Goal: Communication & Community: Answer question/provide support

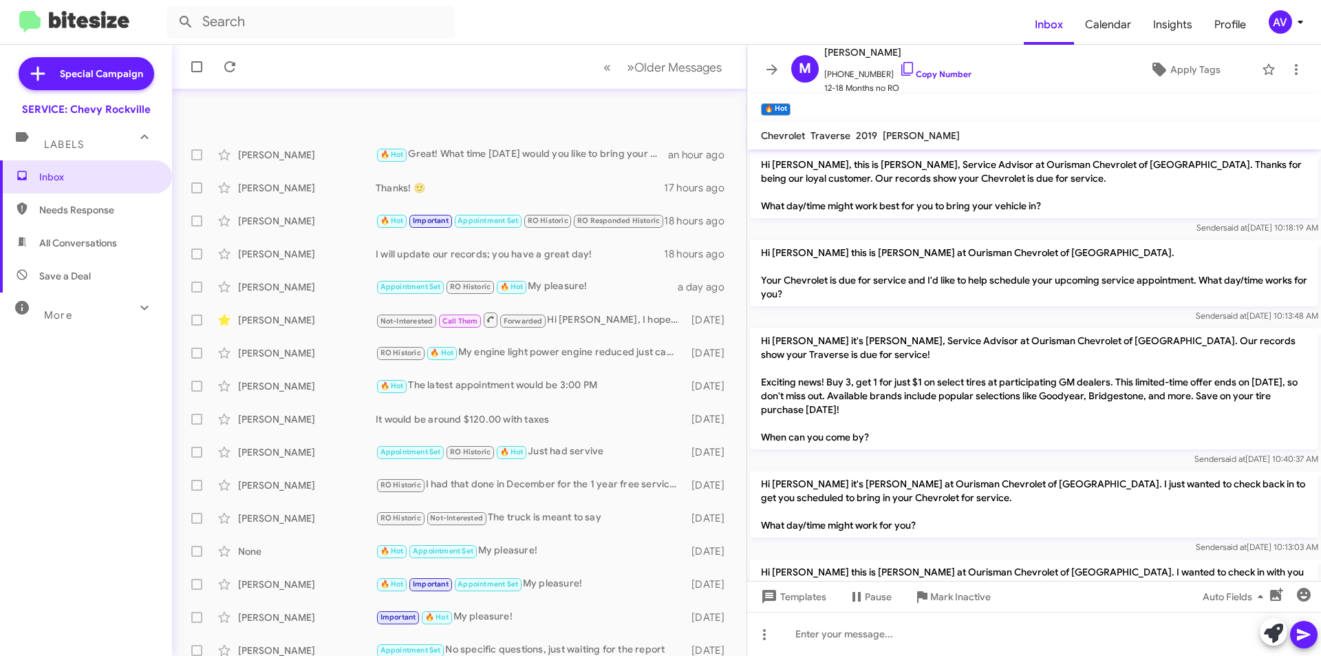
scroll to position [302, 0]
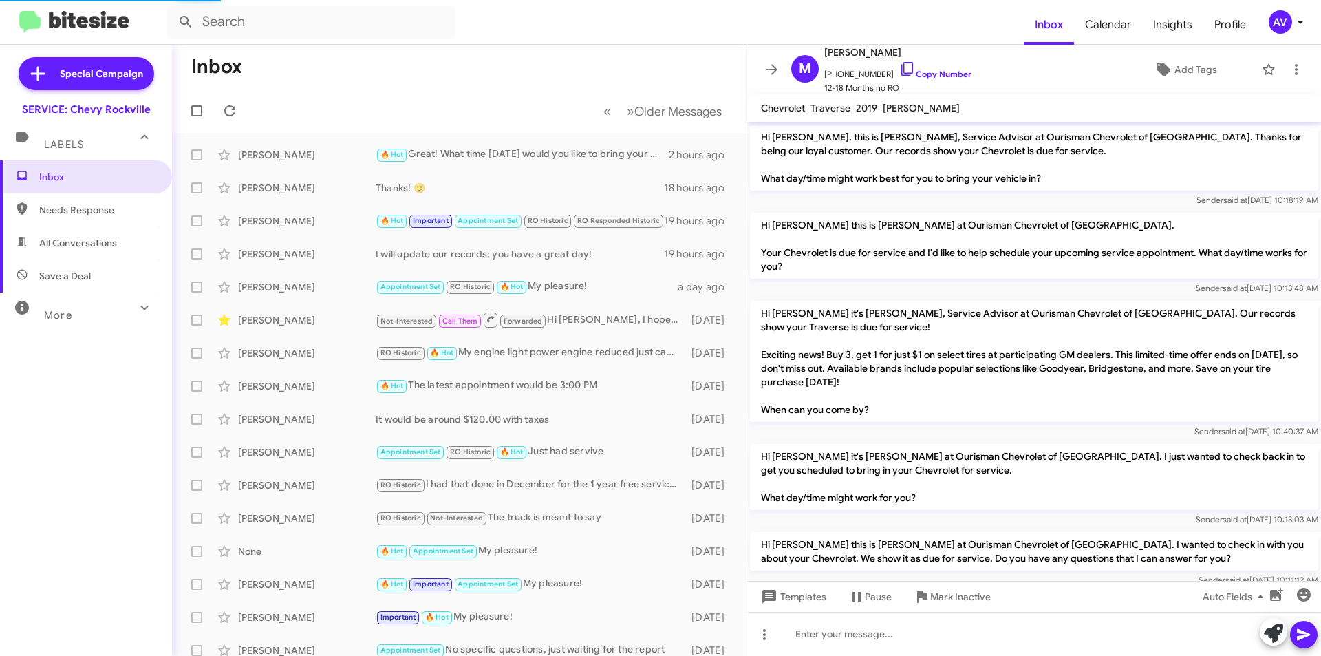
scroll to position [264, 0]
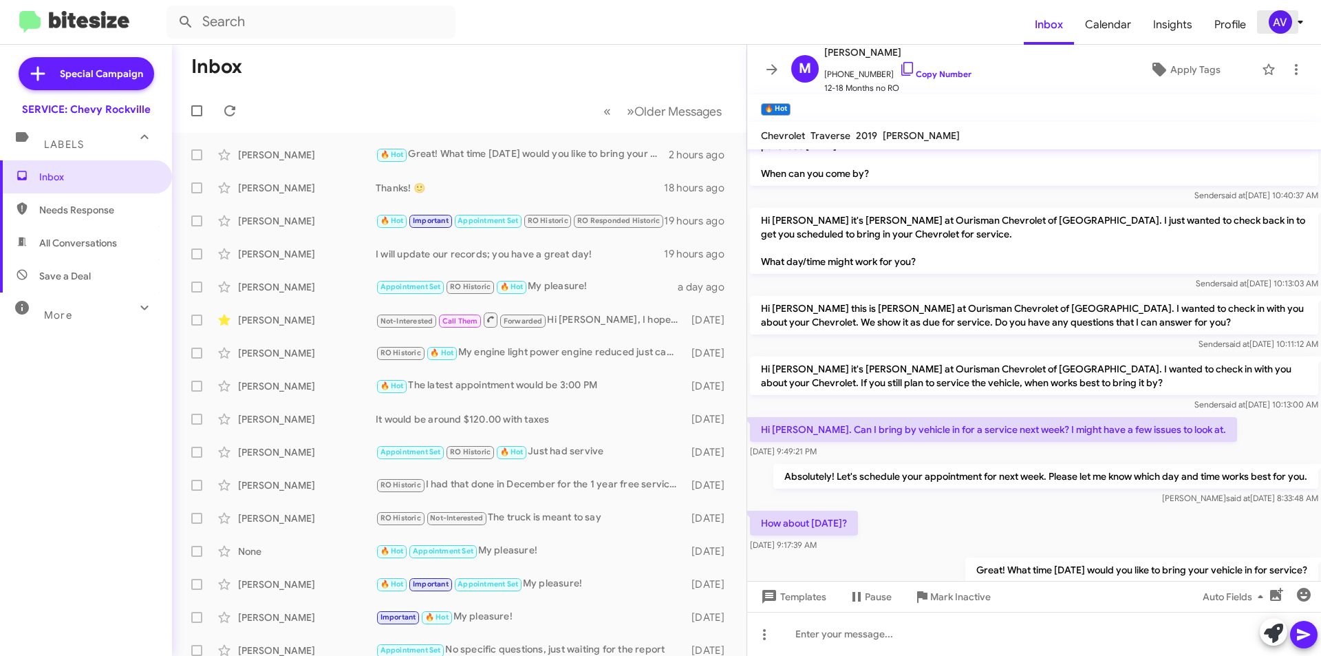
click at [1296, 28] on icon at bounding box center [1300, 22] width 17 height 17
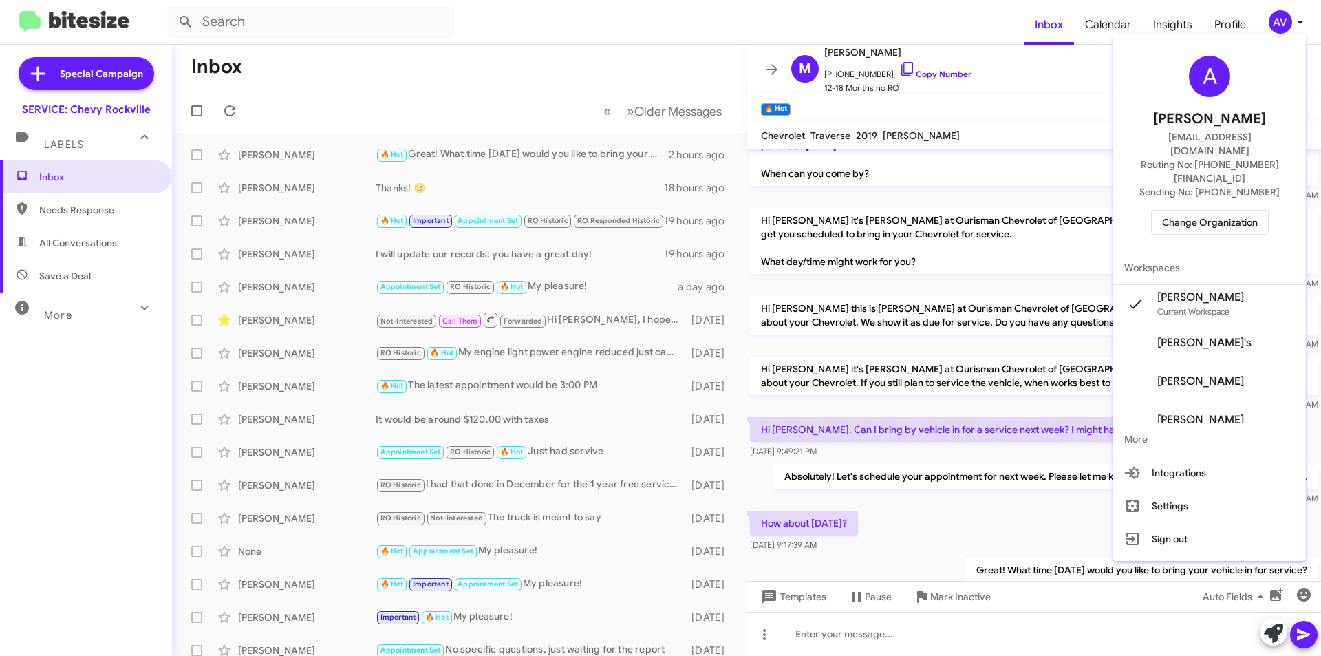
click at [1228, 211] on span "Change Organization" at bounding box center [1210, 222] width 96 height 23
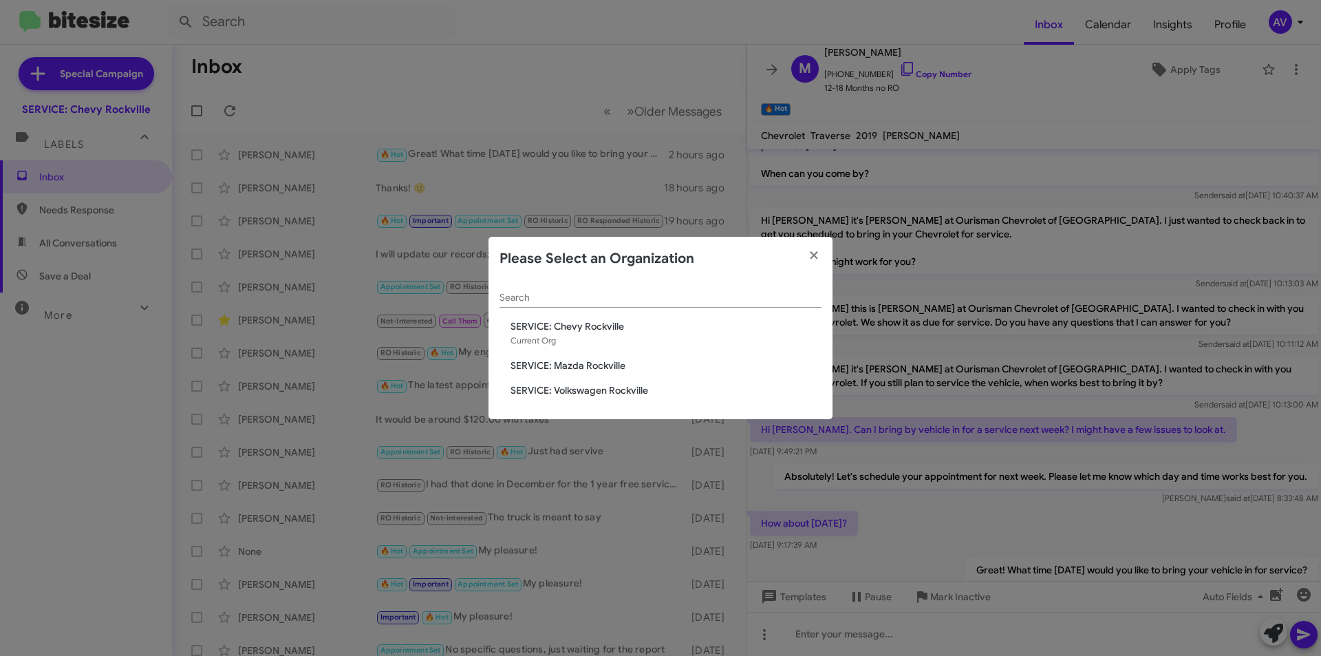
click at [617, 367] on span "SERVICE: Mazda Rockville" at bounding box center [666, 366] width 311 height 14
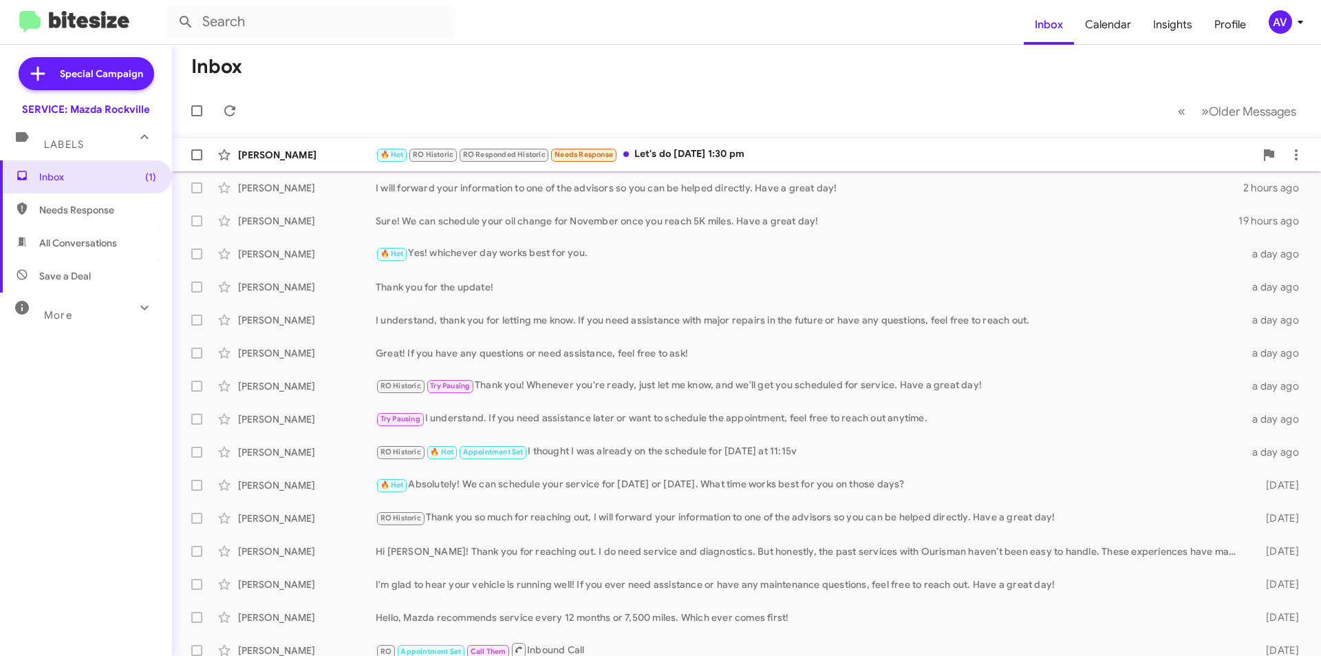
click at [725, 158] on div "🔥 Hot RO Historic RO Responded Historic Needs Response Let's do Wednesday Sept …" at bounding box center [815, 155] width 879 height 16
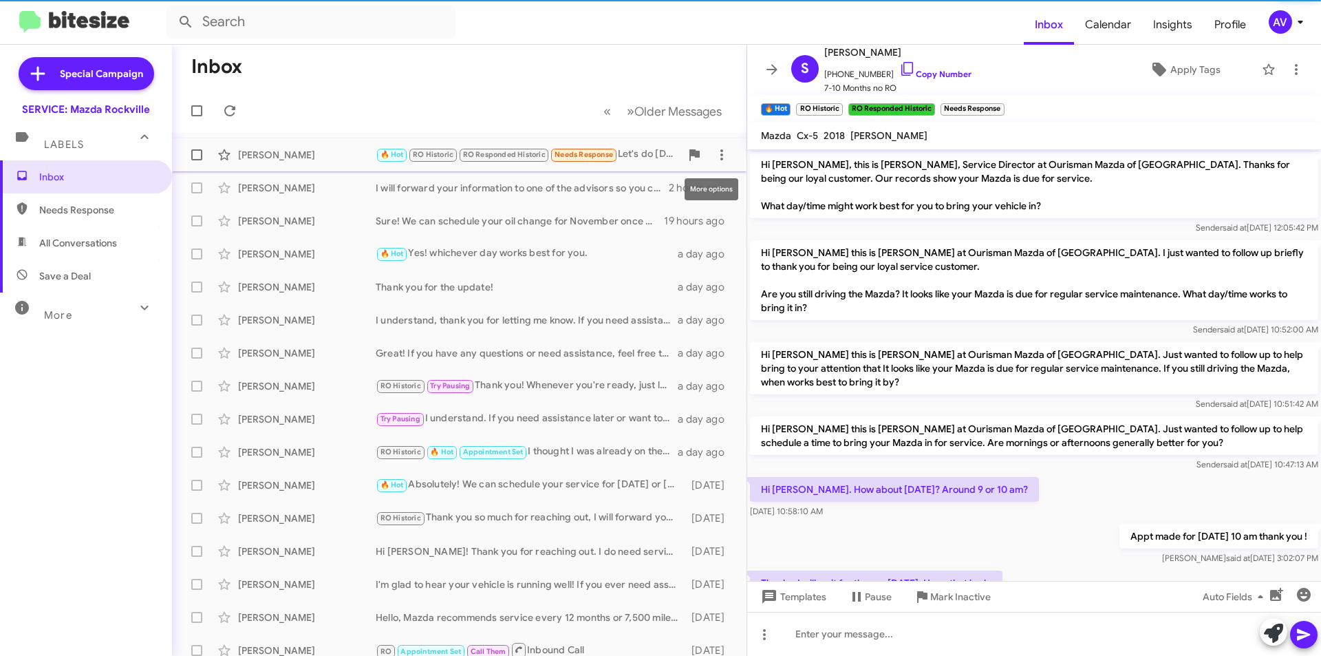
scroll to position [417, 0]
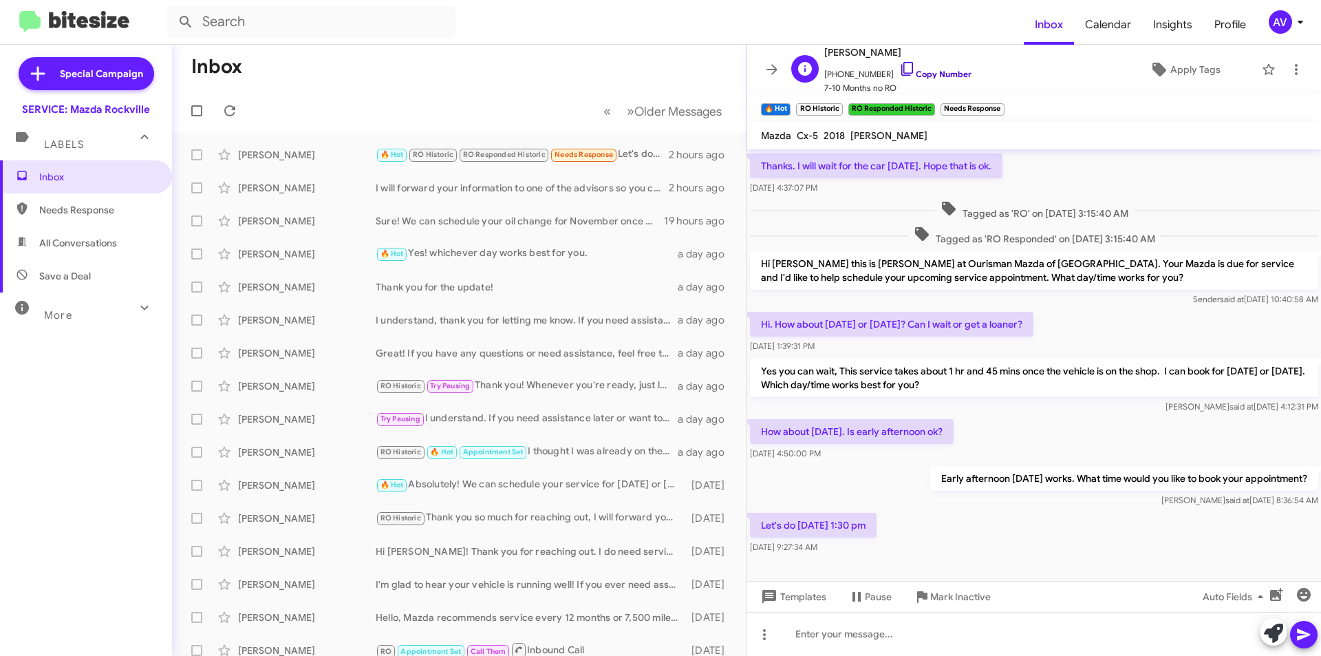
click at [899, 70] on icon at bounding box center [907, 69] width 17 height 17
click at [1270, 636] on icon at bounding box center [1273, 632] width 19 height 19
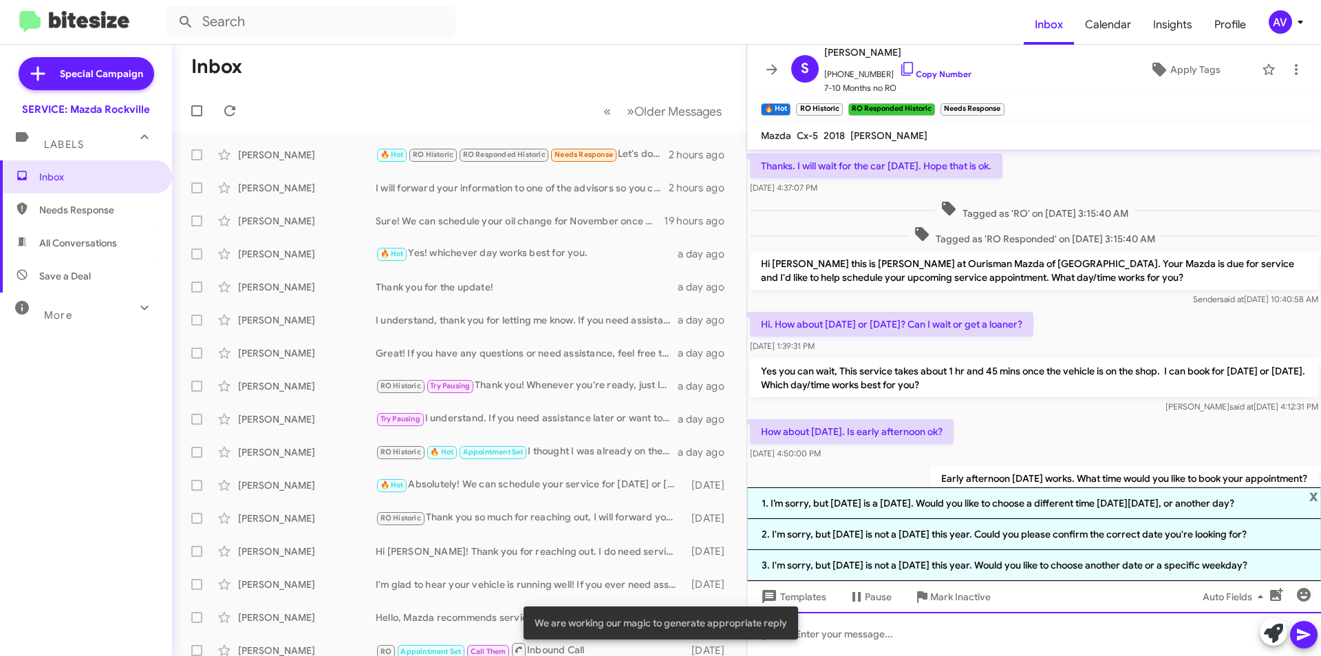
click at [1037, 645] on div at bounding box center [1034, 634] width 574 height 44
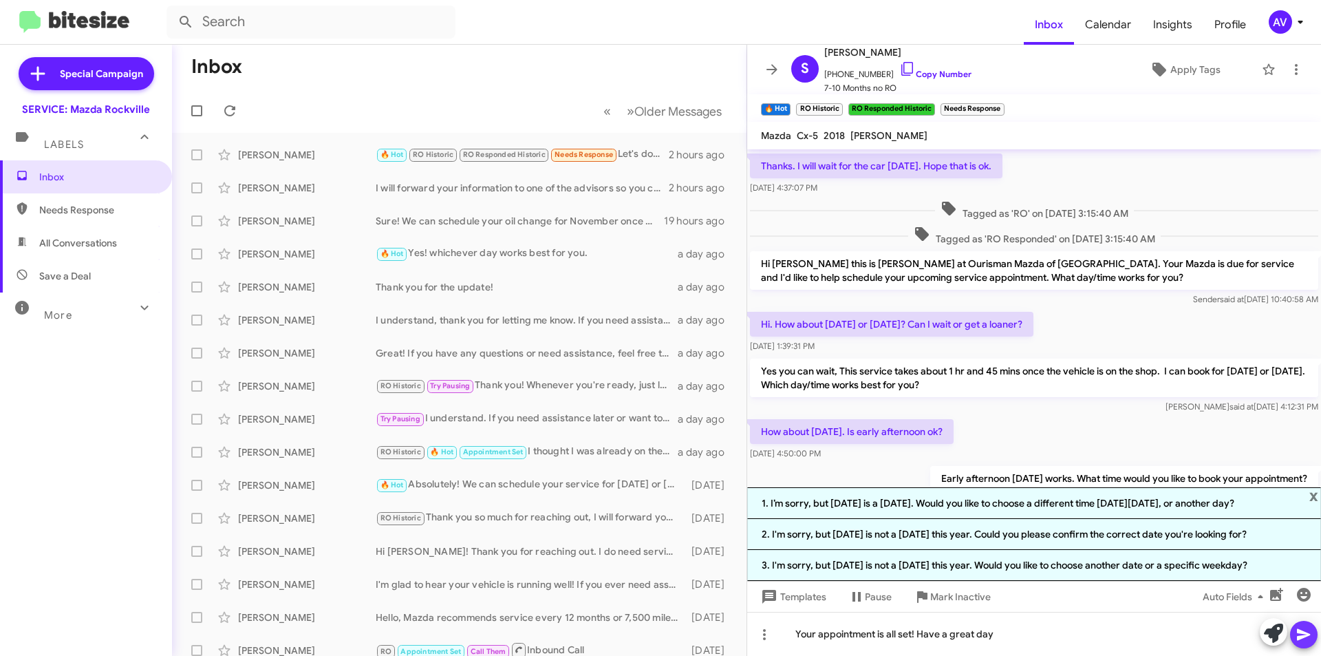
click at [1308, 646] on span at bounding box center [1304, 635] width 17 height 28
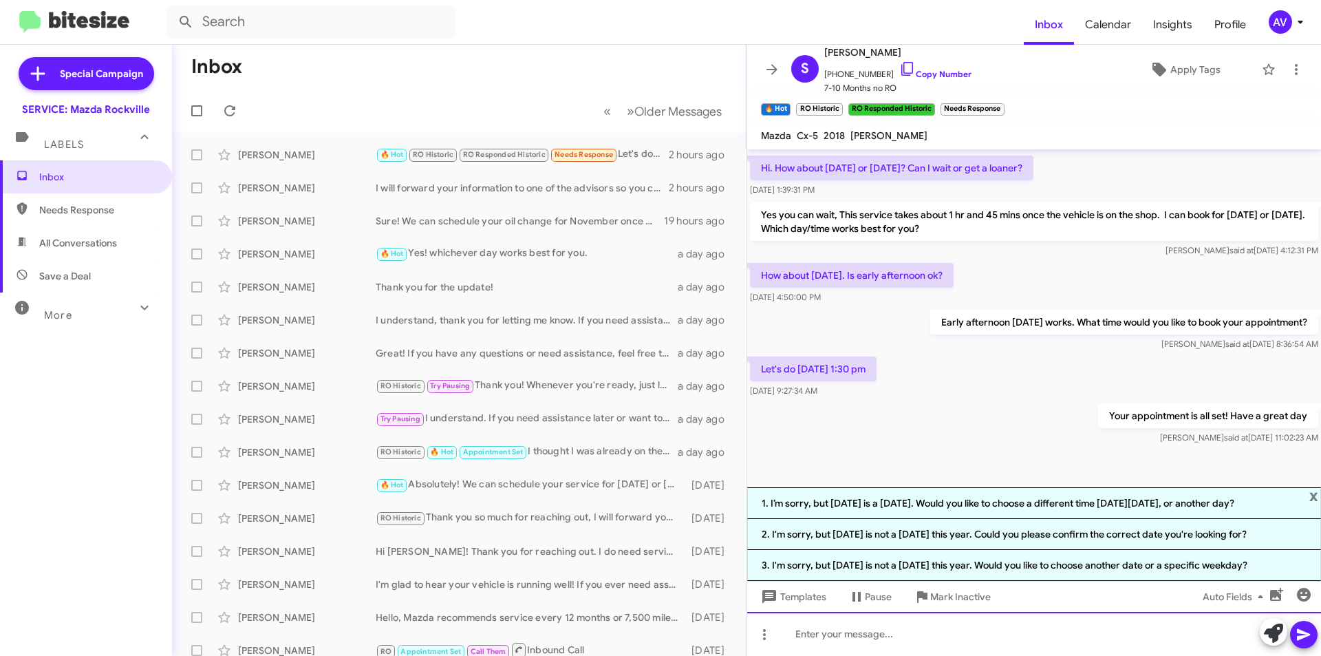
scroll to position [602, 0]
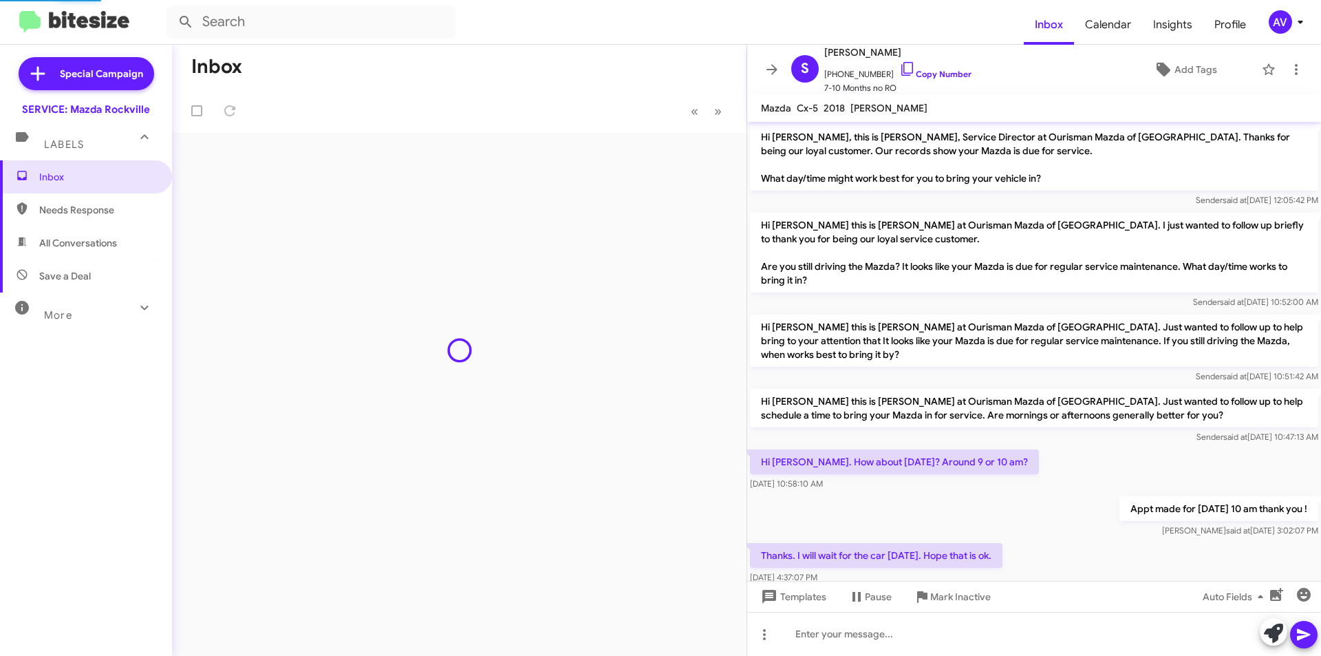
scroll to position [467, 0]
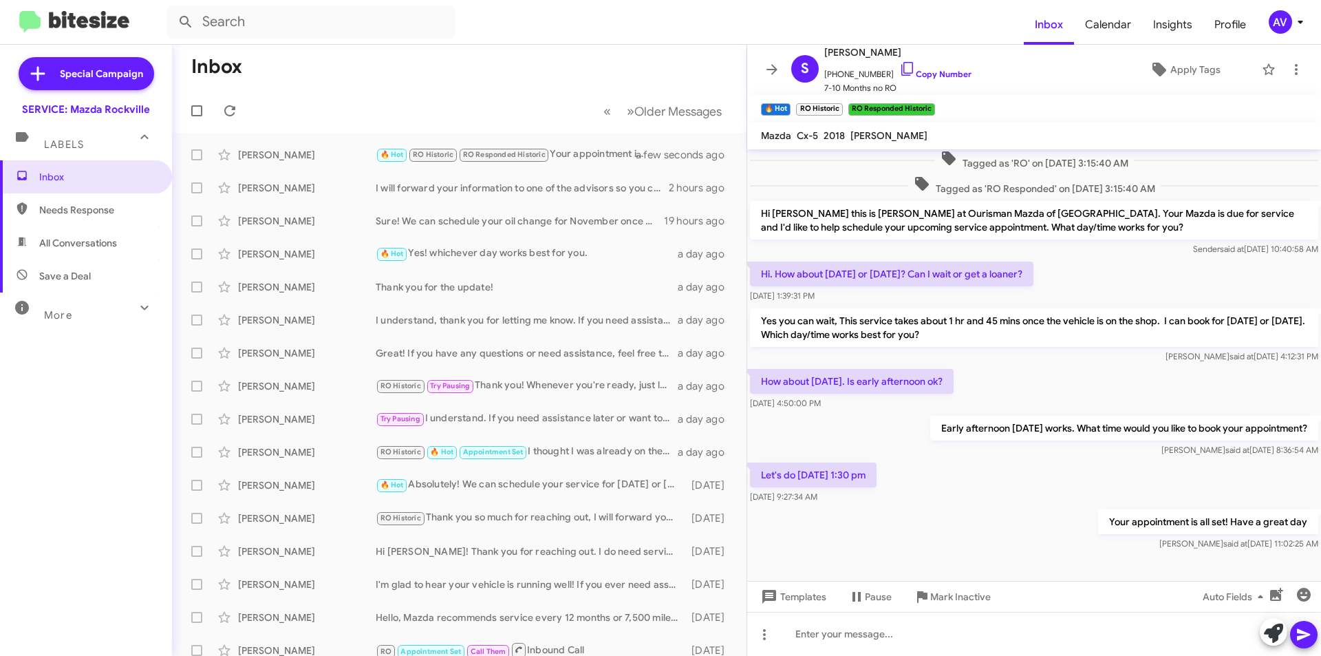
click at [1279, 16] on div "AV" at bounding box center [1280, 21] width 23 height 23
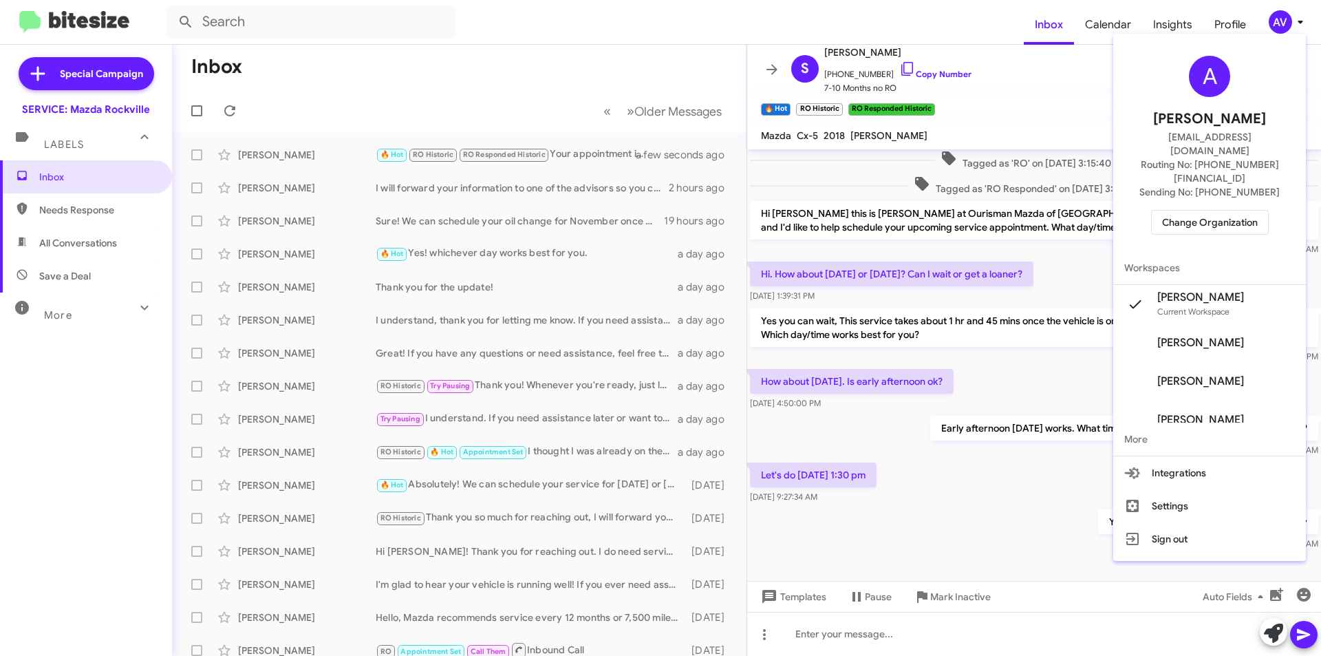
click at [1171, 211] on span "Change Organization" at bounding box center [1210, 222] width 96 height 23
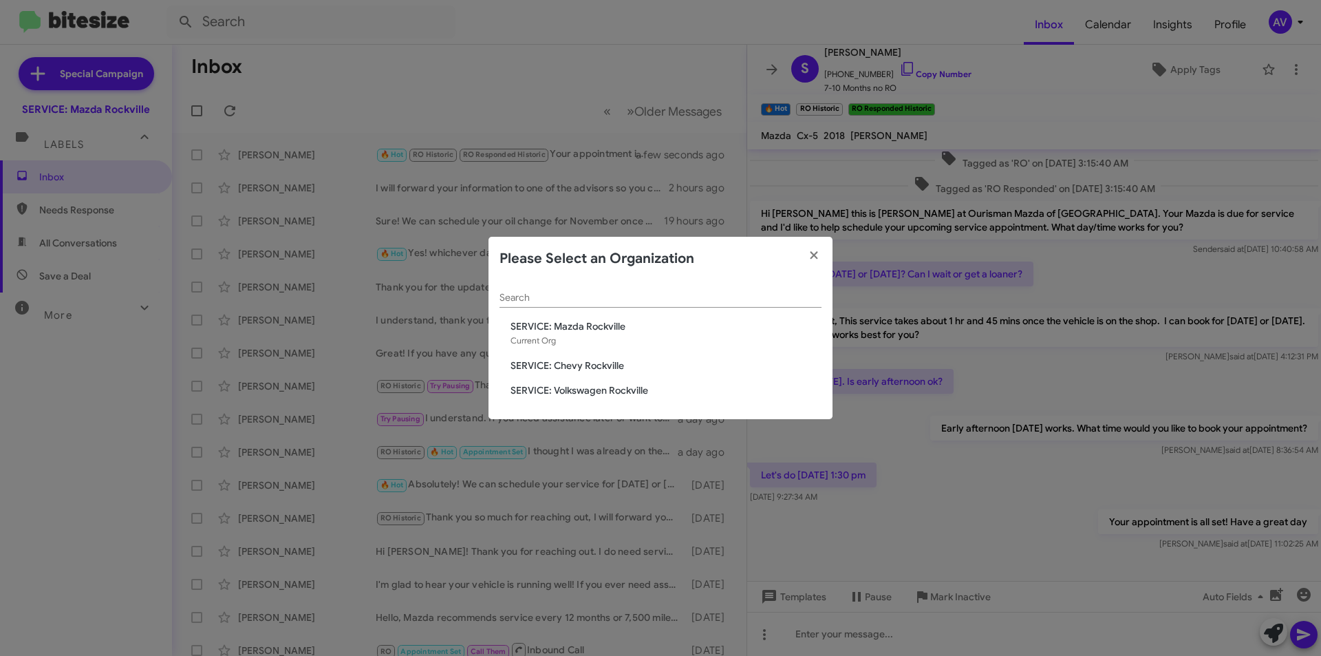
click at [553, 395] on span "SERVICE: Volkswagen Rockville" at bounding box center [666, 390] width 311 height 14
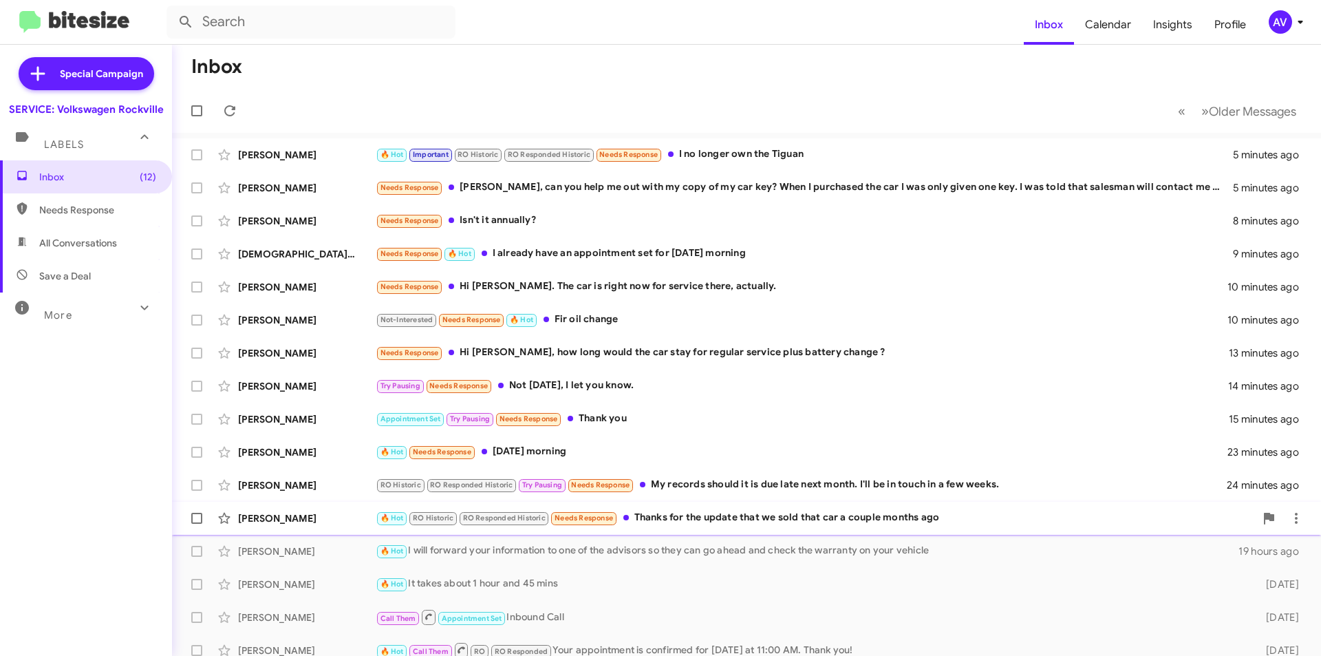
click at [742, 526] on div "[PERSON_NAME] 🔥 Hot RO Historic RO Responded Historic Needs Response Thanks for…" at bounding box center [746, 518] width 1127 height 28
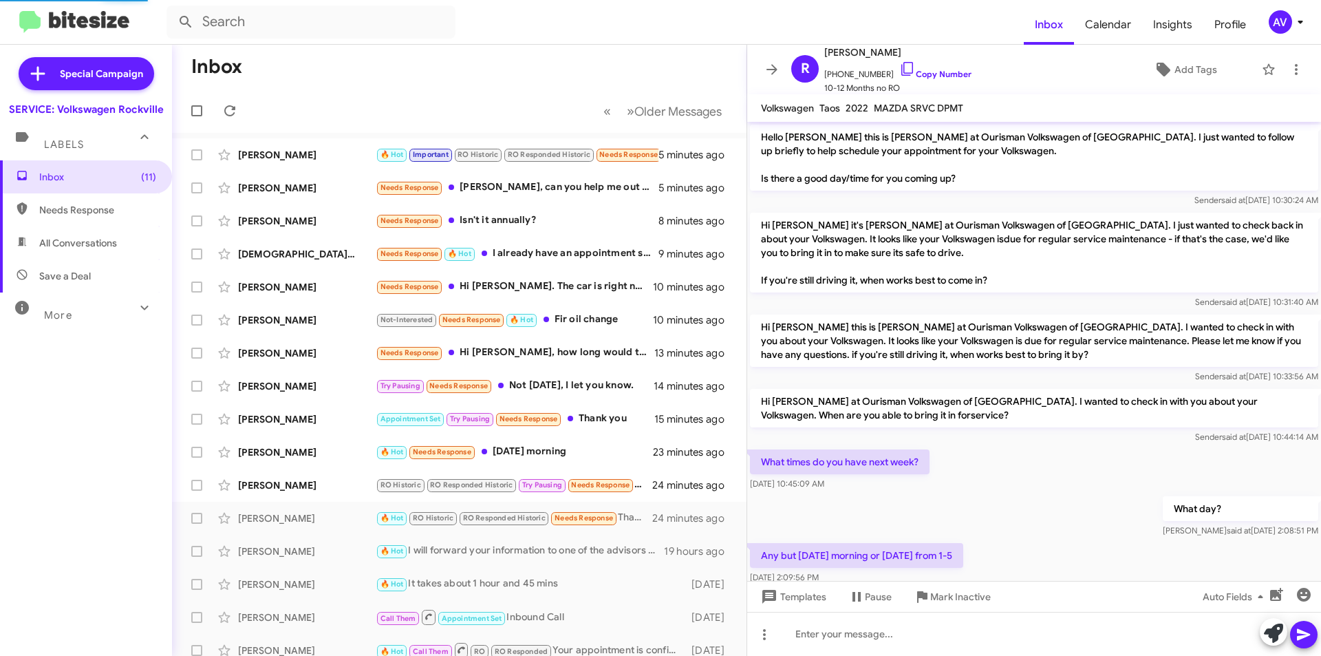
scroll to position [654, 0]
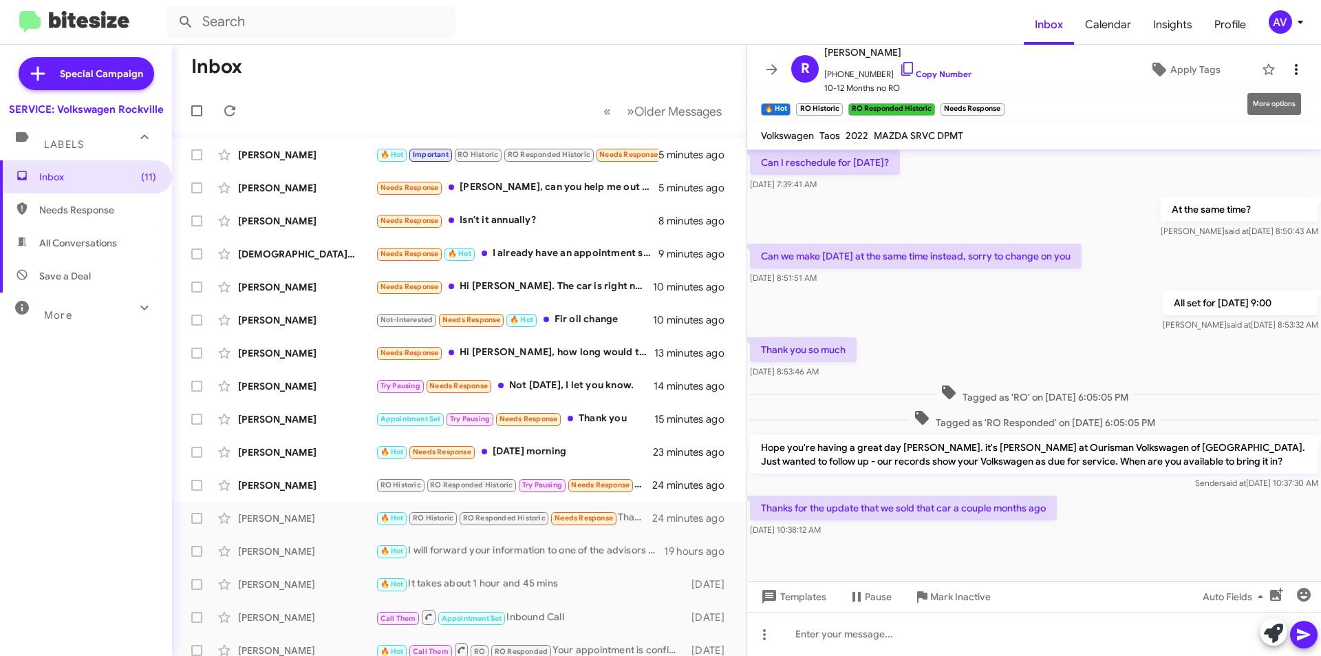
click at [1288, 62] on icon at bounding box center [1296, 69] width 17 height 17
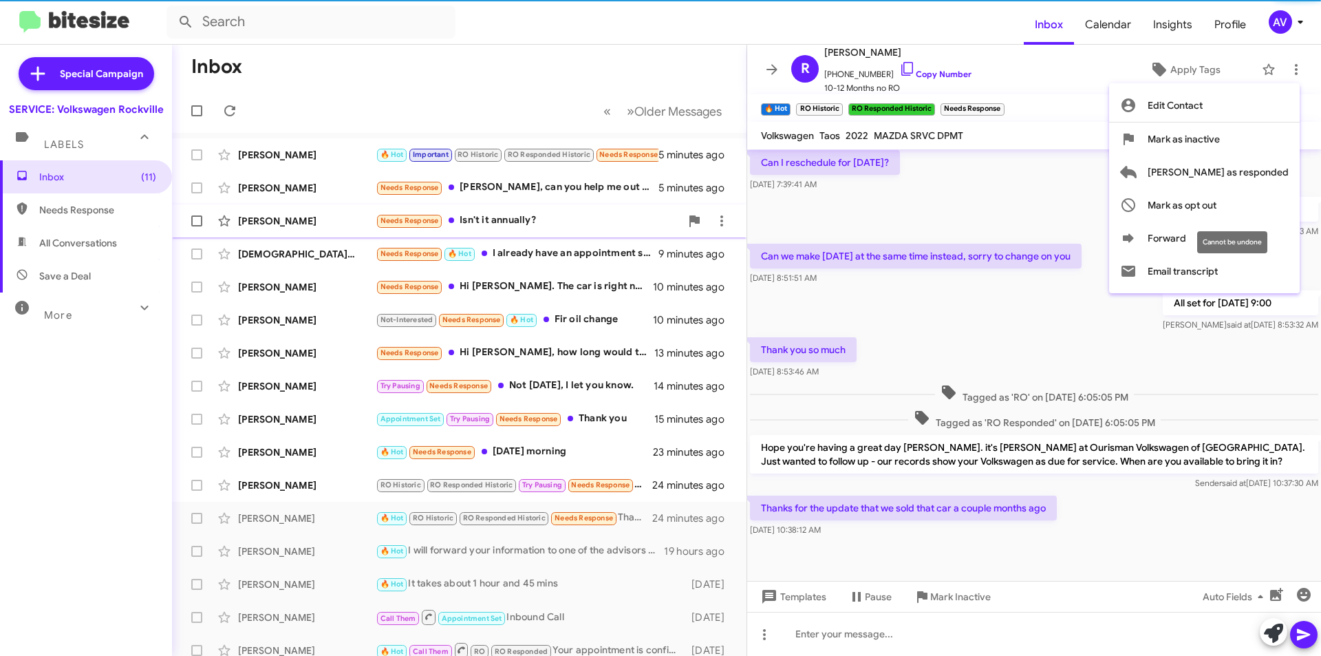
click at [1217, 210] on span "Mark as opt out" at bounding box center [1182, 205] width 69 height 33
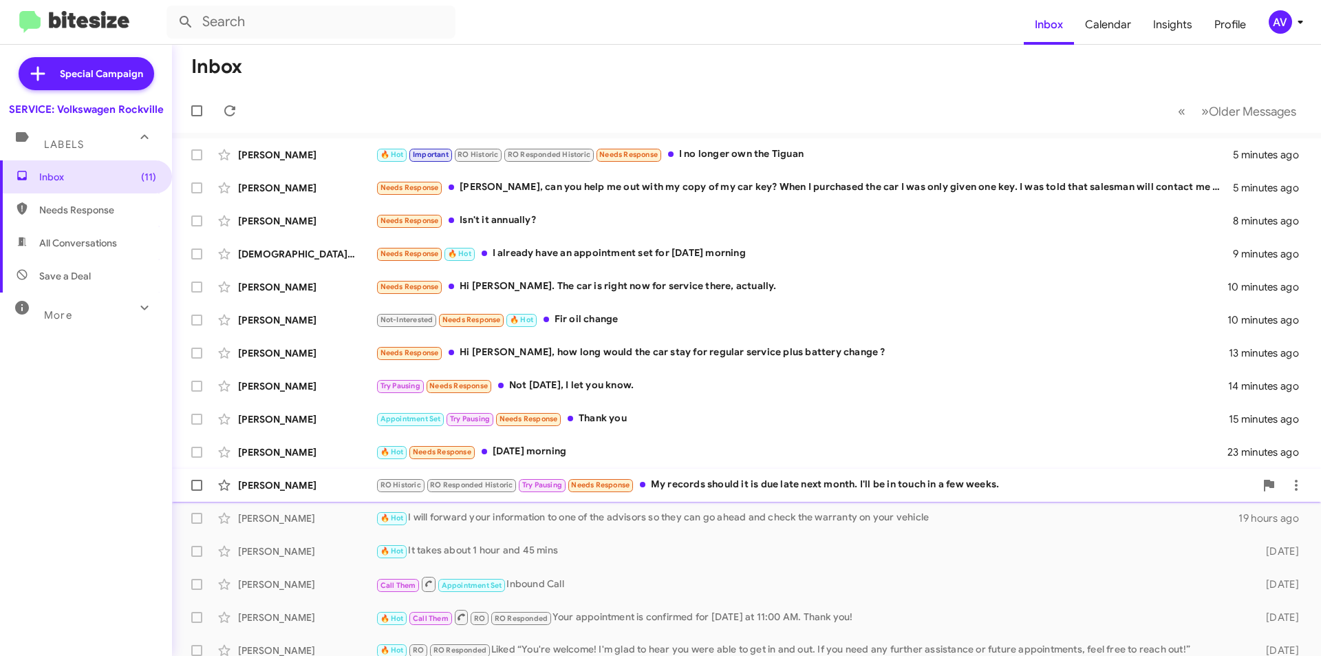
click at [692, 490] on div "RO Historic RO Responded Historic Try Pausing Needs Response My records should …" at bounding box center [815, 485] width 879 height 16
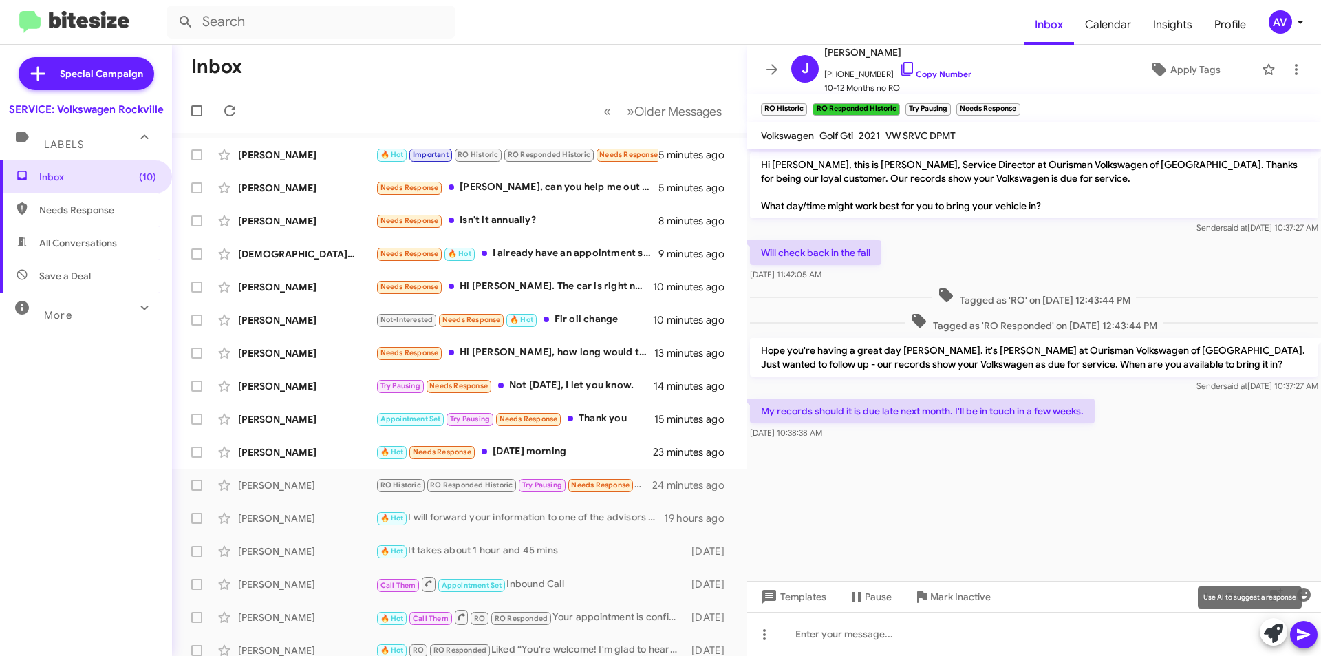
click at [1266, 634] on icon at bounding box center [1273, 632] width 19 height 19
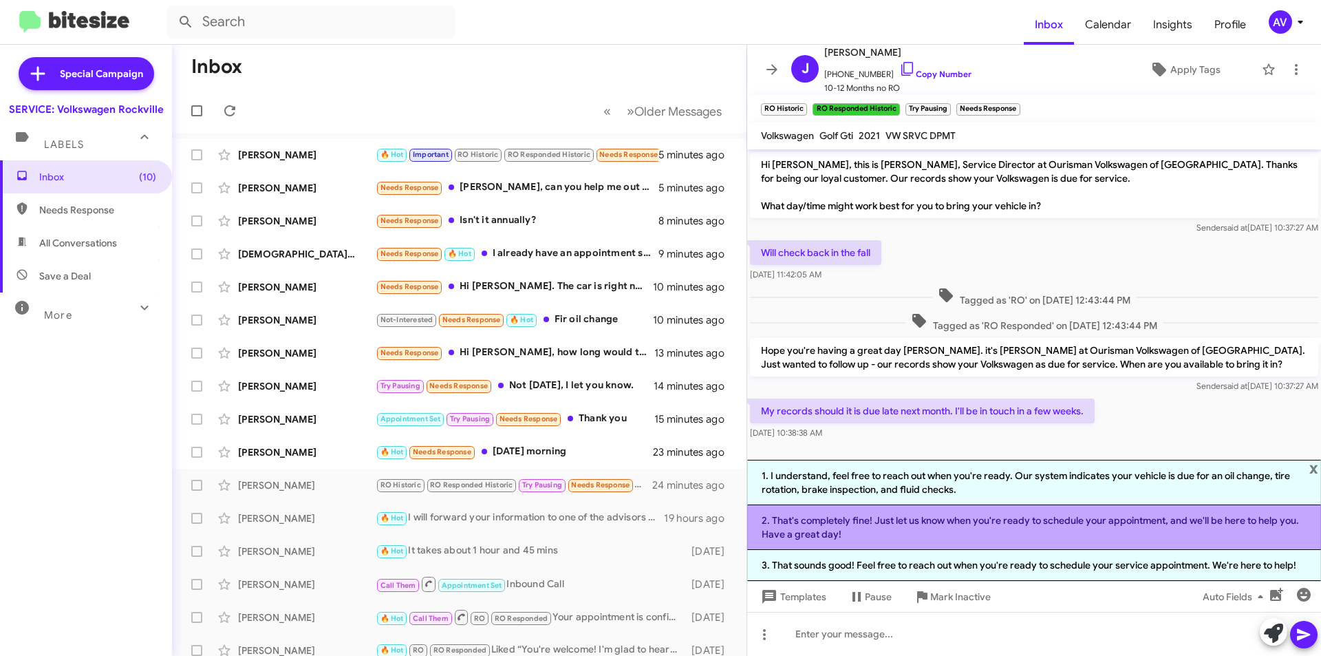
click at [911, 547] on li "2. That's completely fine! Just let us know when you're ready to schedule your …" at bounding box center [1034, 527] width 574 height 45
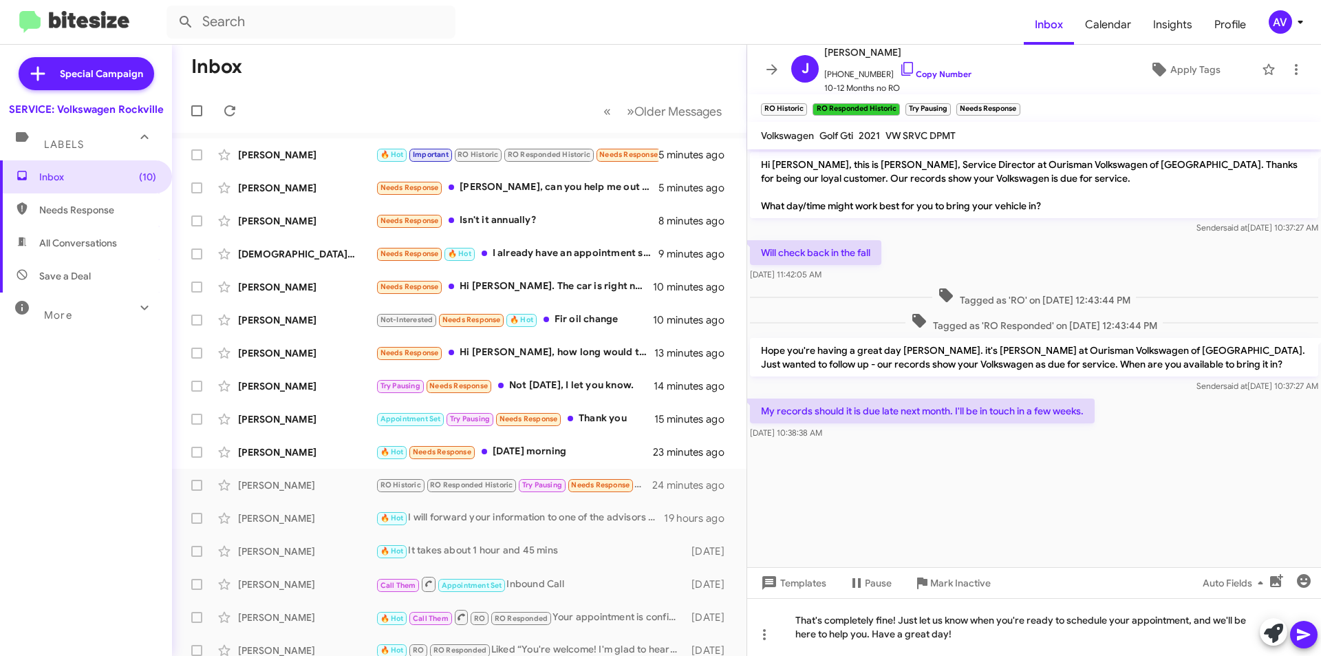
click at [1311, 634] on icon at bounding box center [1304, 634] width 17 height 17
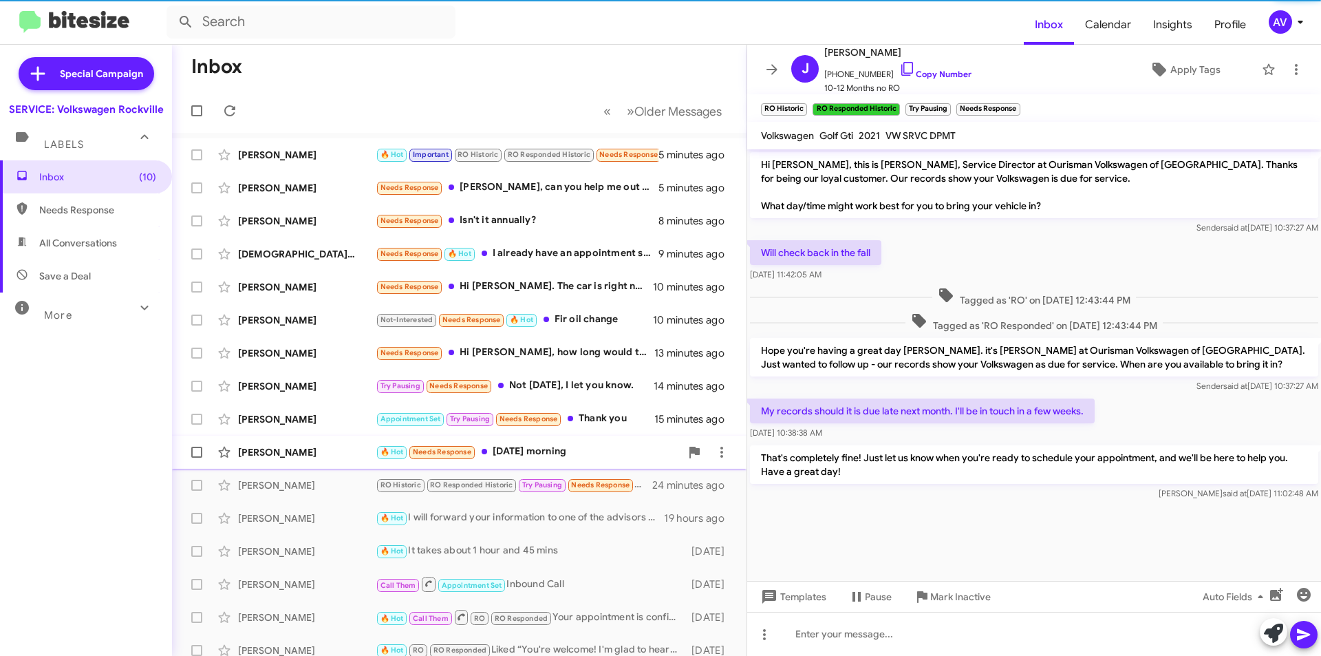
click at [610, 457] on div "🔥 Hot Needs Response Tomorrow morning" at bounding box center [528, 452] width 305 height 16
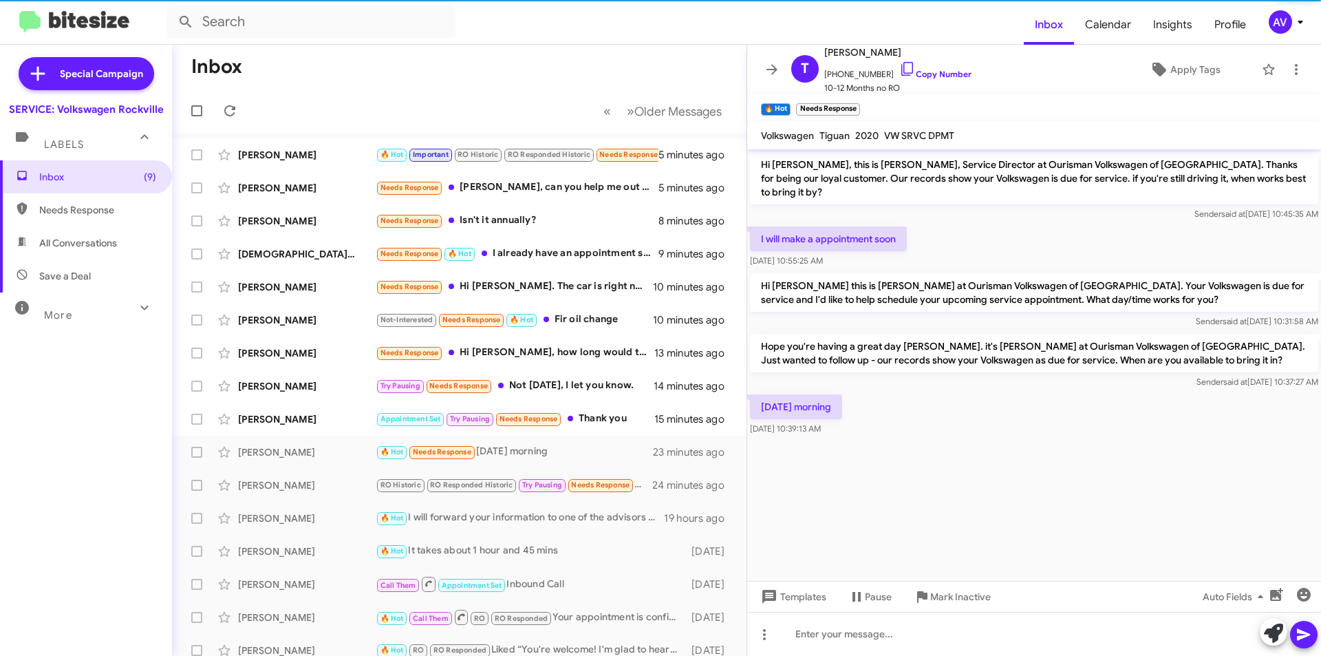
click at [1261, 639] on div at bounding box center [1289, 633] width 58 height 30
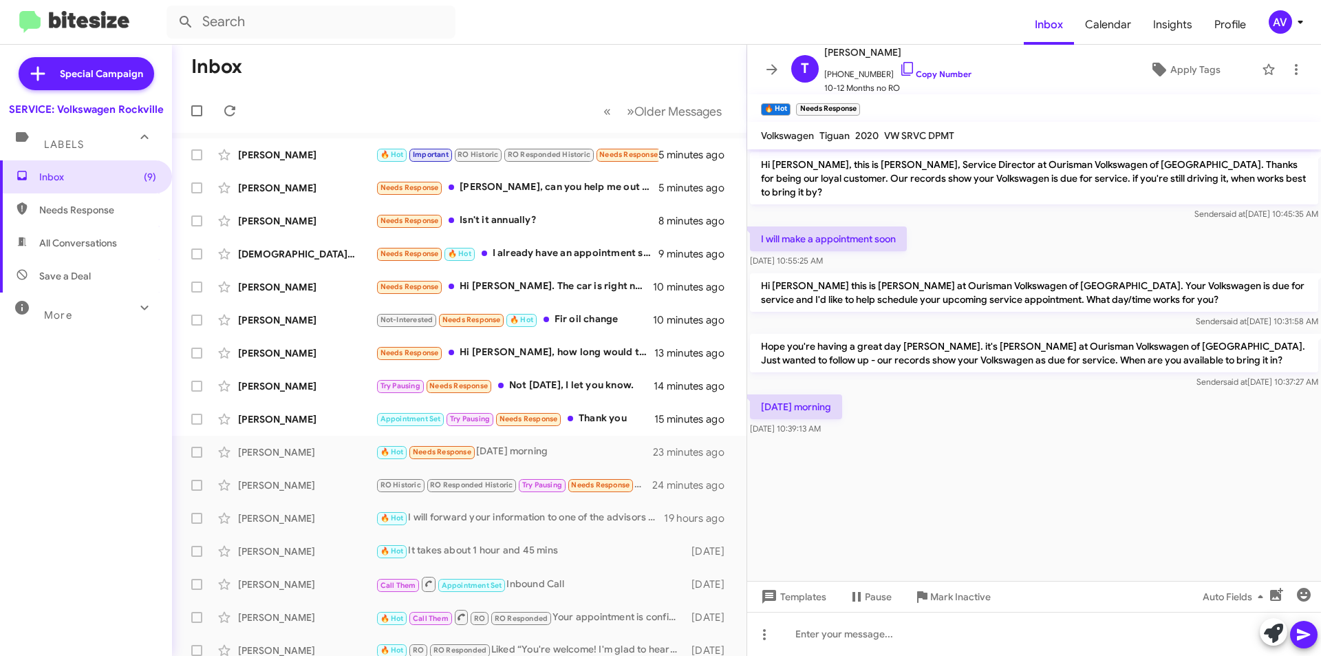
click at [1264, 639] on icon at bounding box center [1273, 632] width 19 height 19
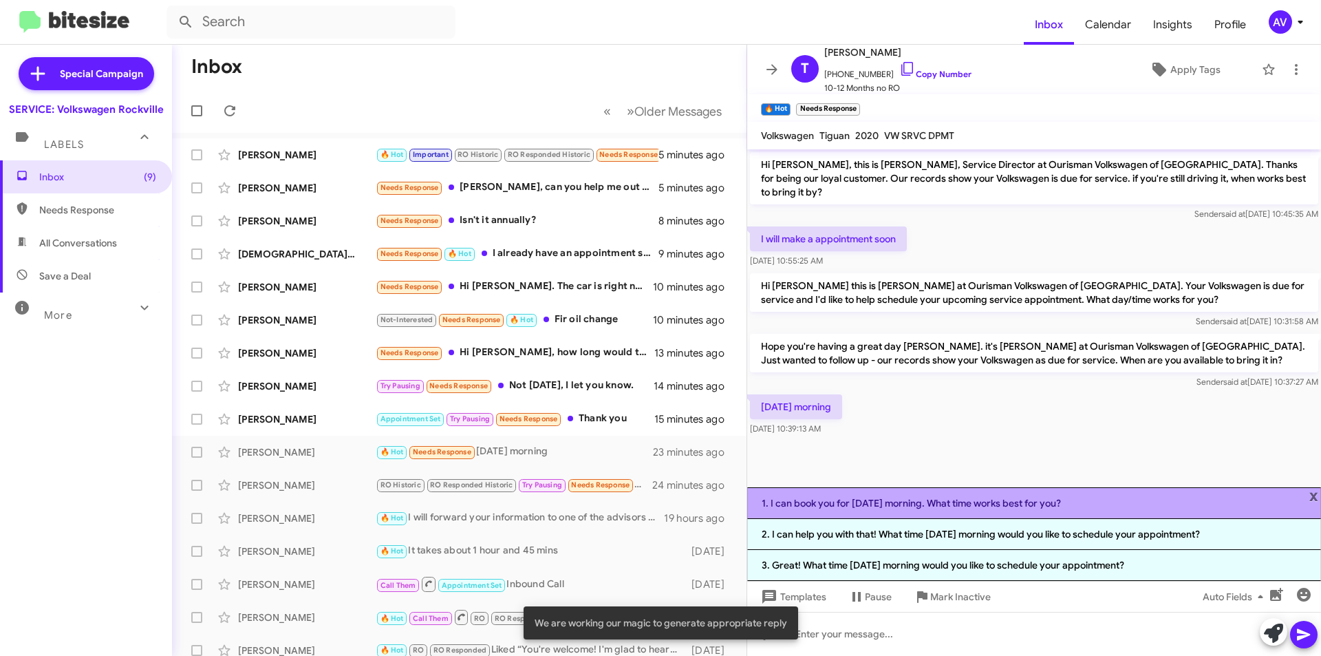
click at [935, 513] on li "1. I can book you for tomorrow morning. What time works best for you?" at bounding box center [1034, 503] width 574 height 32
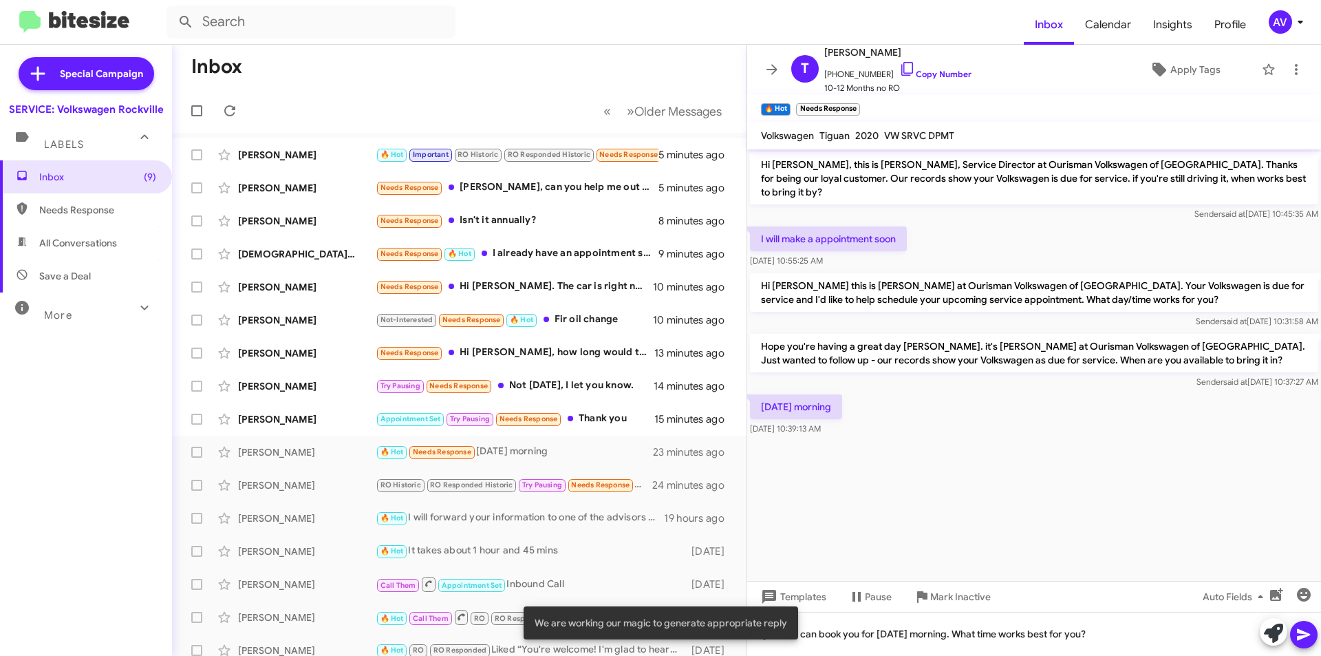
click at [1309, 627] on icon at bounding box center [1304, 634] width 17 height 17
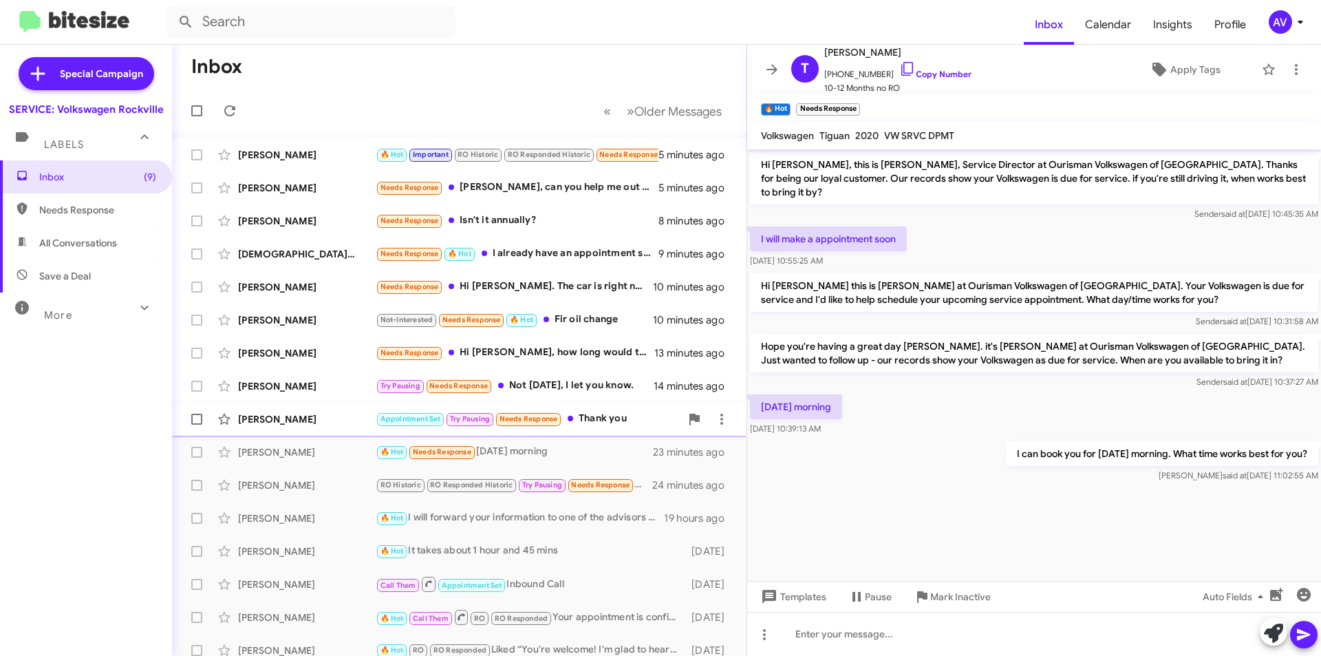
click at [606, 412] on div "Appointment Set Try Pausing Needs Response Thank you" at bounding box center [528, 419] width 305 height 16
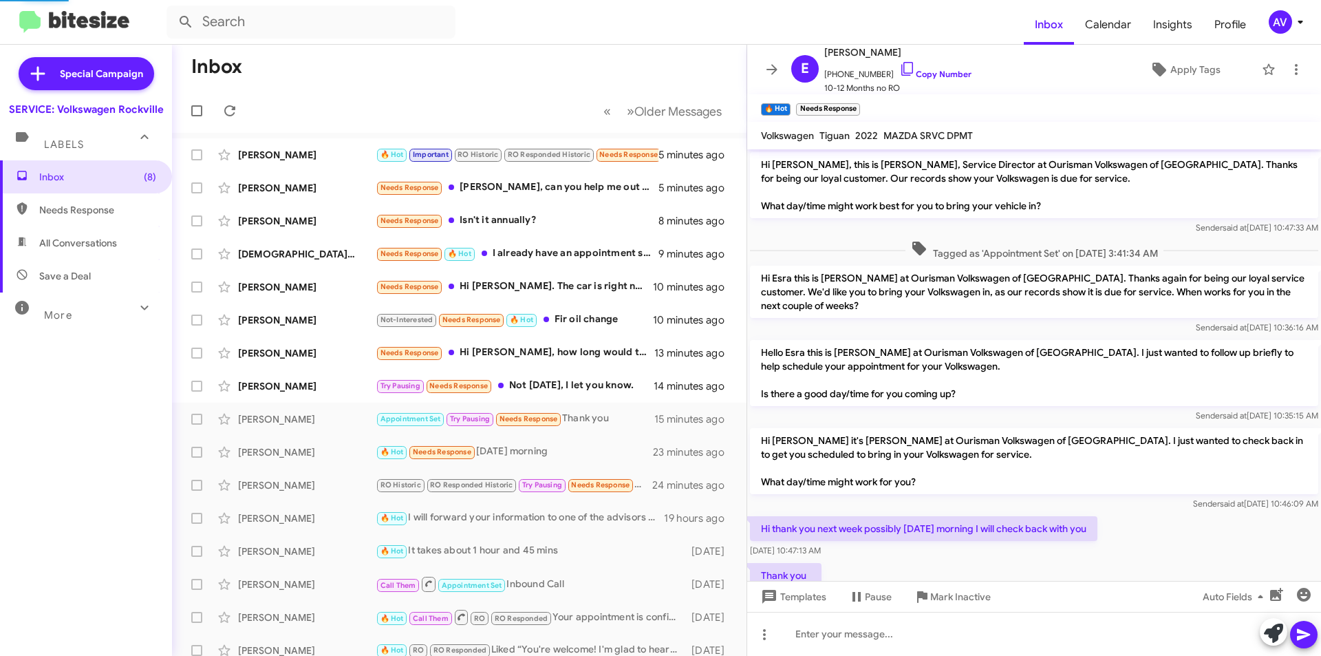
scroll to position [50, 0]
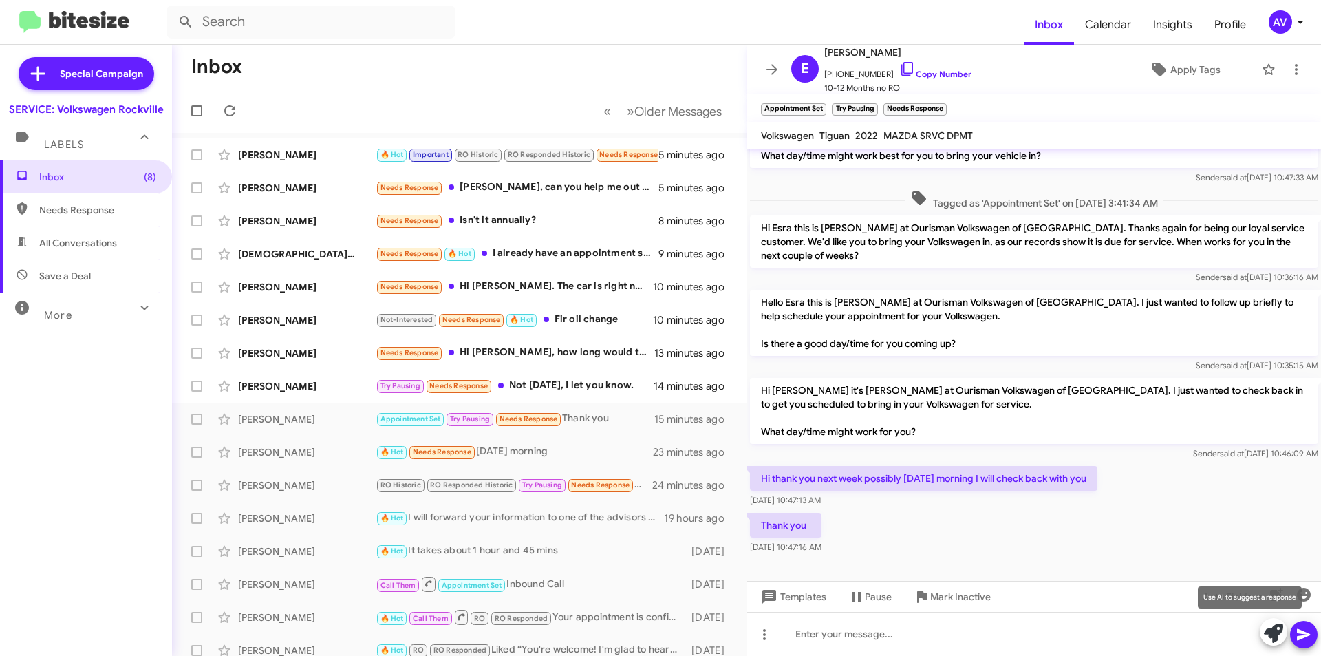
click at [1270, 633] on icon at bounding box center [1273, 632] width 19 height 19
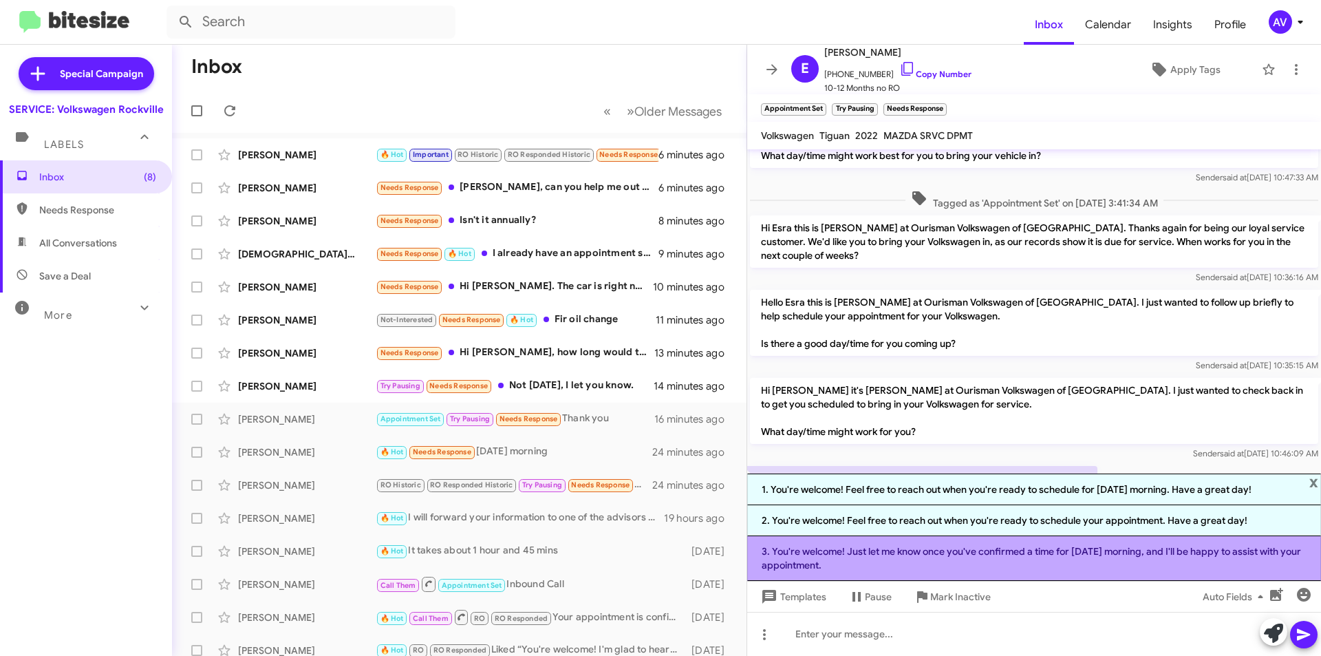
click at [1108, 568] on li "3. You're welcome! Just let me know once you've confirmed a time for Thursday m…" at bounding box center [1034, 558] width 574 height 45
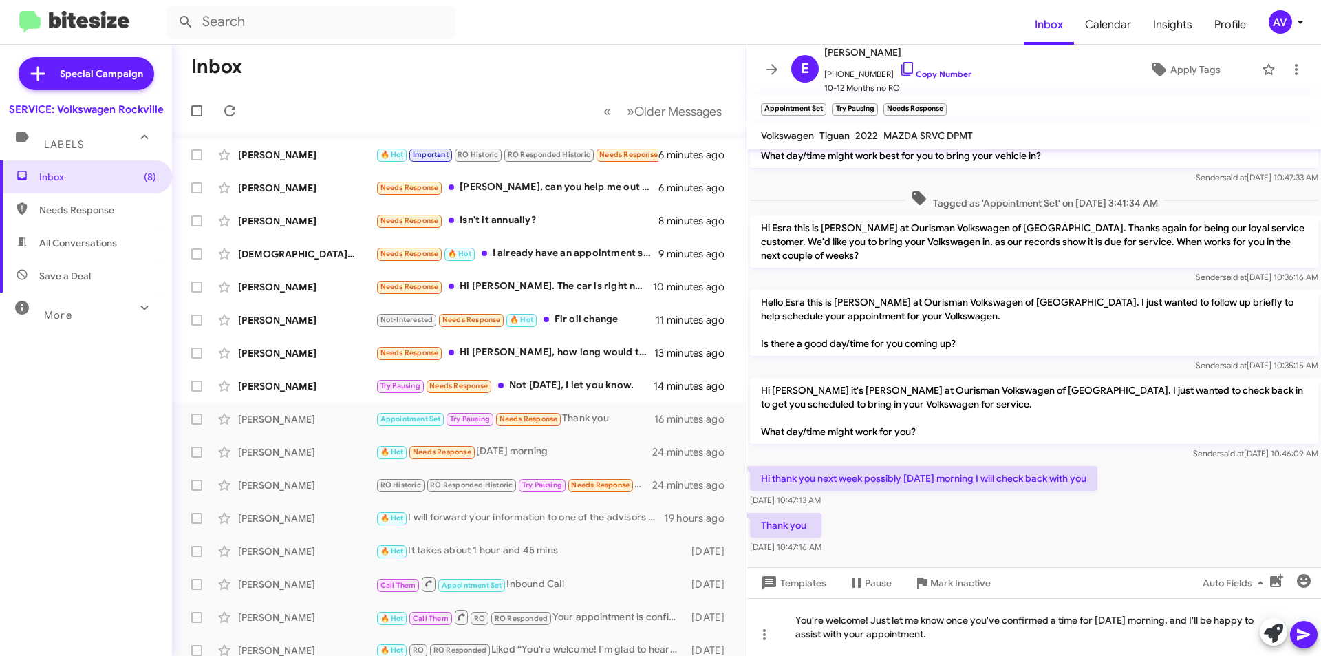
click at [1308, 635] on icon at bounding box center [1303, 635] width 13 height 12
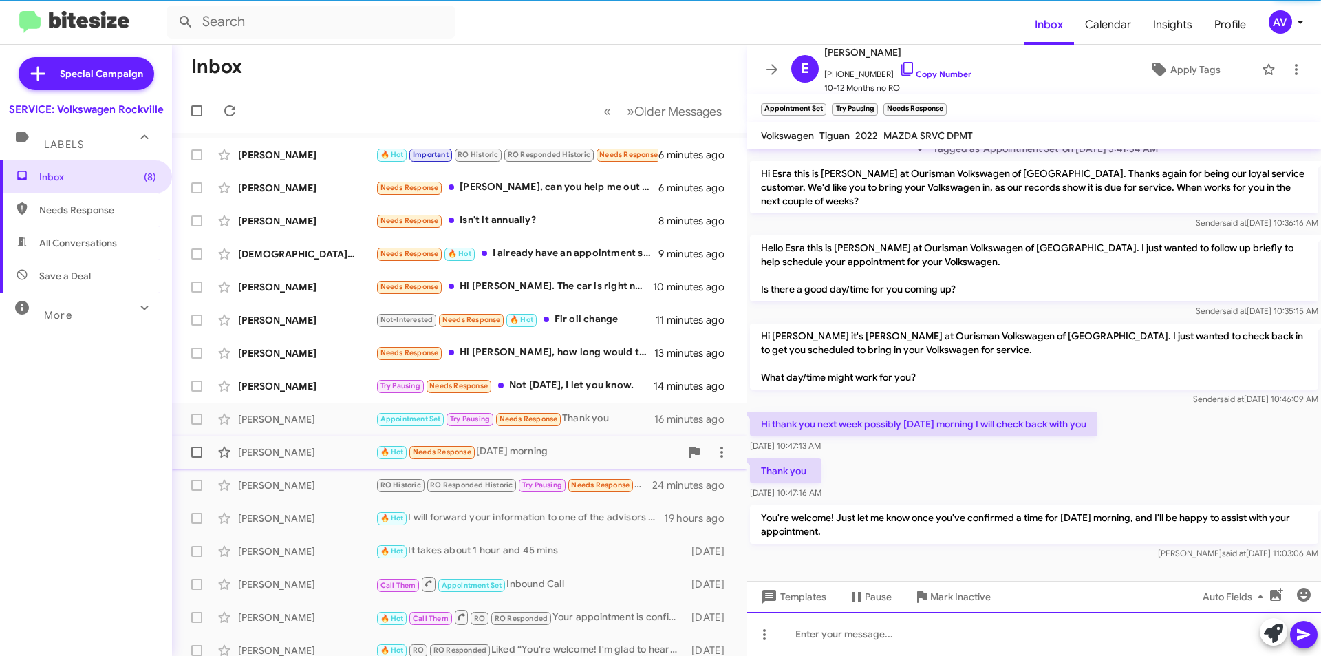
scroll to position [114, 0]
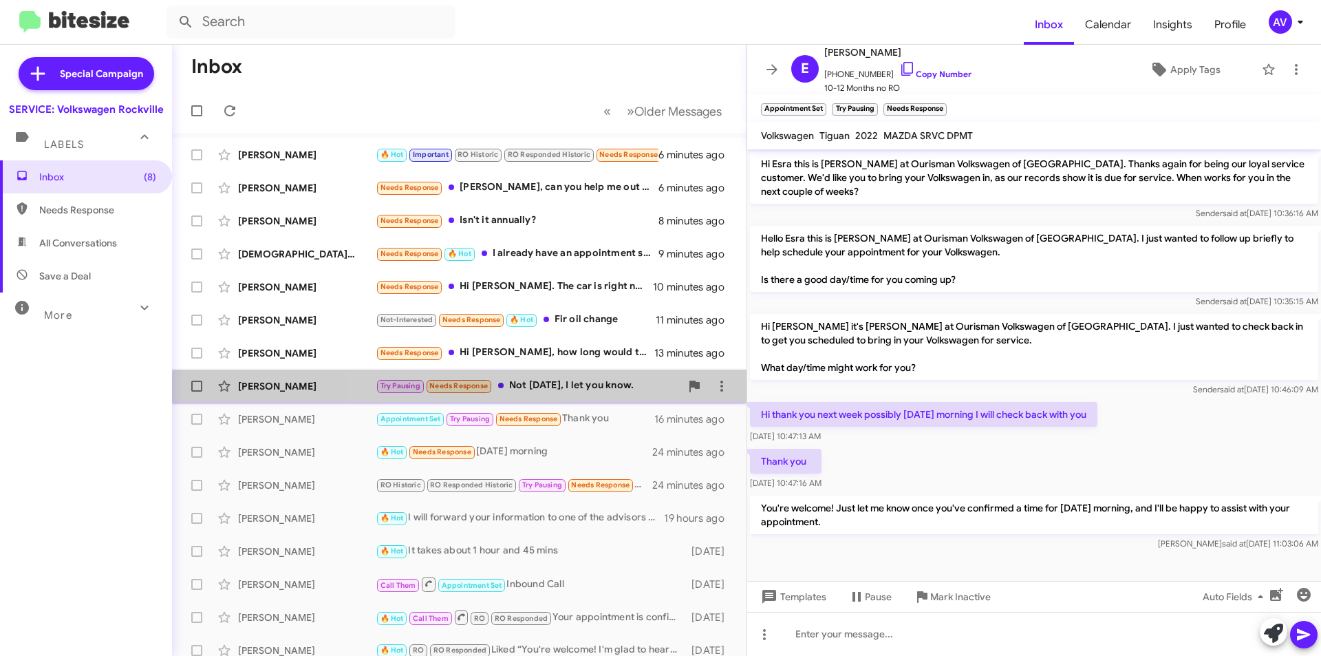
click at [590, 396] on div "Alexander Levitsky Try Pausing Needs Response Not today, I let you know. 14 min…" at bounding box center [459, 386] width 553 height 28
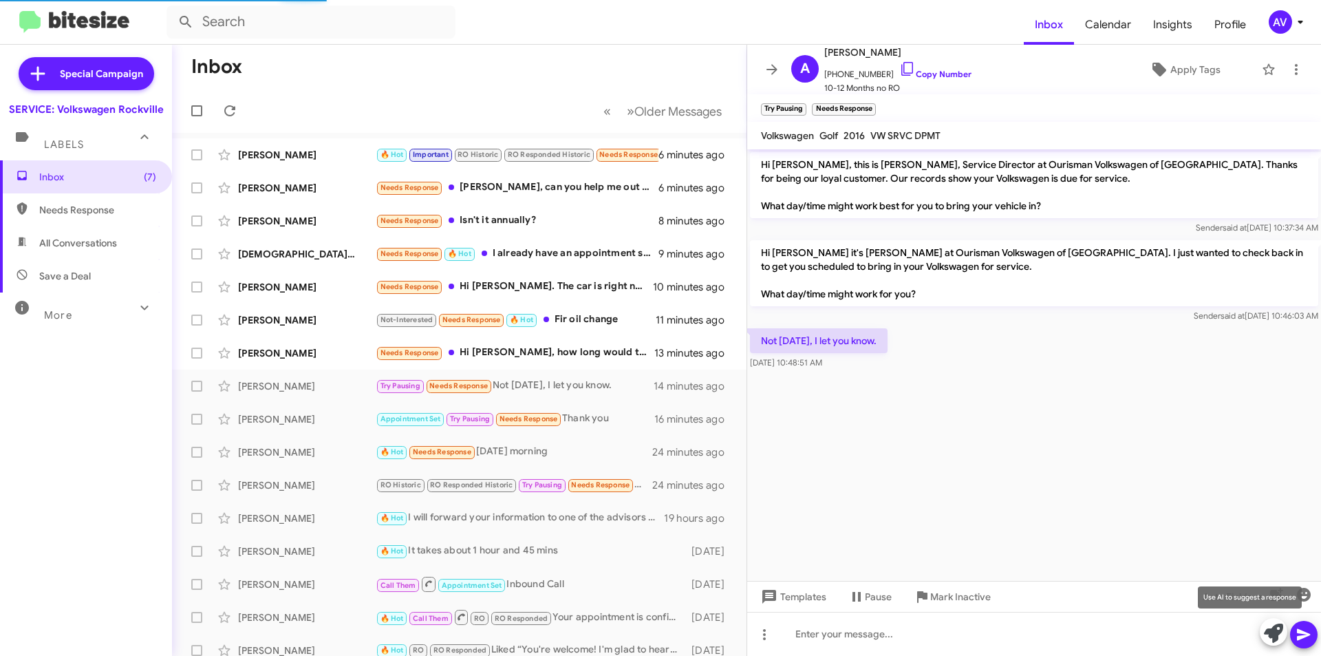
click at [1266, 640] on icon at bounding box center [1273, 632] width 19 height 19
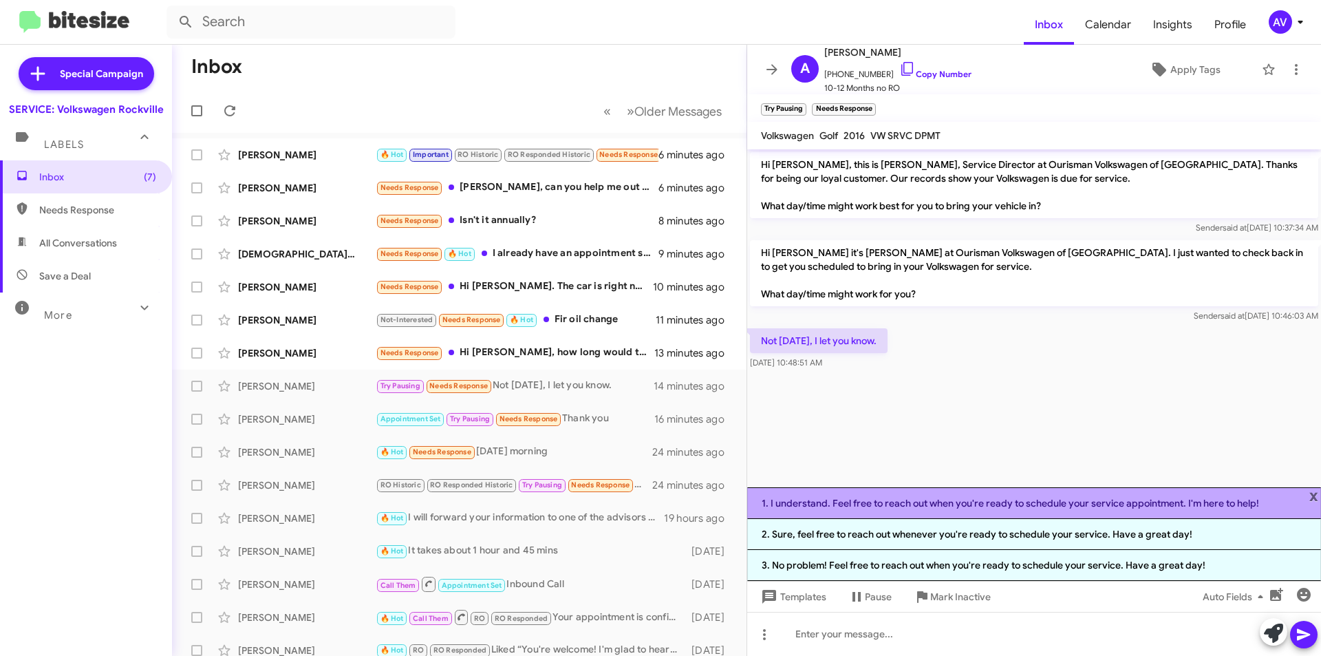
click at [871, 511] on li "1. I understand. Feel free to reach out when you're ready to schedule your serv…" at bounding box center [1034, 503] width 574 height 32
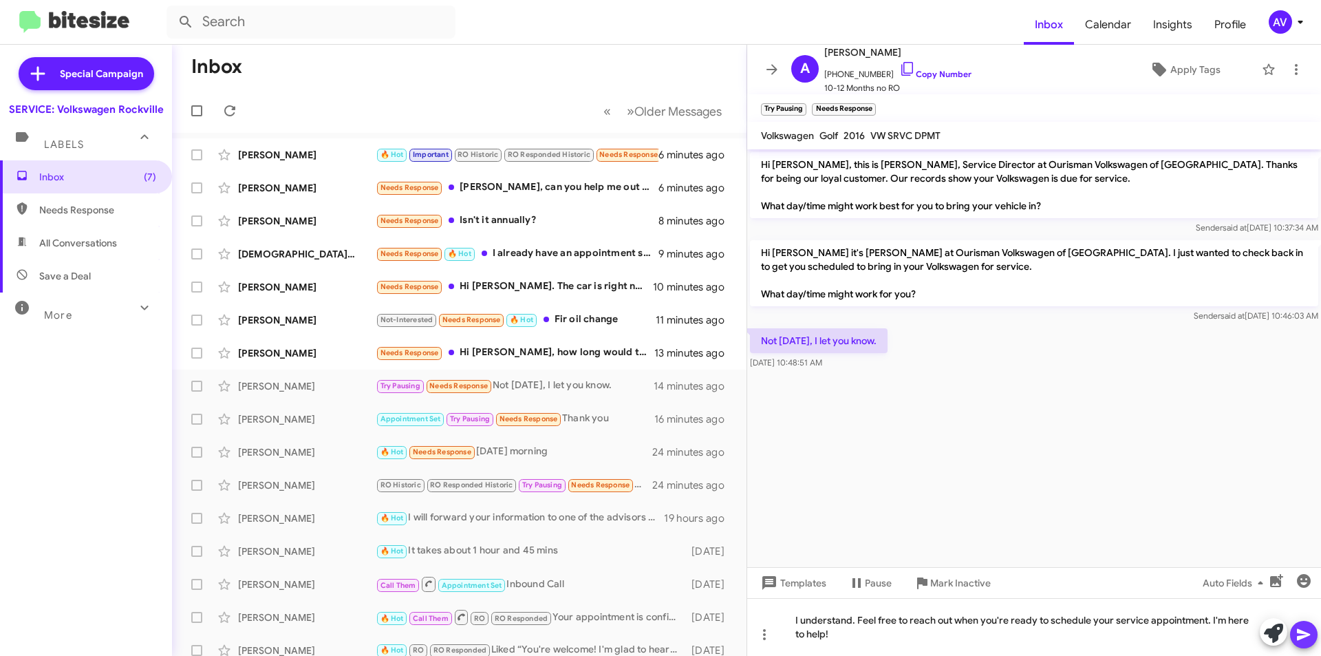
click at [1305, 638] on icon at bounding box center [1304, 634] width 17 height 17
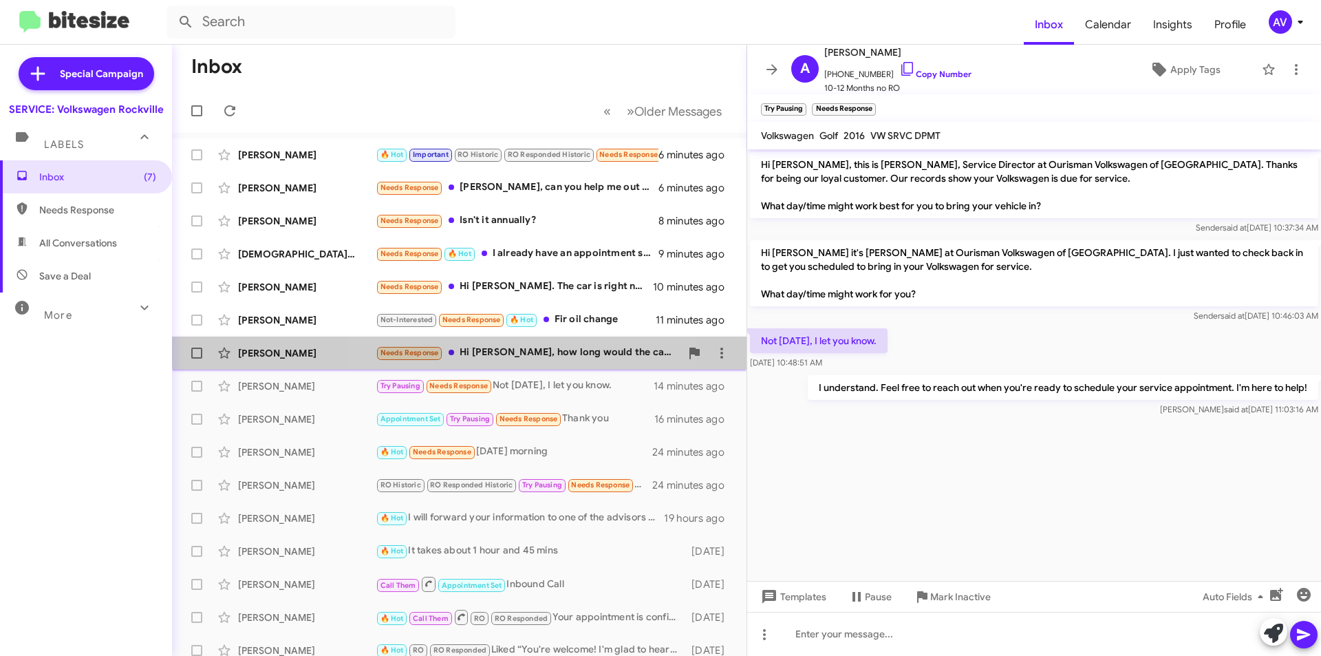
click at [519, 347] on div "Needs Response Hi [PERSON_NAME], how long would the car stay for regular servic…" at bounding box center [528, 353] width 305 height 16
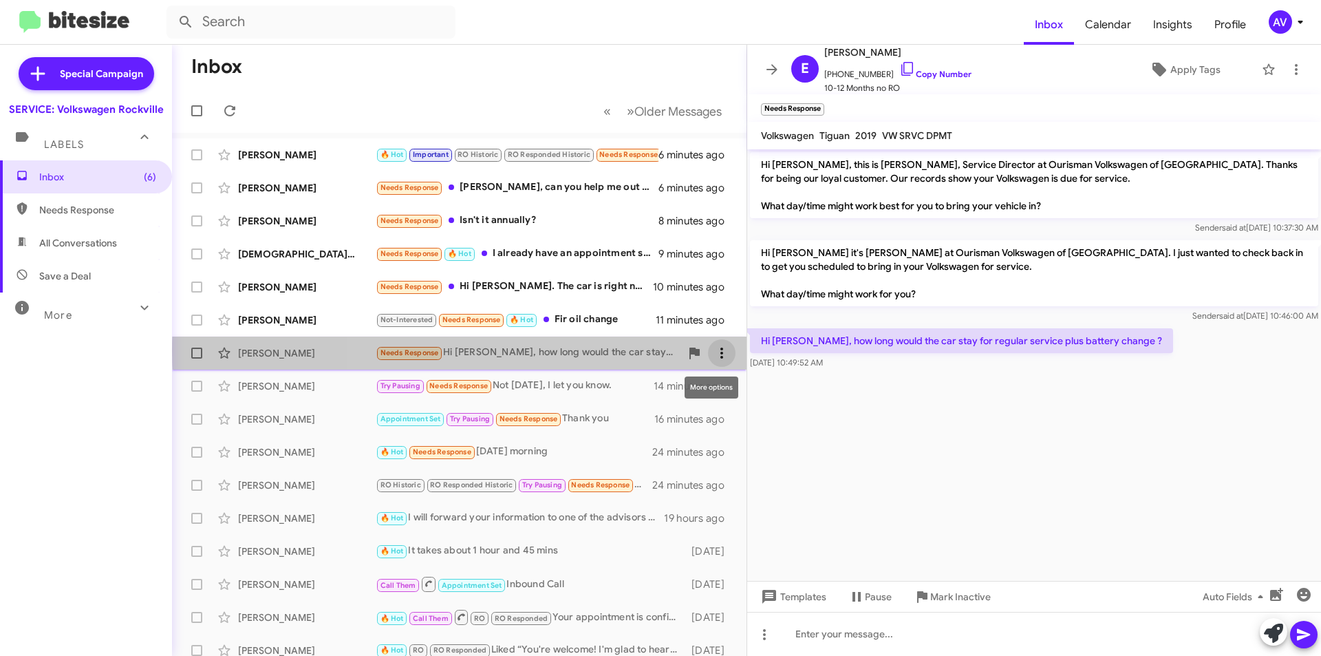
click at [714, 350] on icon at bounding box center [722, 353] width 17 height 17
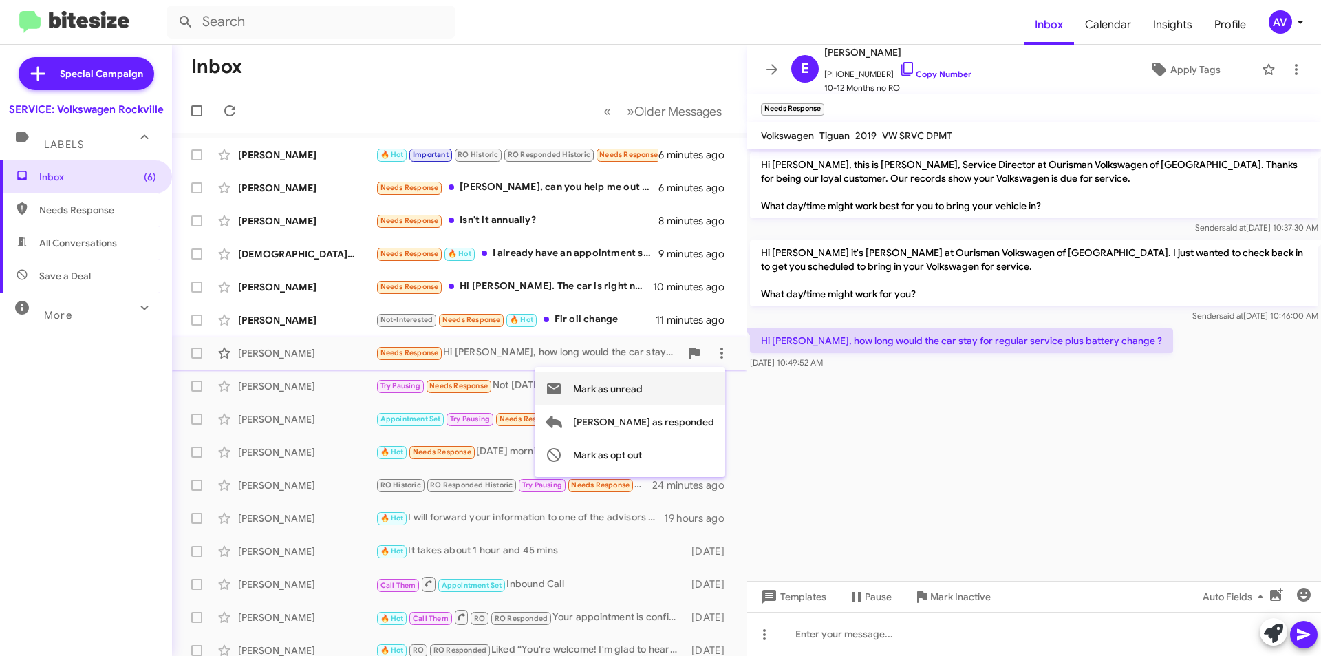
click at [643, 390] on span "Mark as unread" at bounding box center [608, 388] width 70 height 33
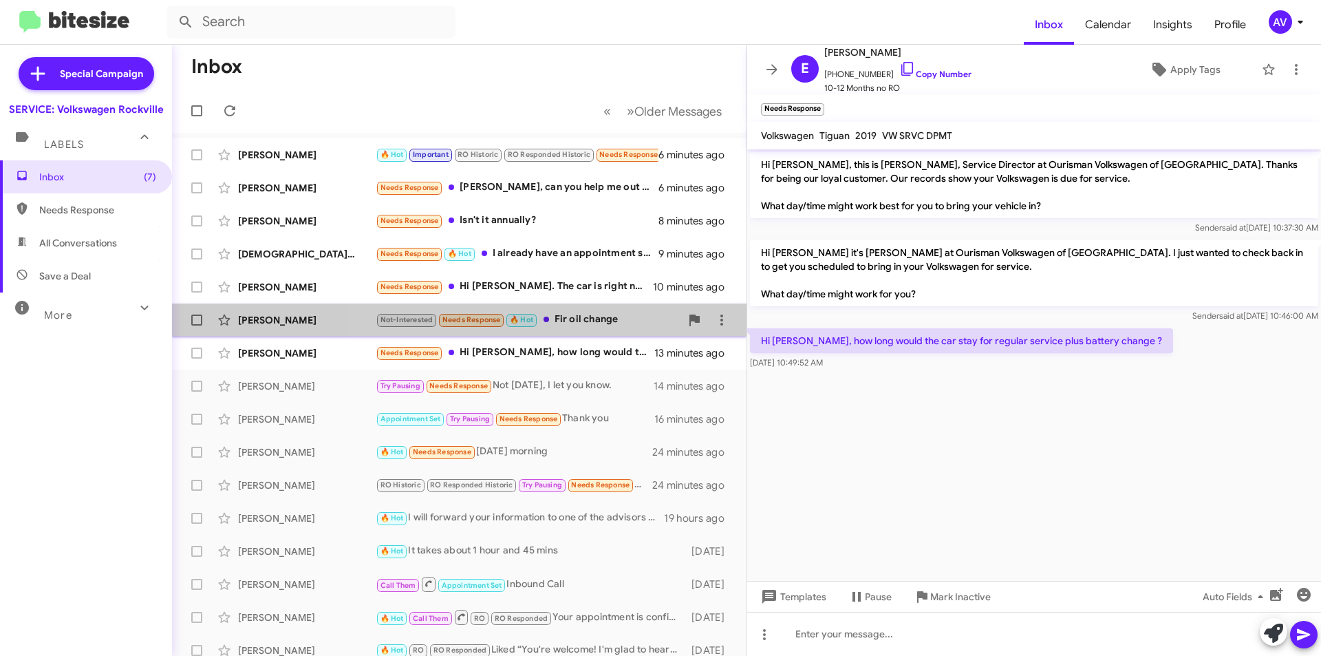
click at [591, 319] on div "Not-Interested Needs Response 🔥 Hot Fir oil change" at bounding box center [528, 320] width 305 height 16
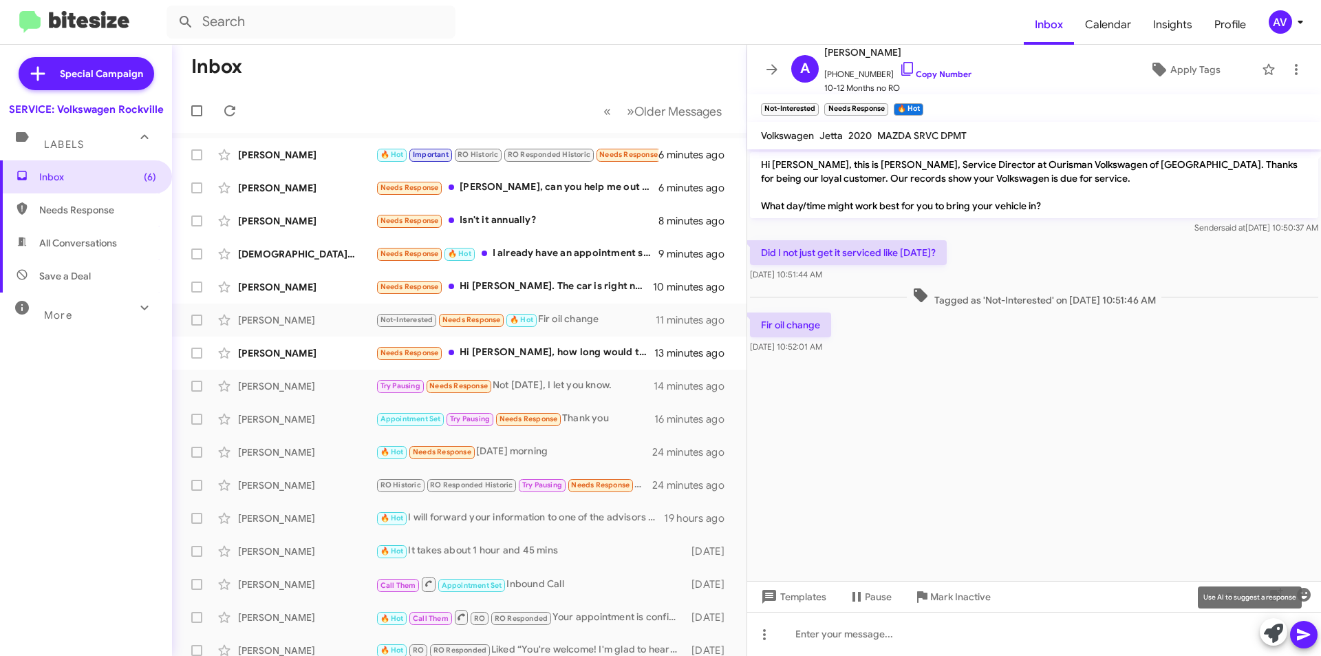
click at [1268, 636] on icon at bounding box center [1273, 632] width 19 height 19
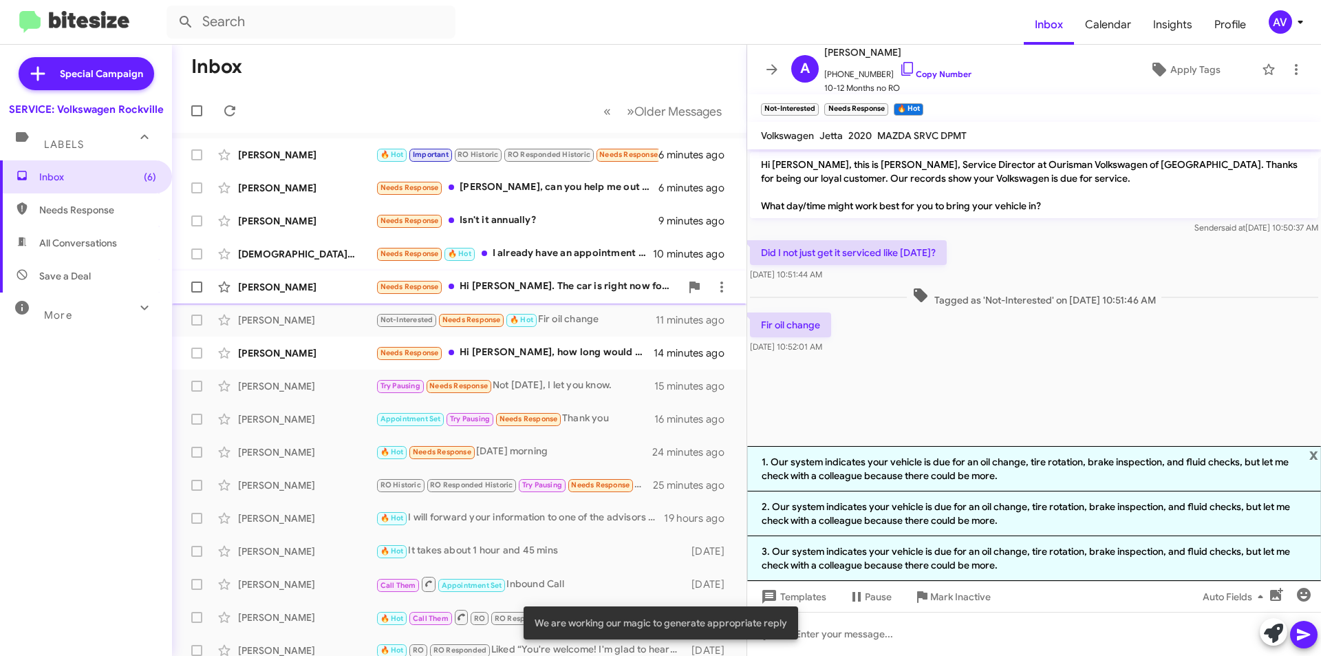
click at [618, 290] on div "Needs Response Hi Keith. The car is right now for service there, actually." at bounding box center [528, 287] width 305 height 16
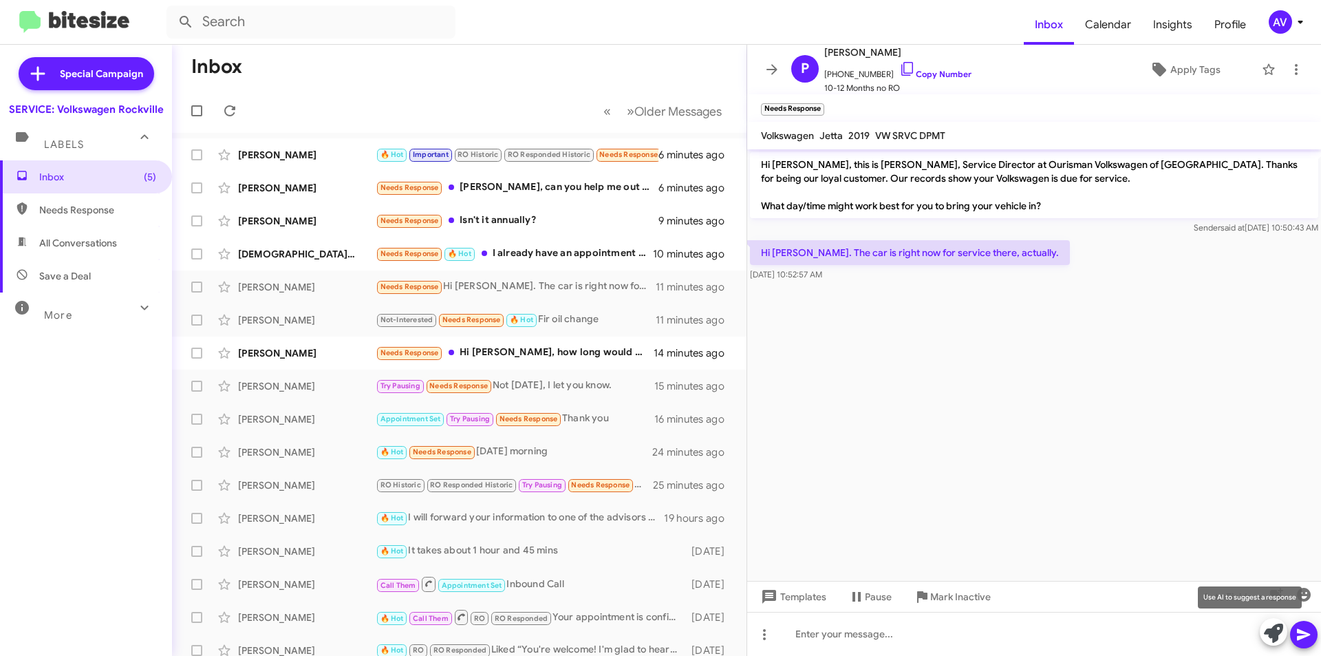
click at [1261, 630] on button at bounding box center [1274, 632] width 28 height 28
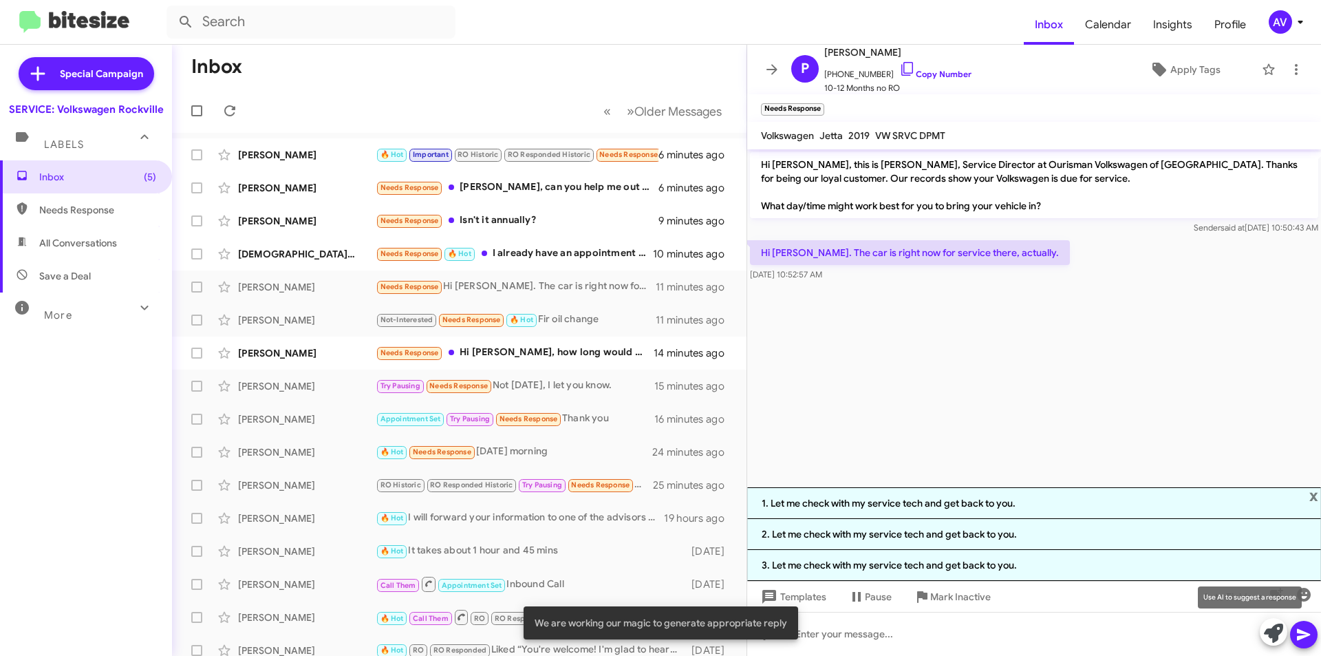
click at [1262, 628] on button at bounding box center [1274, 632] width 28 height 28
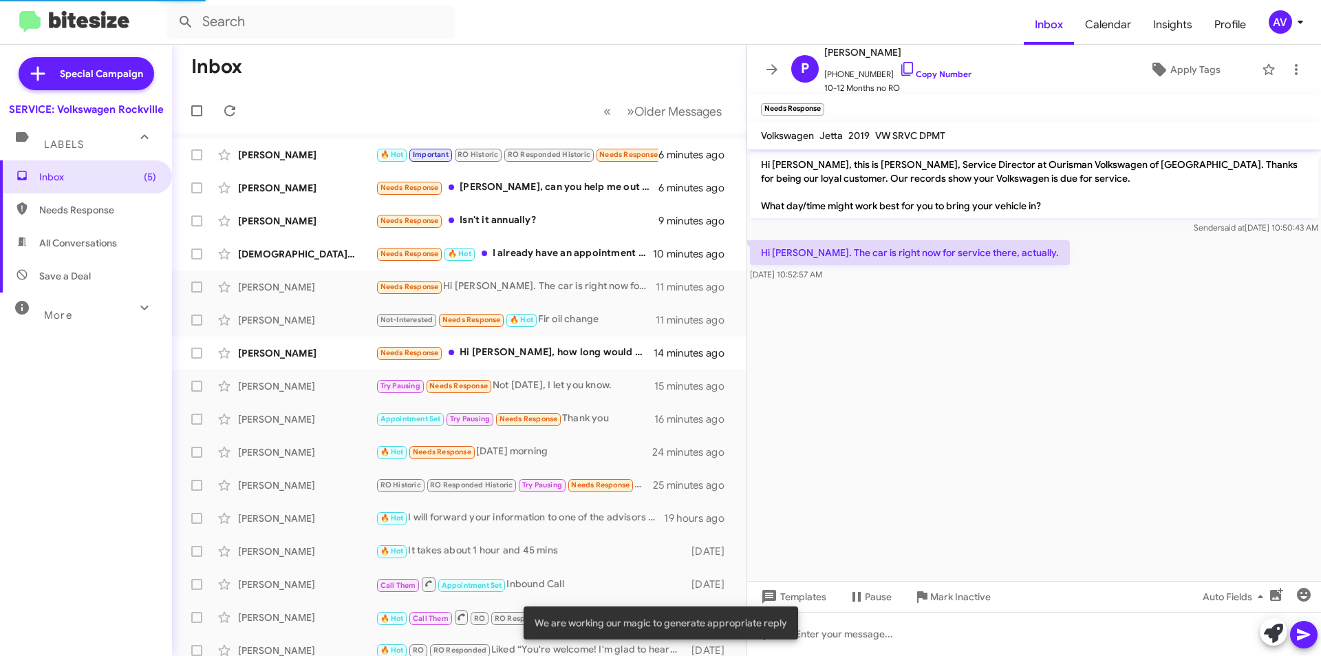
click at [1260, 629] on button at bounding box center [1274, 632] width 28 height 28
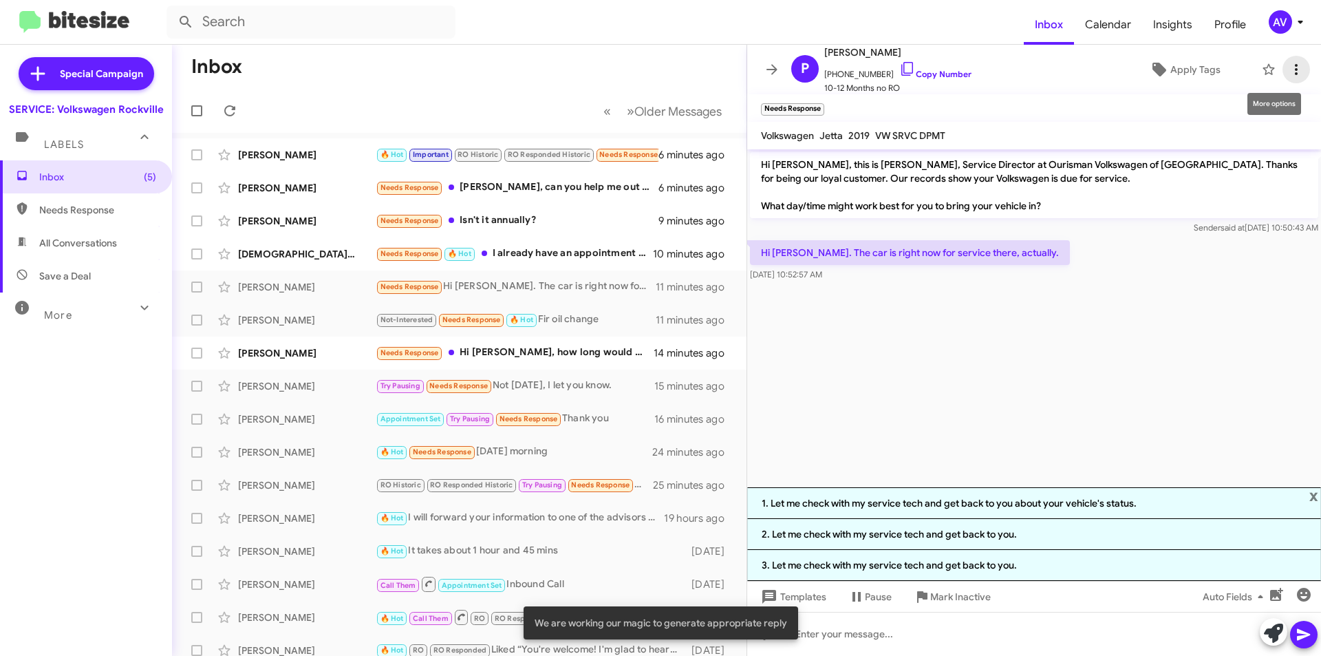
click at [1288, 65] on icon at bounding box center [1296, 69] width 17 height 17
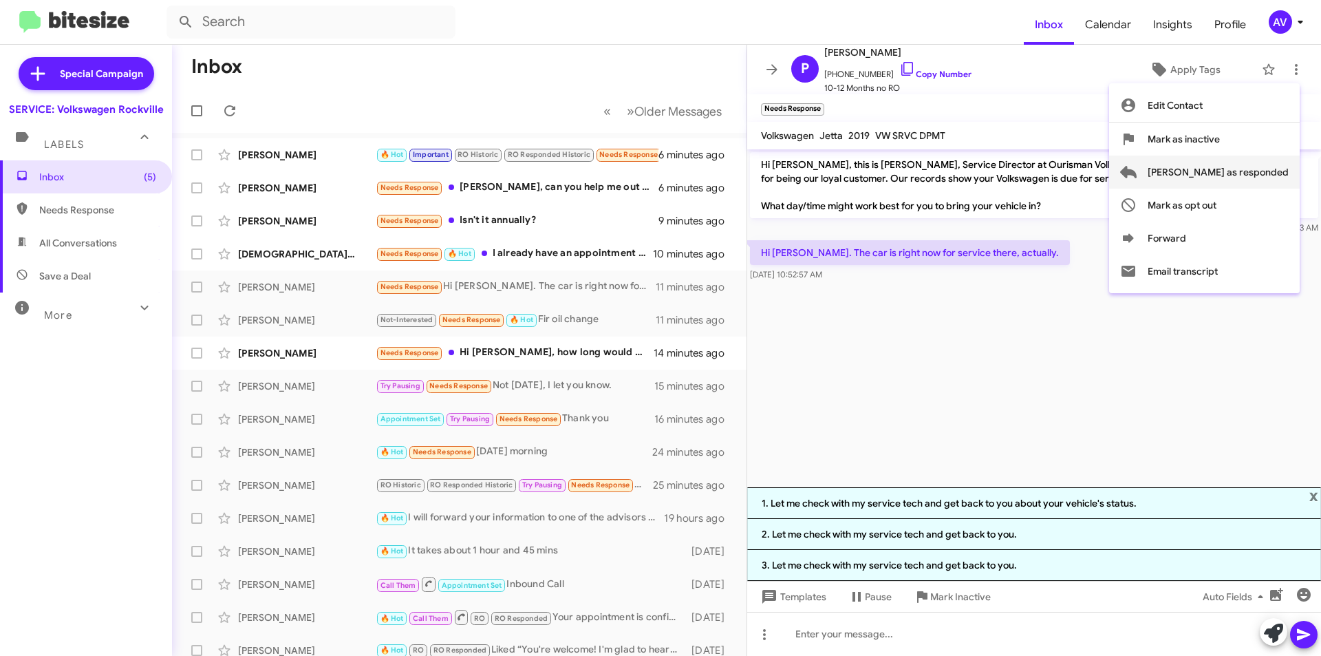
click at [1256, 162] on span "Mark as responded" at bounding box center [1218, 172] width 141 height 33
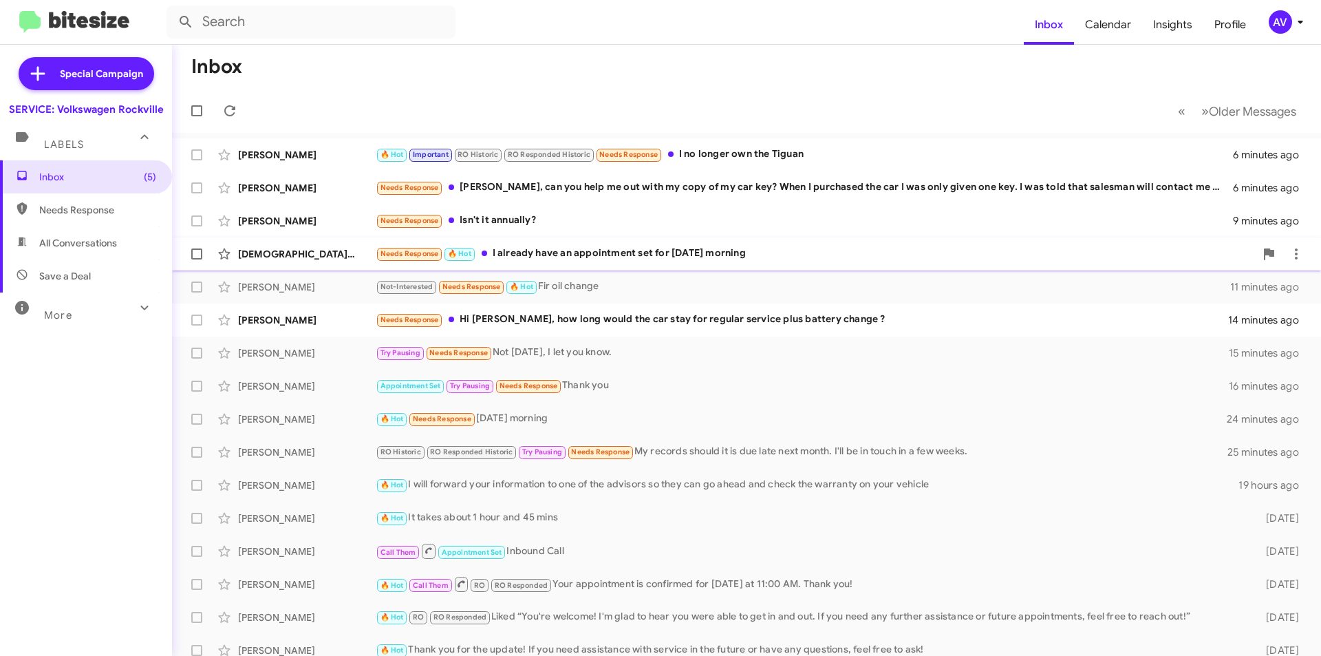
click at [656, 264] on div "Christian Casimir Needs Response 🔥 Hot I already have an appointment set for ne…" at bounding box center [746, 254] width 1127 height 28
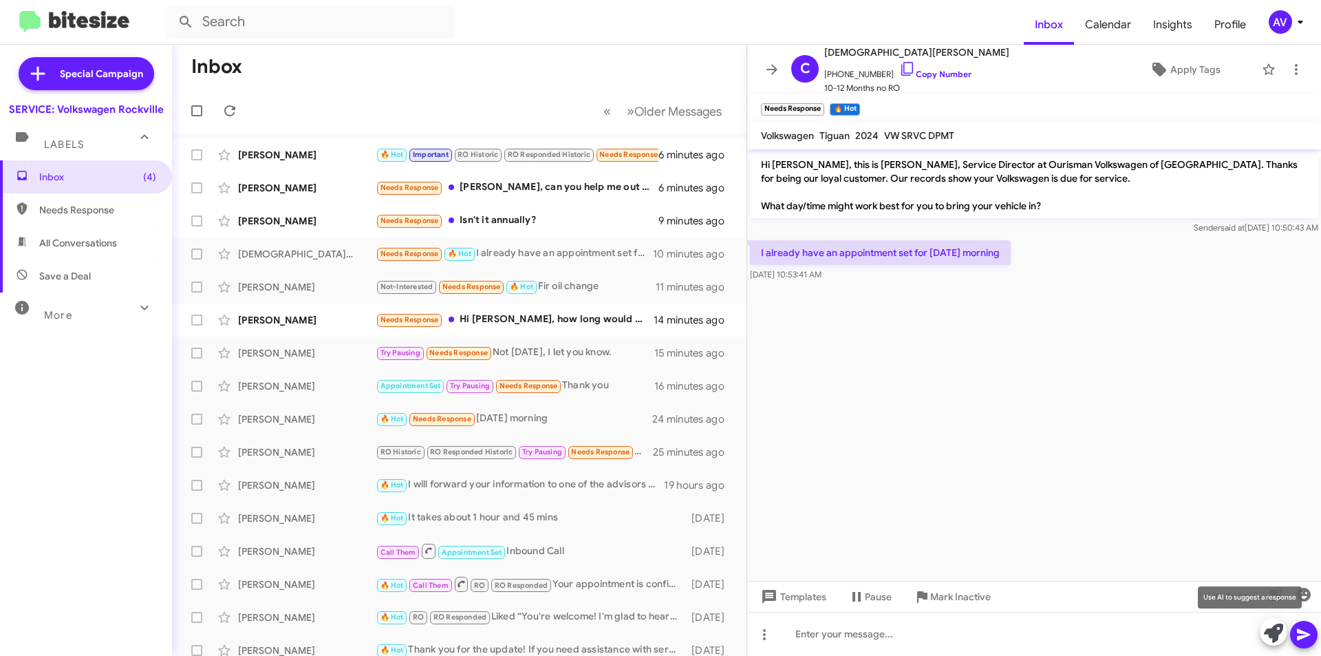
click at [1268, 631] on icon at bounding box center [1273, 632] width 19 height 19
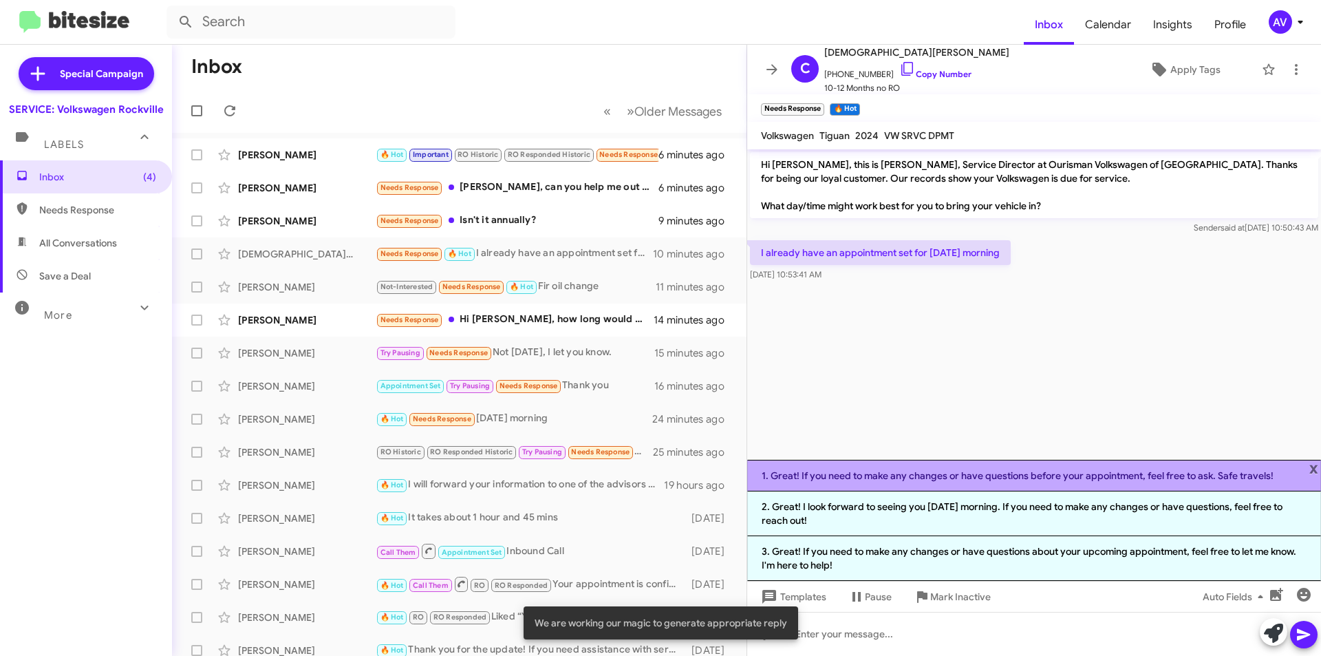
click at [922, 480] on li "1. Great! If you need to make any changes or have questions before your appoint…" at bounding box center [1034, 476] width 574 height 32
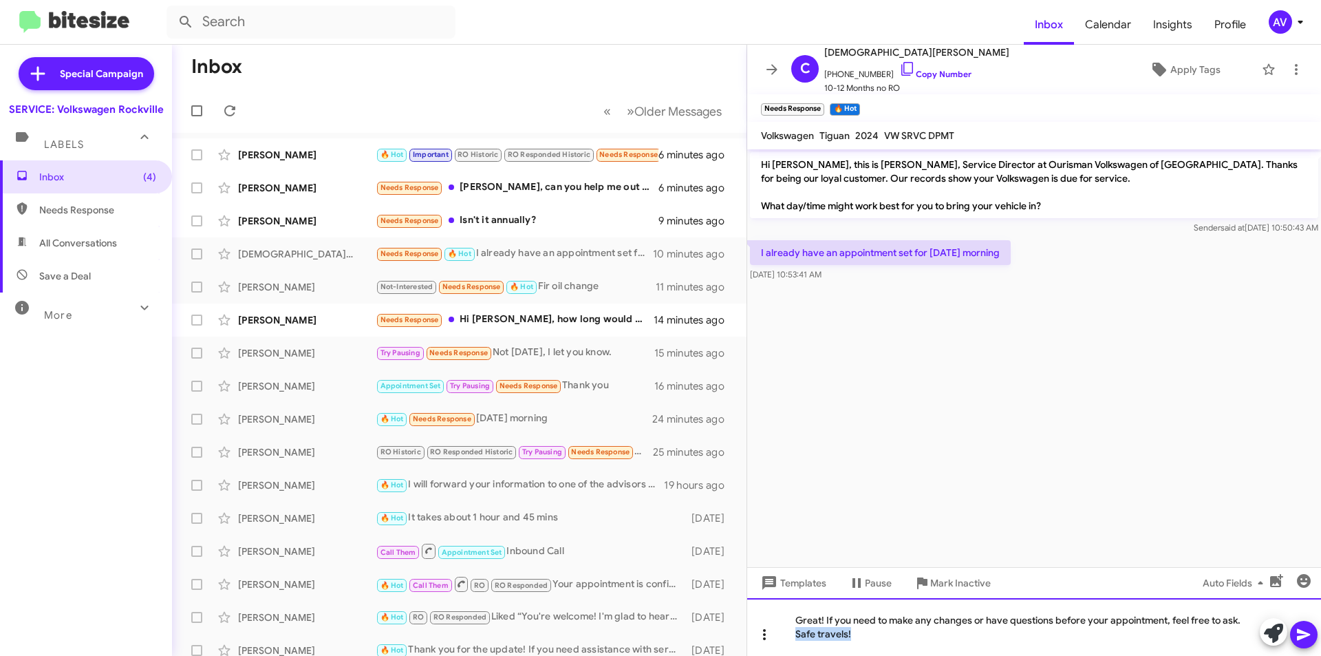
drag, startPoint x: 864, startPoint y: 632, endPoint x: 769, endPoint y: 638, distance: 95.1
click at [769, 638] on div "Great! If you need to make any changes or have questions before your appointmen…" at bounding box center [1034, 627] width 574 height 58
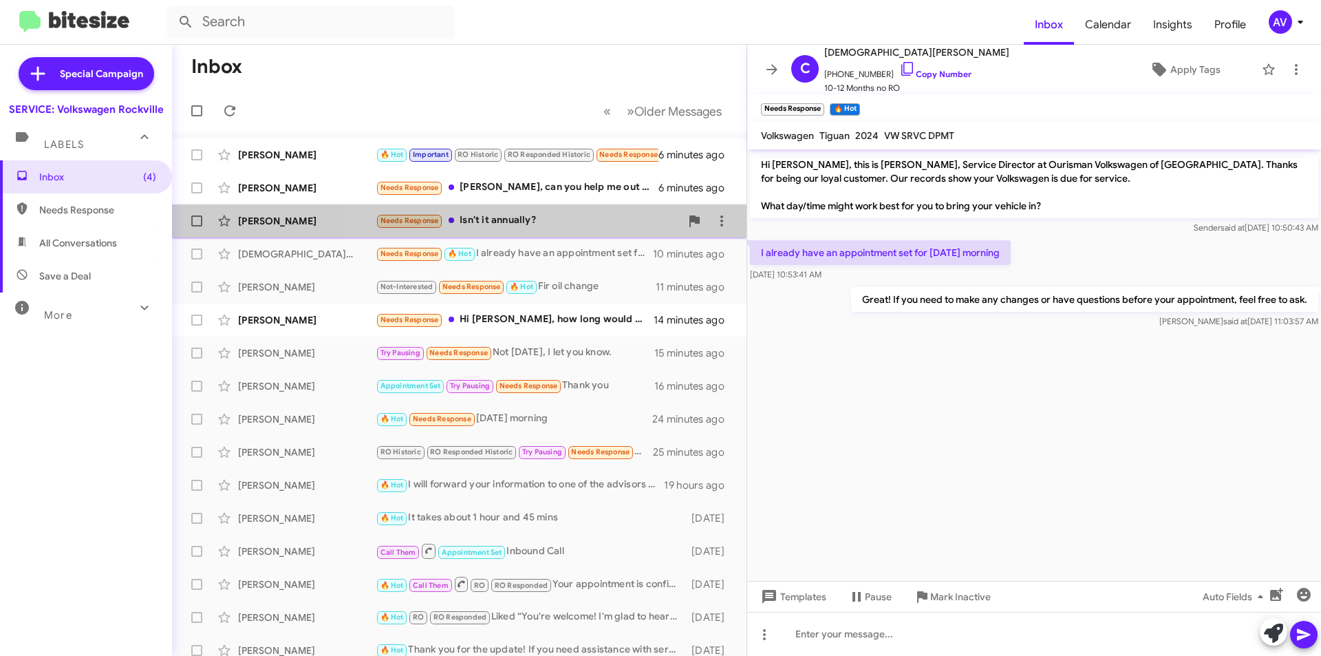
click at [563, 227] on div "Needs Response Isn't it annually?" at bounding box center [528, 221] width 305 height 16
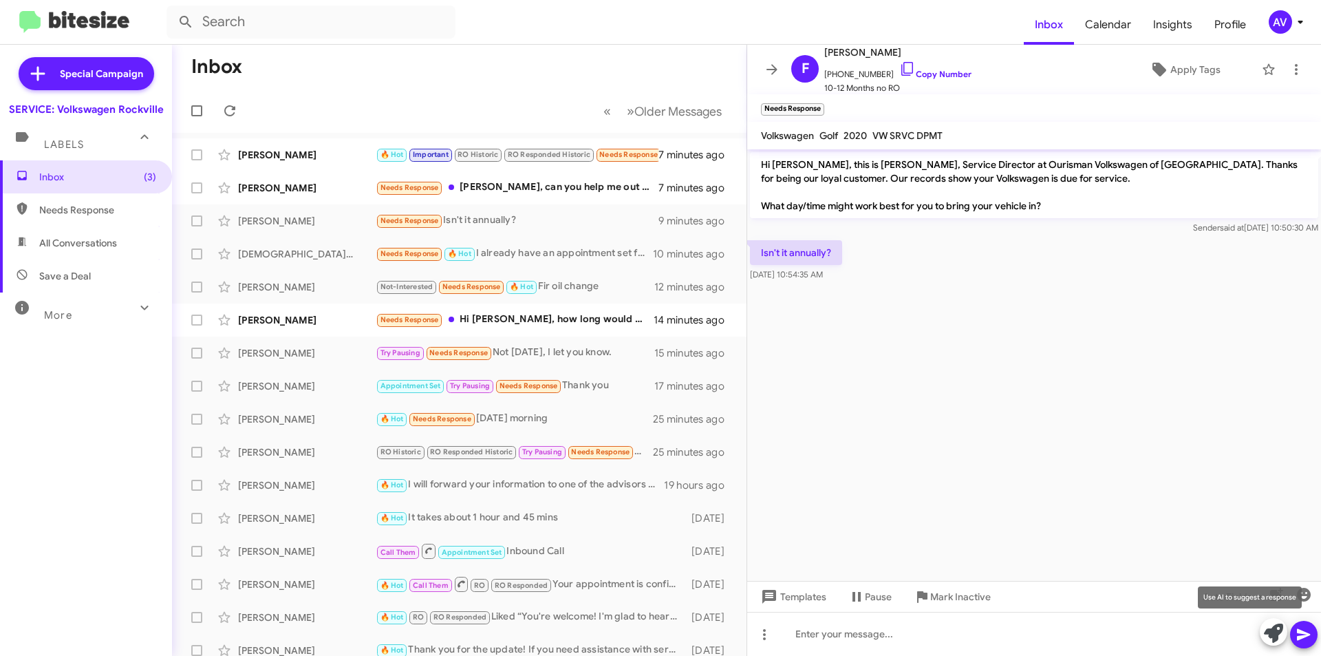
click at [1263, 639] on button at bounding box center [1274, 632] width 28 height 28
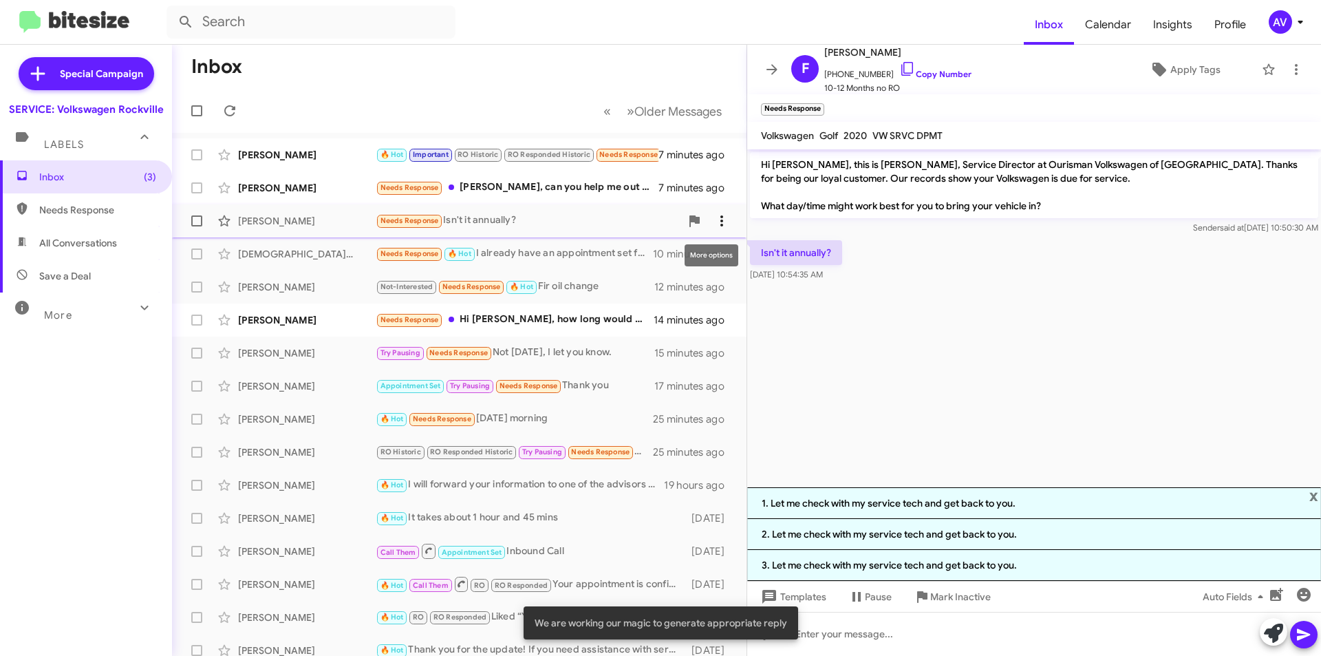
click at [714, 228] on icon at bounding box center [722, 221] width 17 height 17
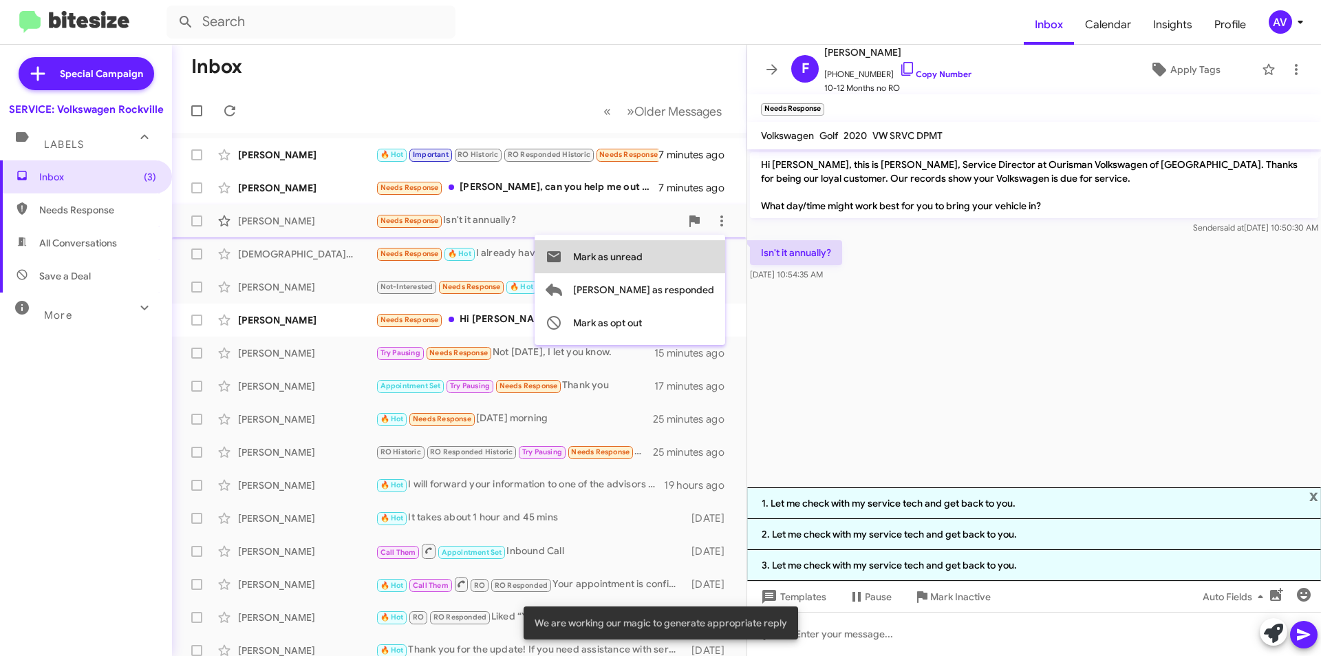
click at [702, 258] on button "Mark as unread" at bounding box center [630, 256] width 191 height 33
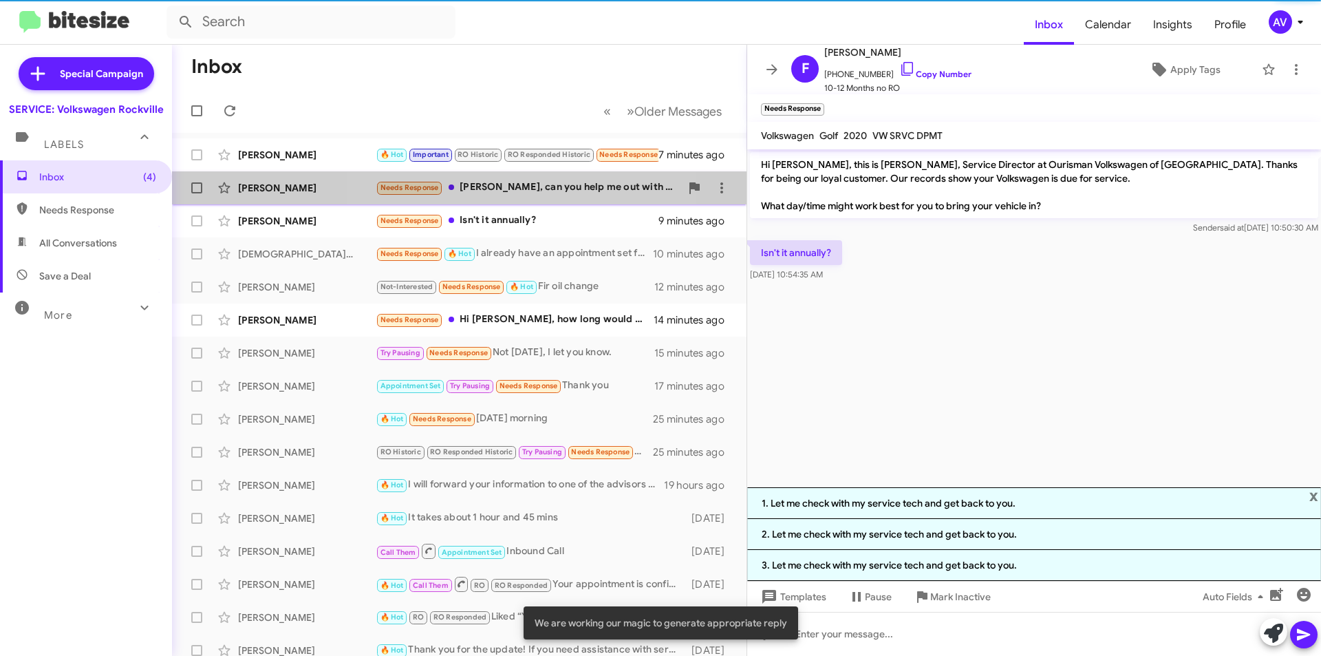
click at [531, 189] on div "Needs Response Mr Jones, can you help me out with my copy of my car key? When I…" at bounding box center [528, 188] width 305 height 16
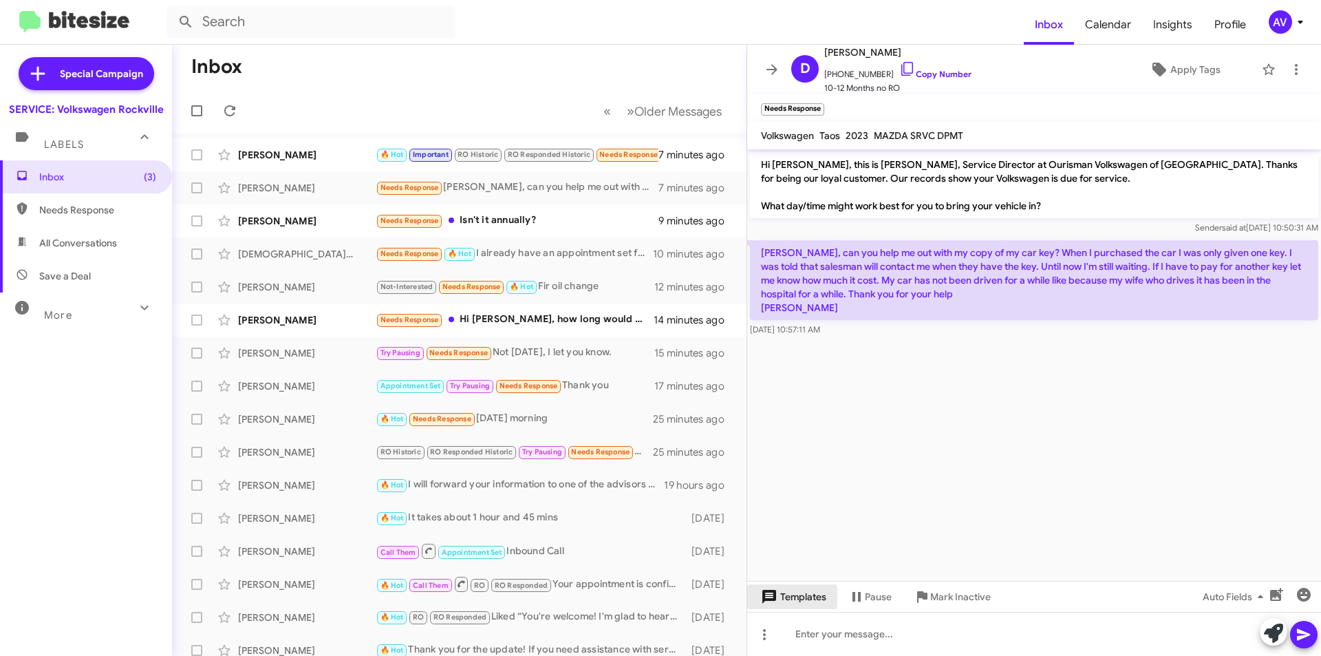
click at [783, 597] on span "Templates" at bounding box center [792, 596] width 68 height 25
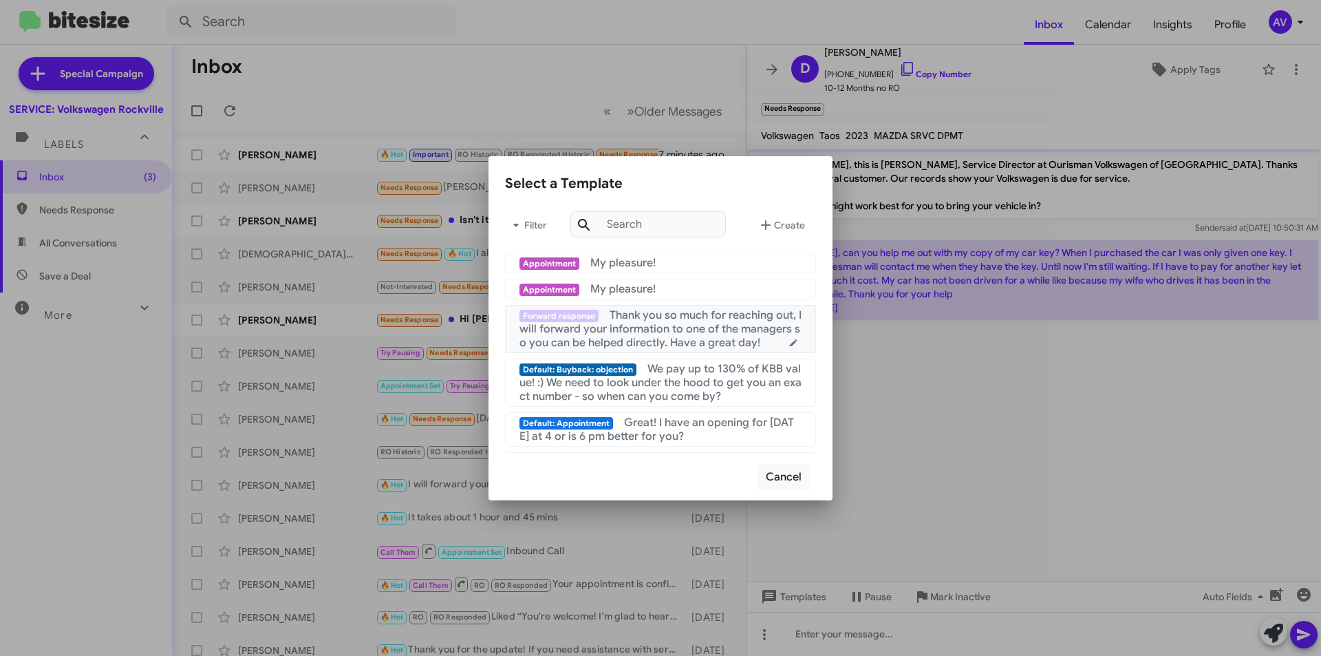
click at [649, 322] on span "Thank you so much for reaching out, I will forward your information to one of t…" at bounding box center [661, 328] width 282 height 41
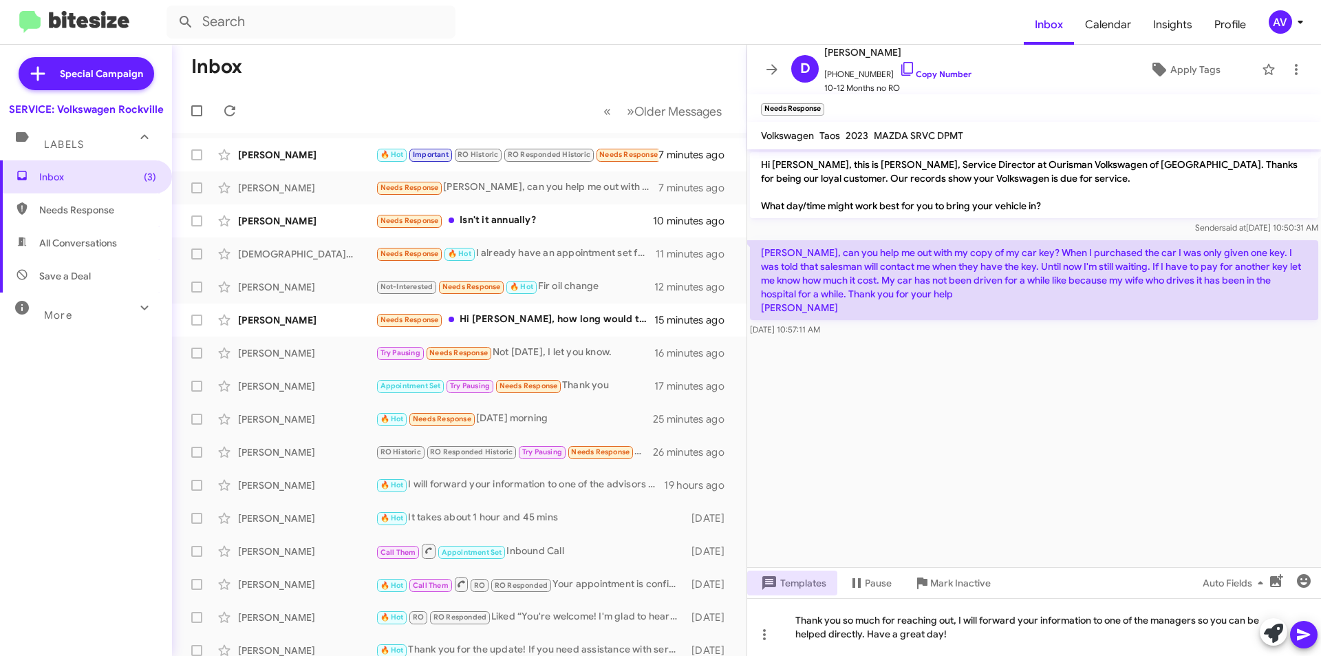
click at [1299, 631] on icon at bounding box center [1303, 635] width 13 height 12
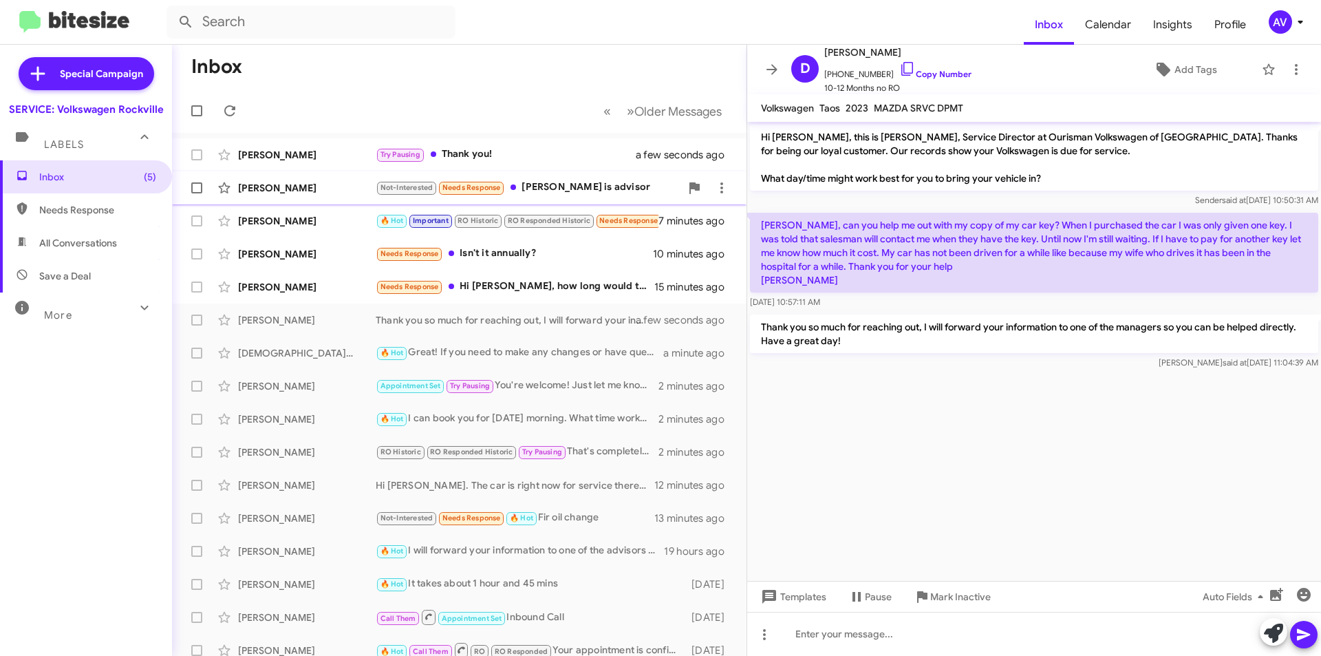
click at [606, 193] on div "Not-Interested Needs Response [PERSON_NAME] is advisor" at bounding box center [528, 188] width 305 height 16
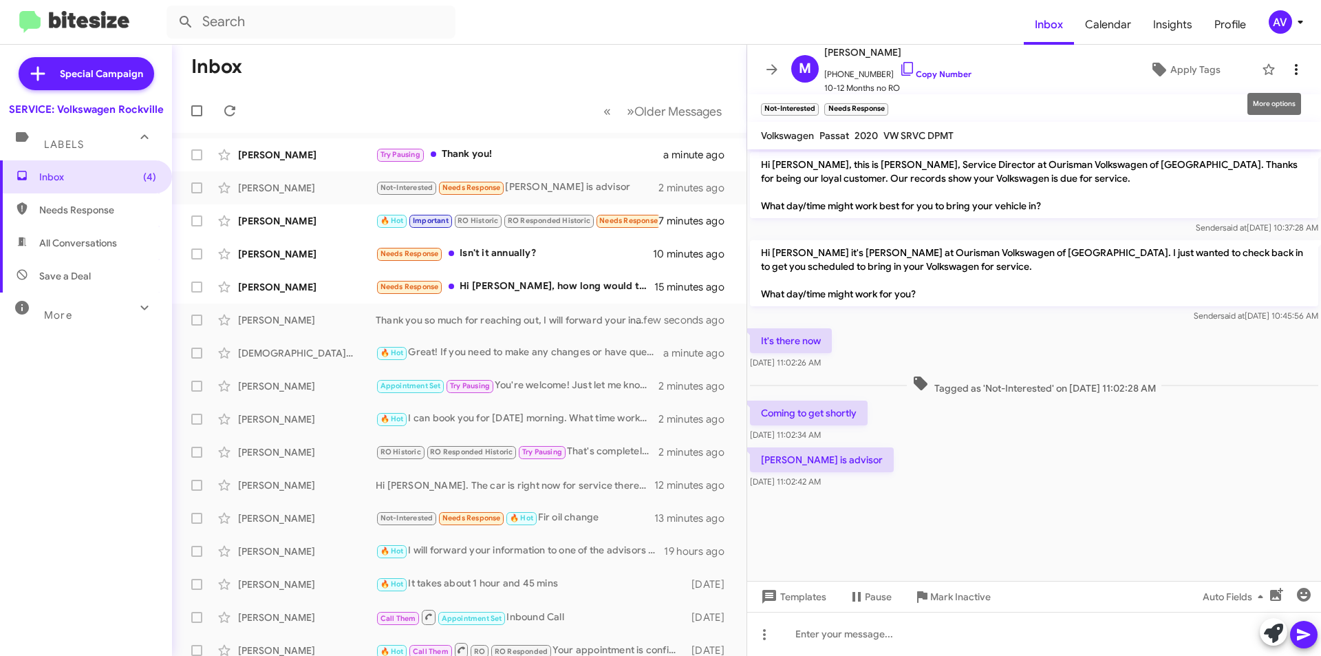
click at [1293, 73] on icon at bounding box center [1296, 69] width 17 height 17
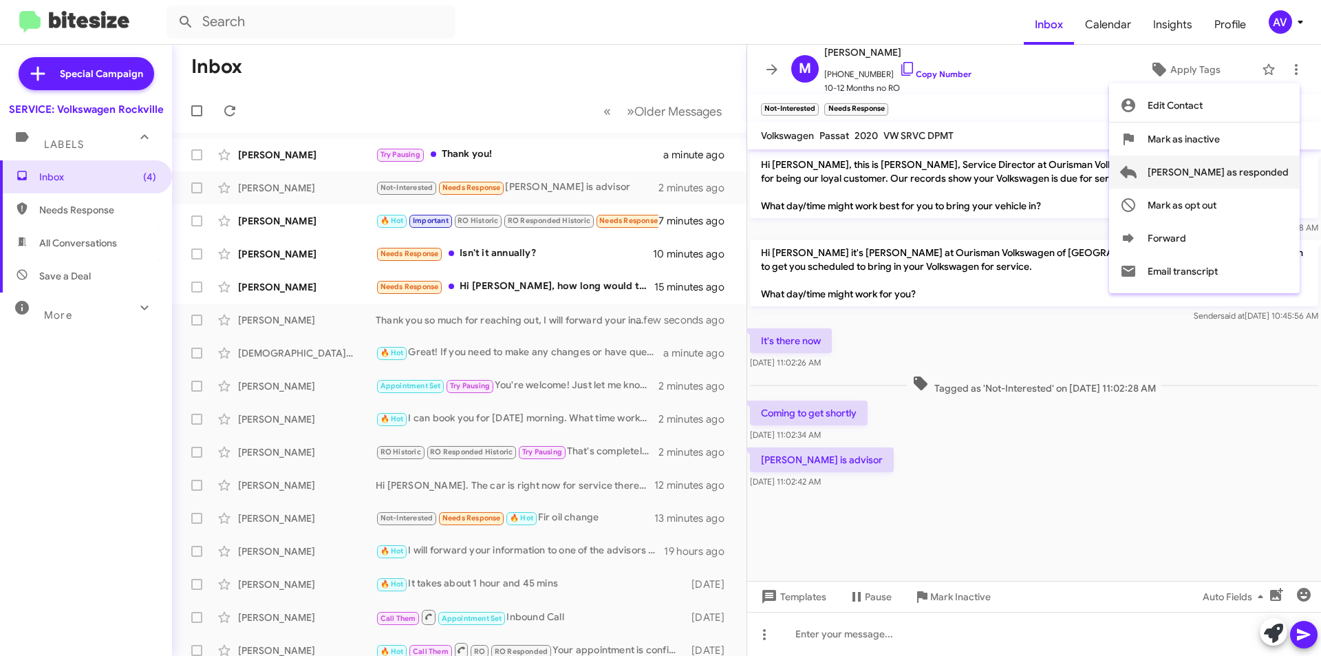
click at [1236, 175] on span "[PERSON_NAME] as responded" at bounding box center [1218, 172] width 141 height 33
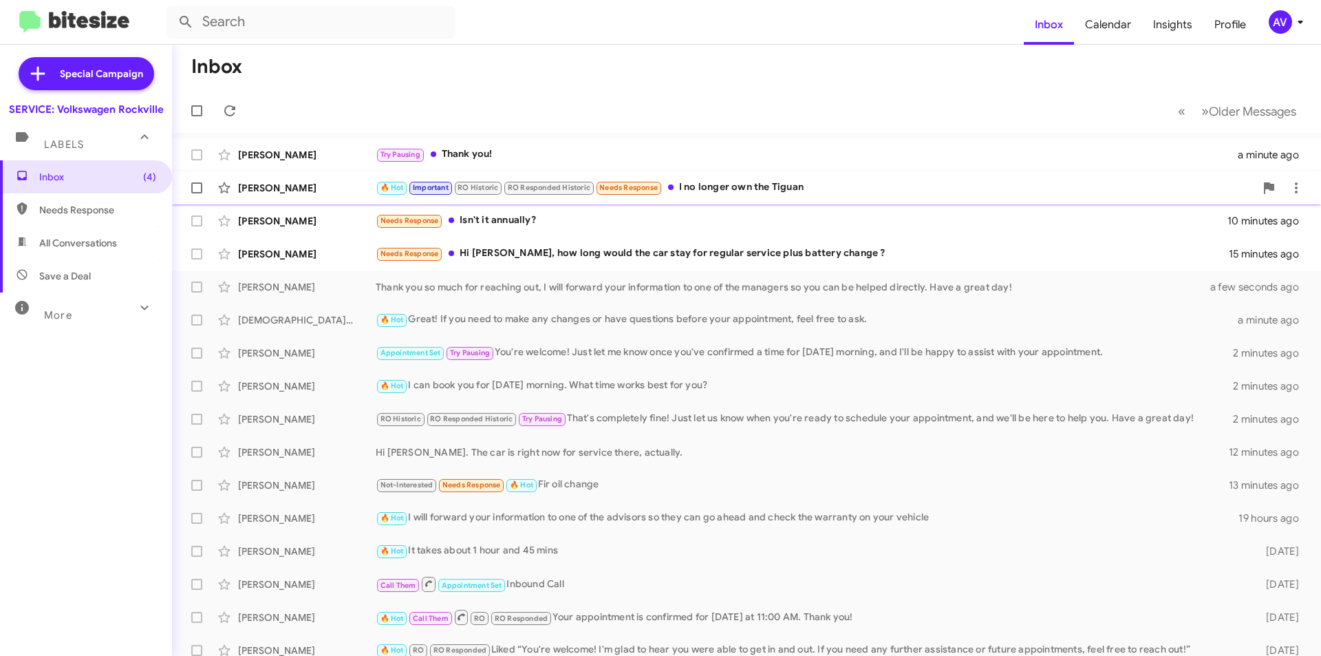
click at [726, 194] on div "🔥 Hot Important RO Historic RO Responded Historic Needs Response I no longer ow…" at bounding box center [815, 188] width 879 height 16
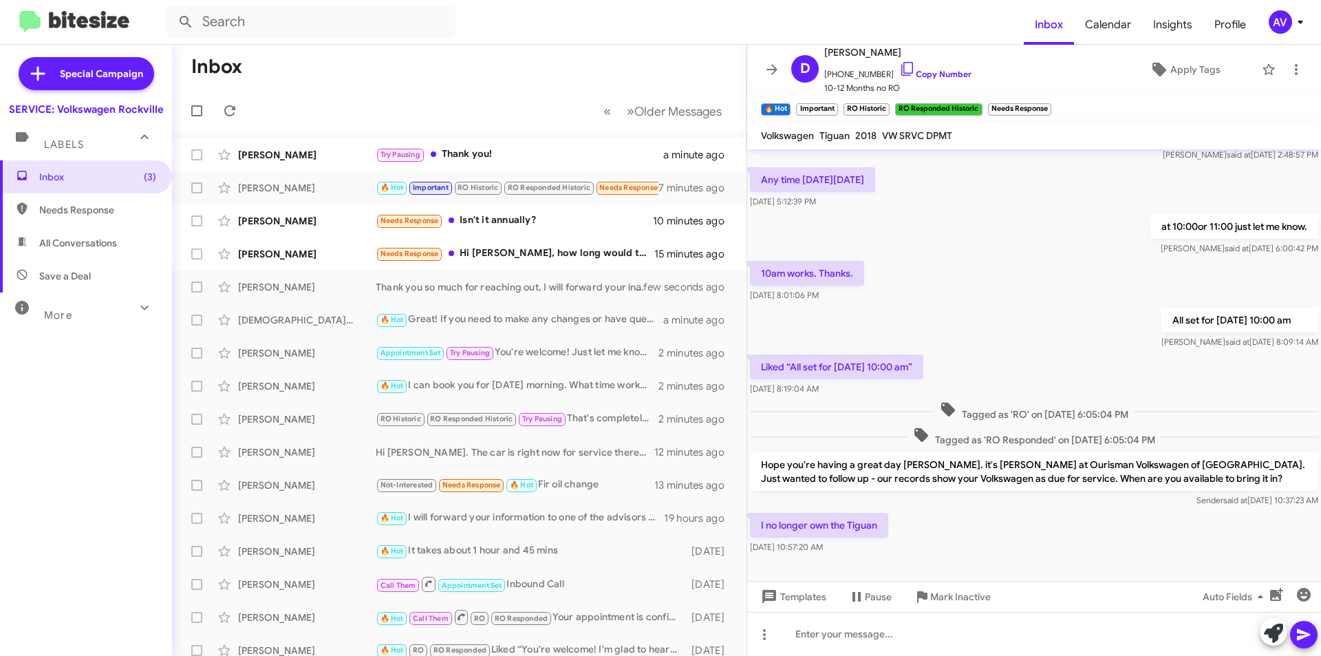
scroll to position [298, 0]
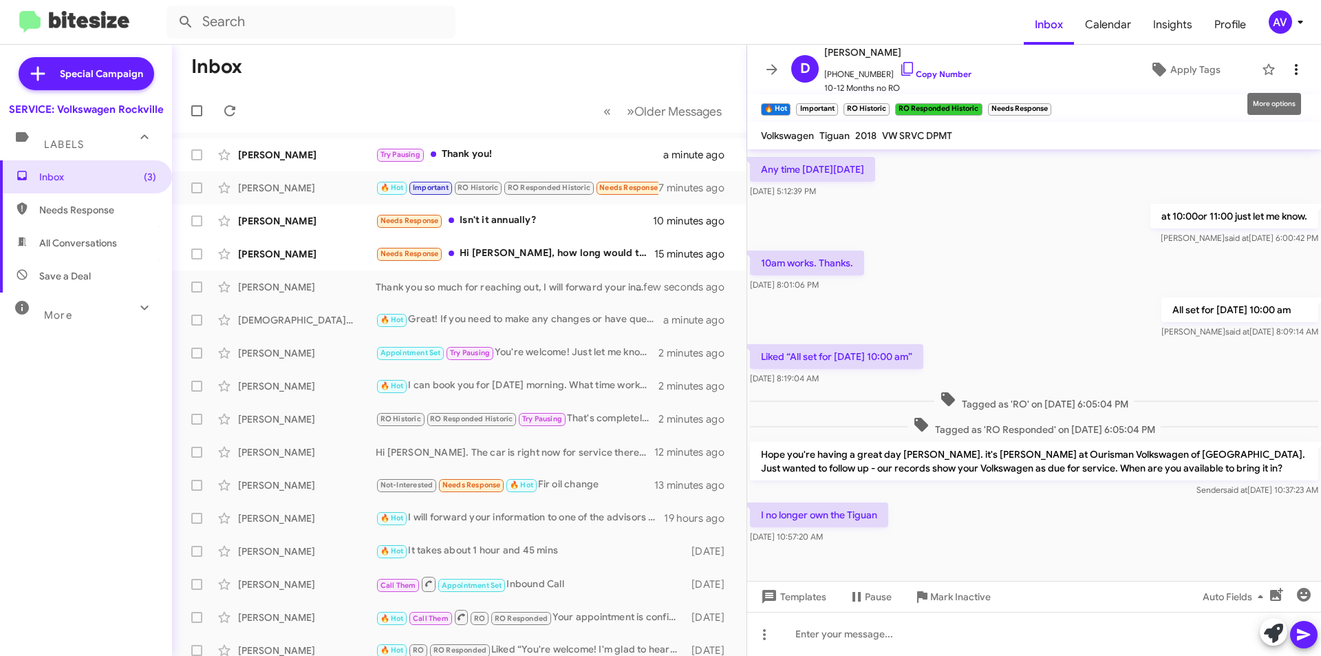
click at [1288, 72] on icon at bounding box center [1296, 69] width 17 height 17
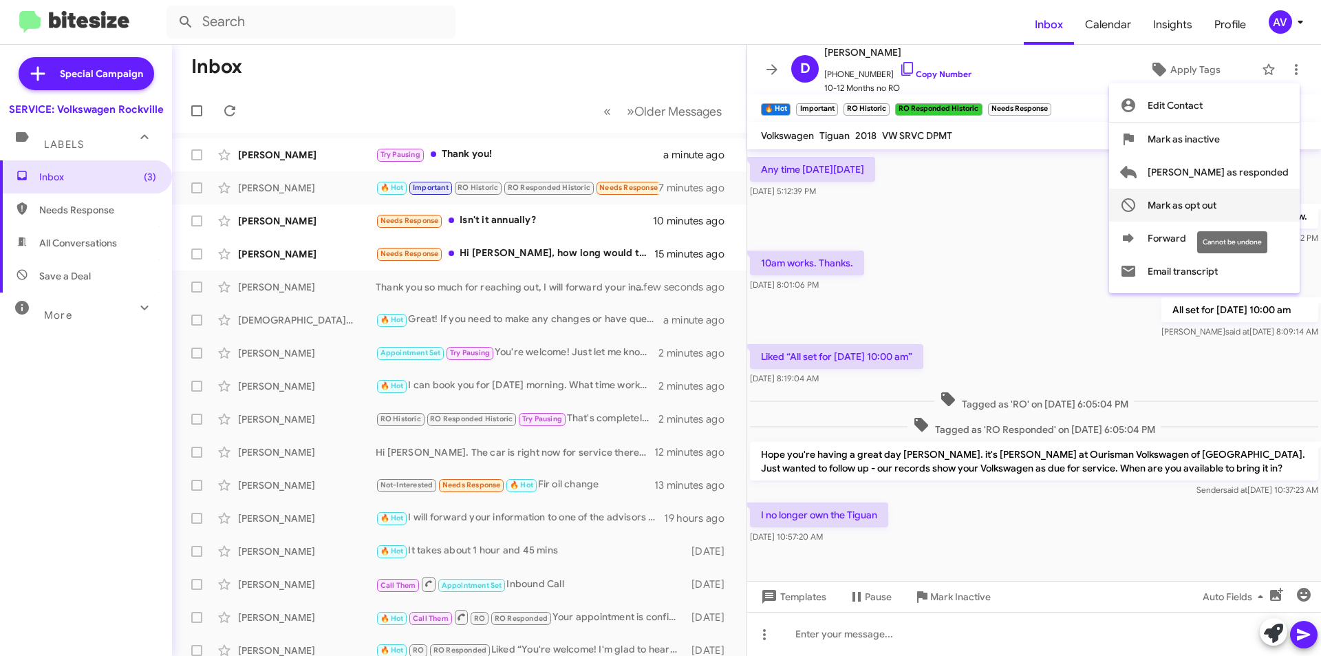
click at [1217, 202] on span "Mark as opt out" at bounding box center [1182, 205] width 69 height 33
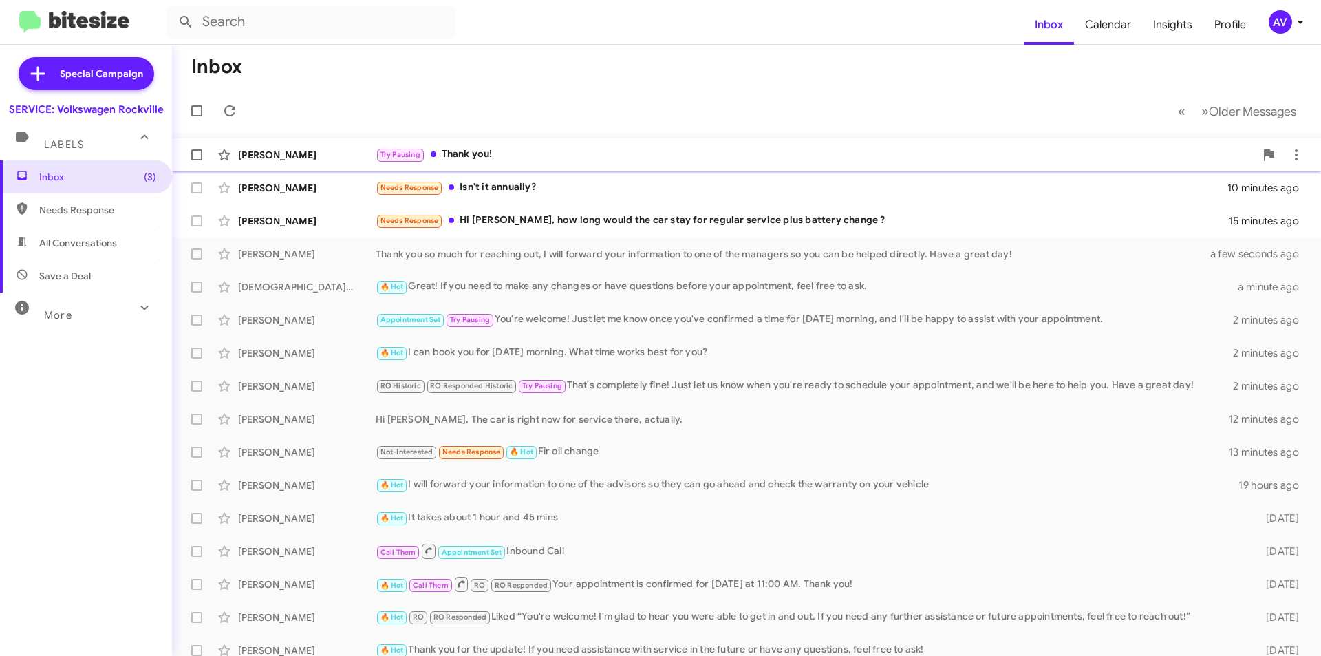
click at [504, 149] on div "Try Pausing Thank you!" at bounding box center [815, 155] width 879 height 16
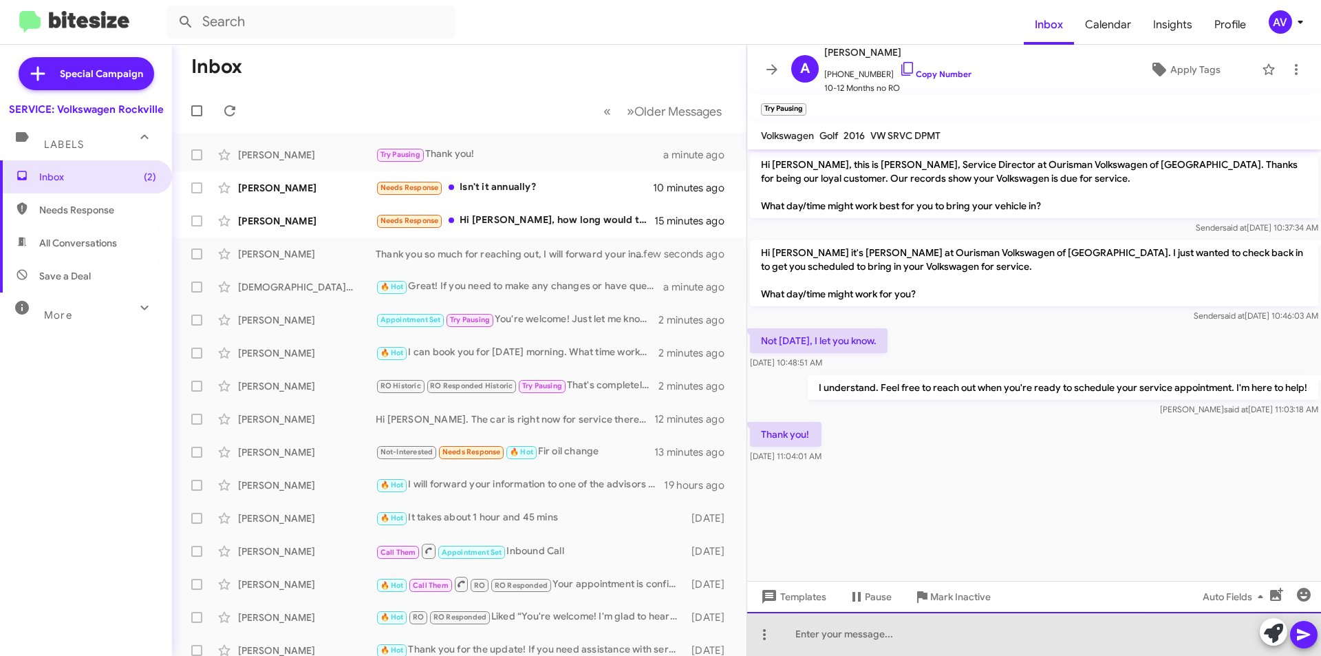
click at [971, 645] on div at bounding box center [1034, 634] width 574 height 44
click at [804, 640] on div "my pleasure!" at bounding box center [1034, 634] width 574 height 44
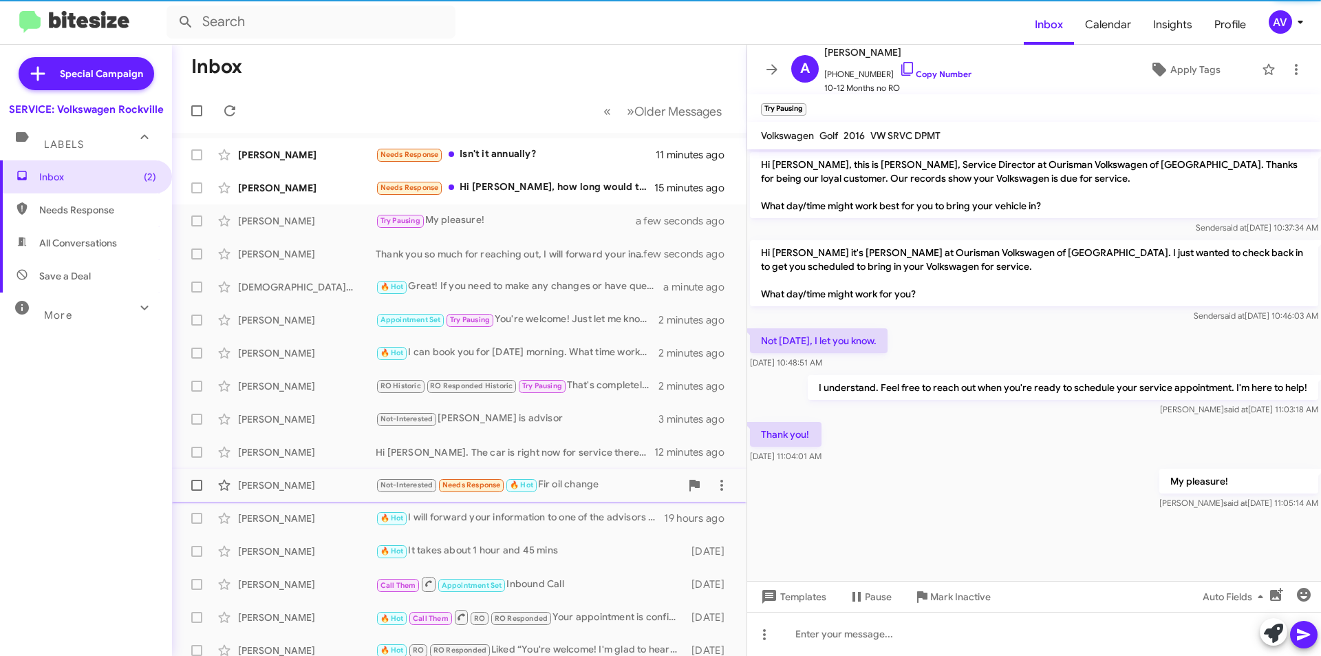
click at [567, 483] on div "Not-Interested Needs Response 🔥 Hot Fir oil change" at bounding box center [528, 485] width 305 height 16
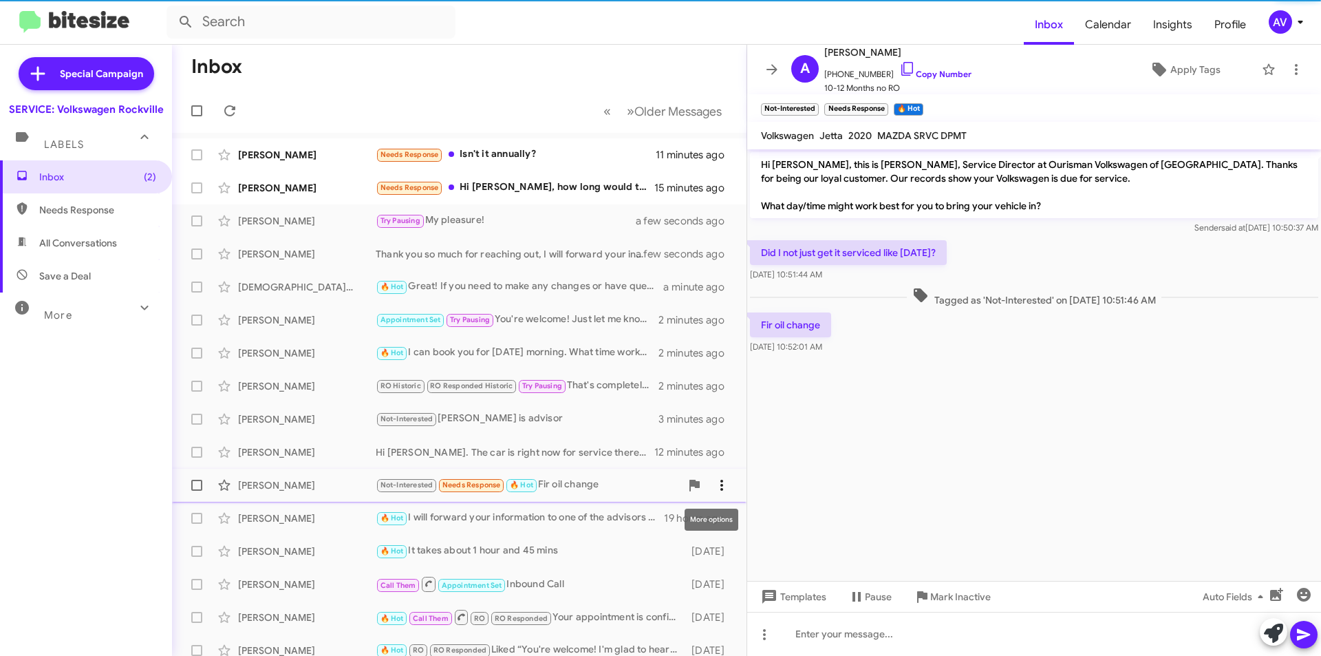
click at [718, 481] on icon at bounding box center [722, 485] width 17 height 17
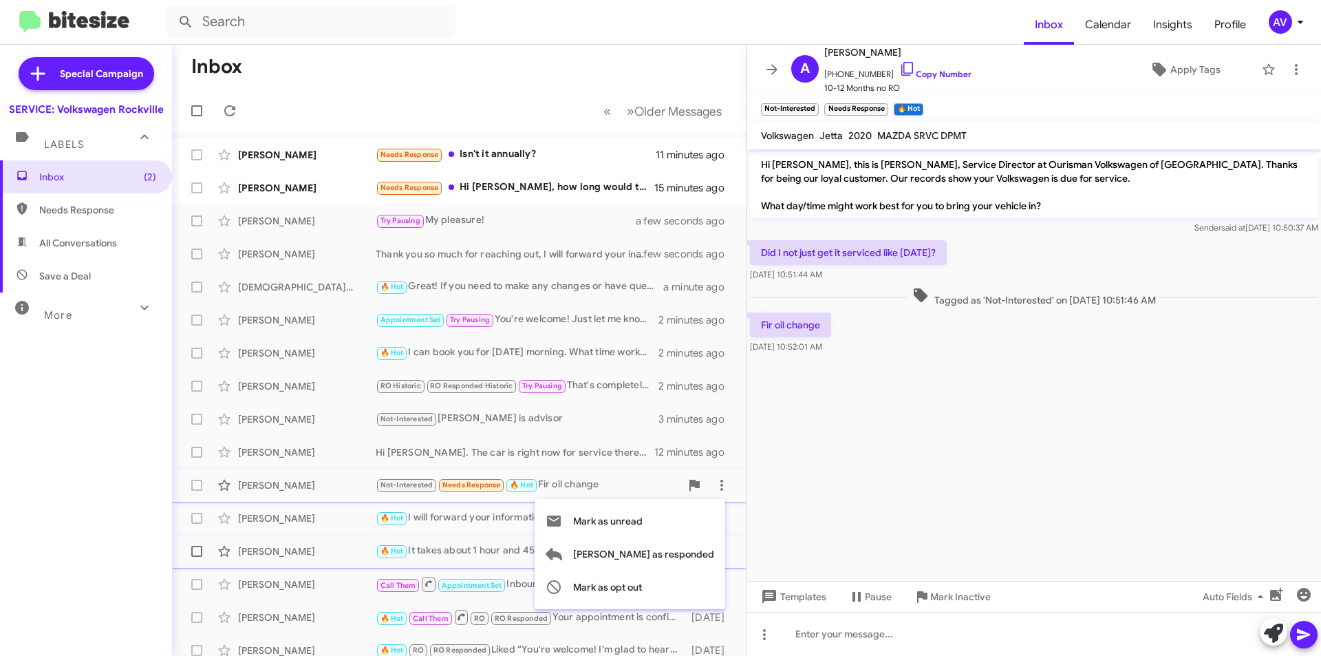
click at [676, 546] on span "[PERSON_NAME] as responded" at bounding box center [643, 553] width 141 height 33
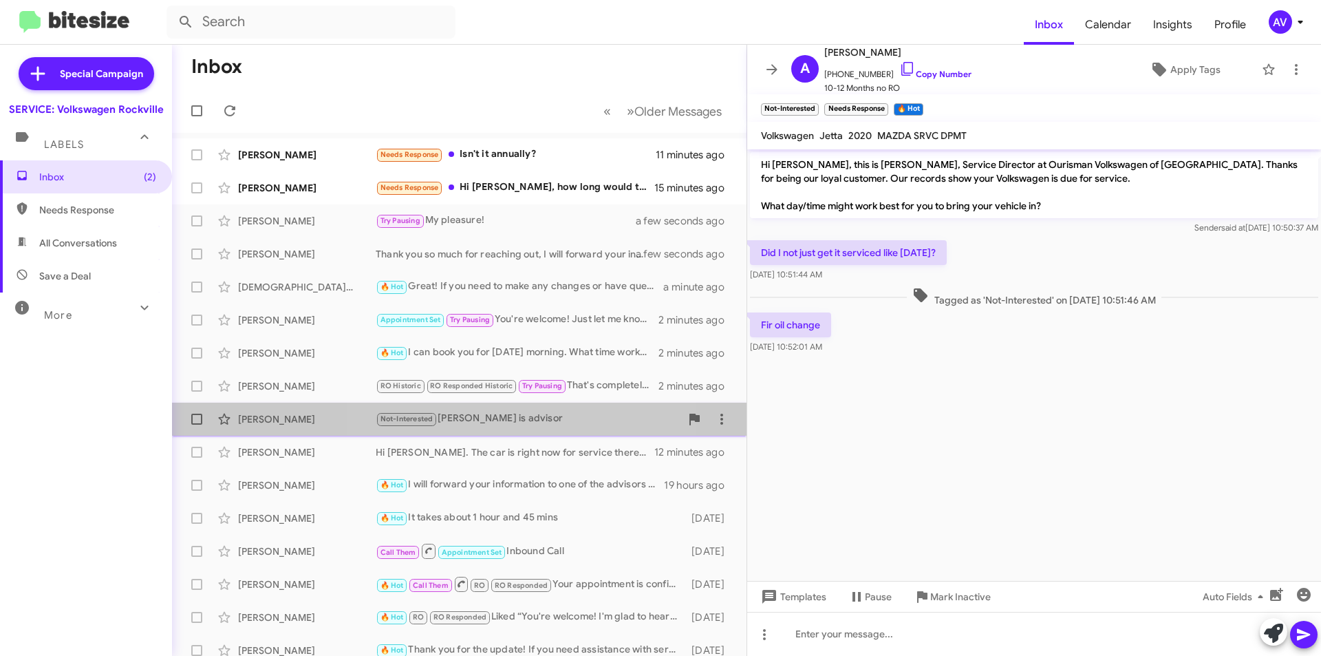
click at [533, 423] on div "Not-Interested [PERSON_NAME] is advisor" at bounding box center [528, 419] width 305 height 16
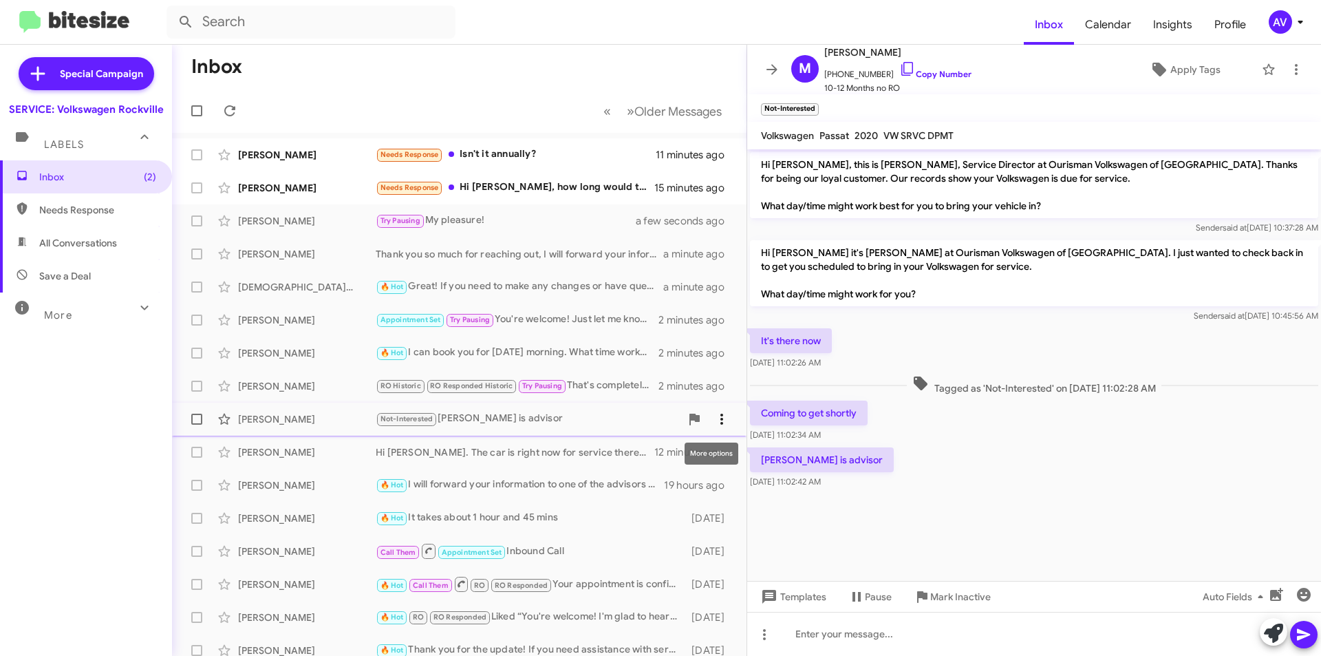
click at [714, 418] on icon at bounding box center [722, 419] width 17 height 17
click at [668, 485] on span "Mark as responded" at bounding box center [643, 487] width 141 height 33
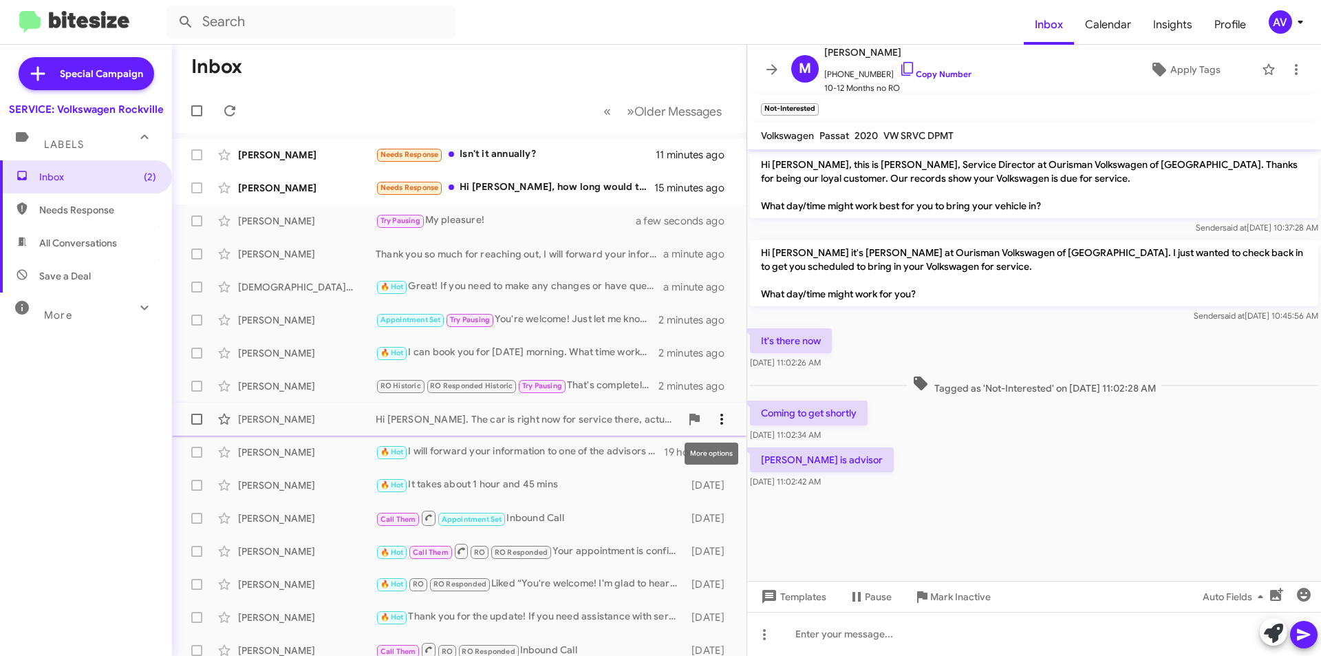
click at [721, 422] on icon at bounding box center [722, 419] width 3 height 11
click at [684, 482] on span "Mark as responded" at bounding box center [643, 487] width 141 height 33
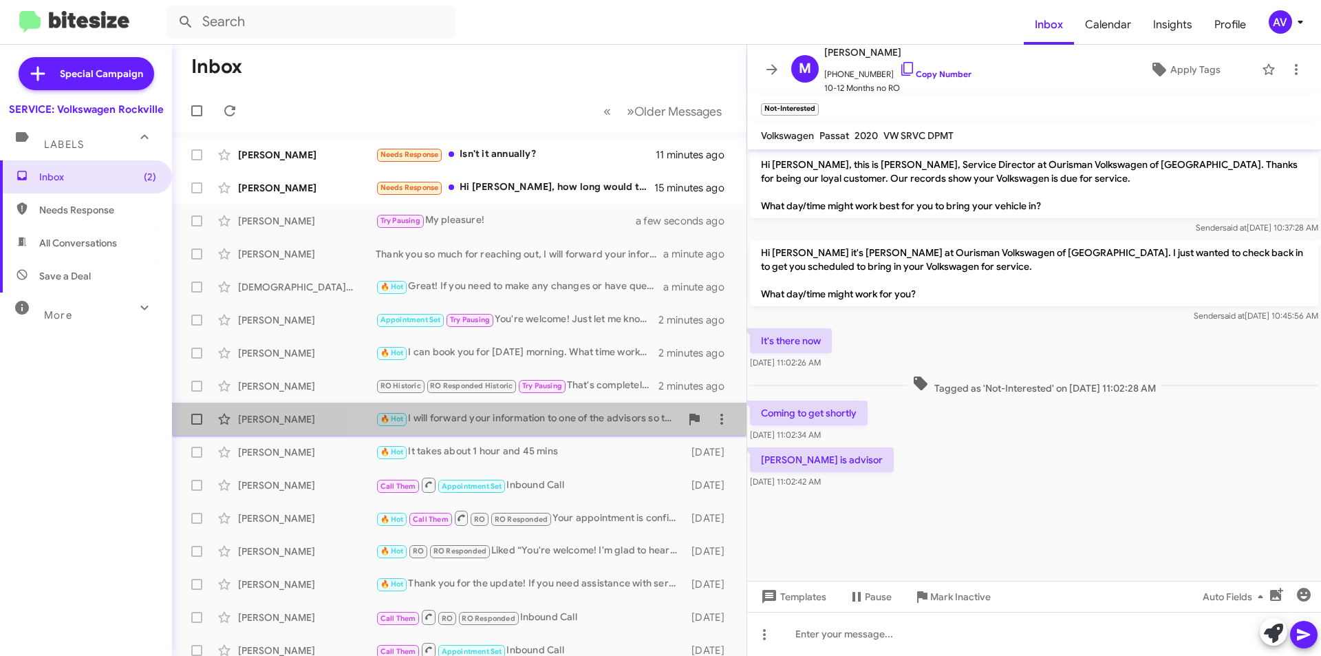
click at [599, 416] on div "🔥 Hot I will forward your information to one of the advisors so they can go ahe…" at bounding box center [528, 419] width 305 height 16
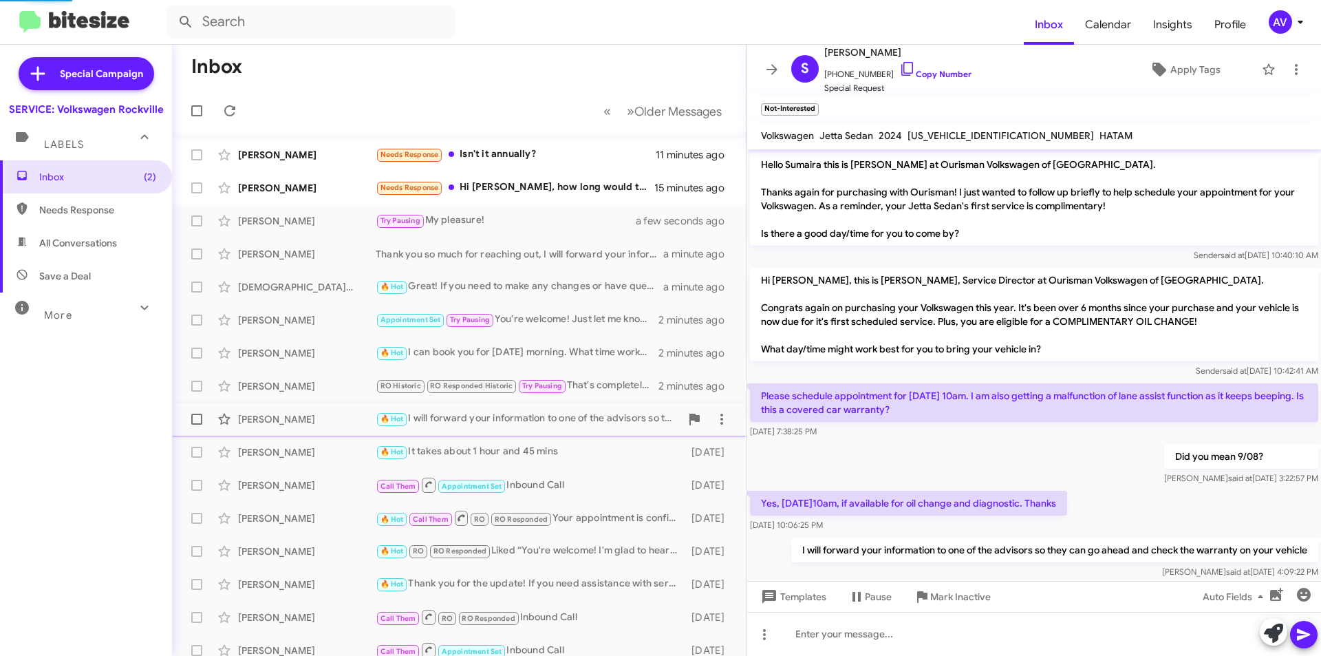
scroll to position [83, 0]
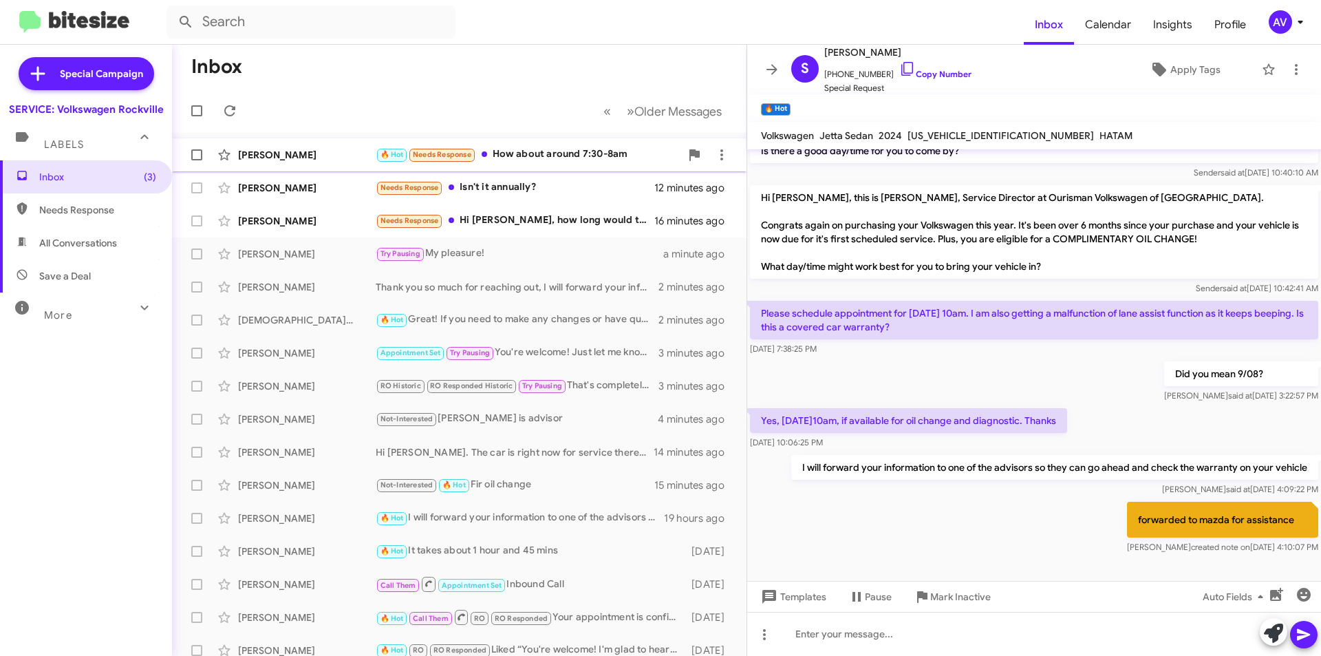
click at [557, 166] on div "Tinku Mannan 🔥 Hot Needs Response How about around 7:30-8am a few seconds ago" at bounding box center [459, 155] width 553 height 28
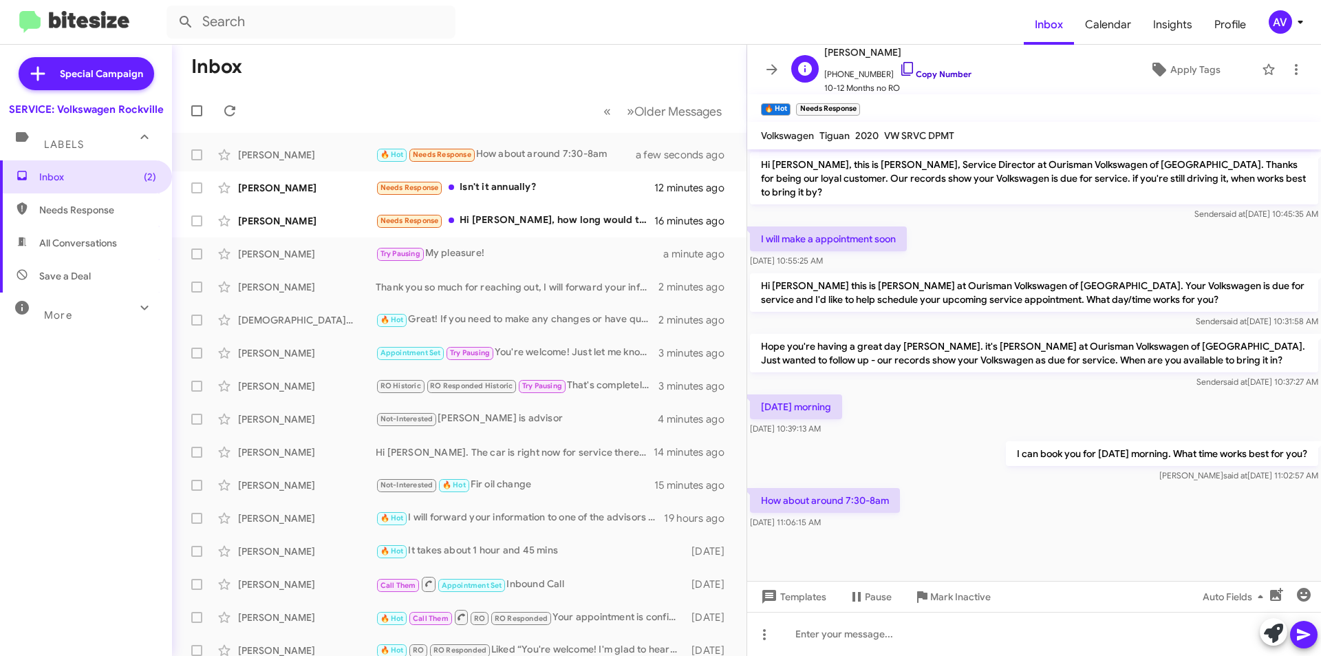
click at [901, 66] on icon at bounding box center [907, 69] width 12 height 14
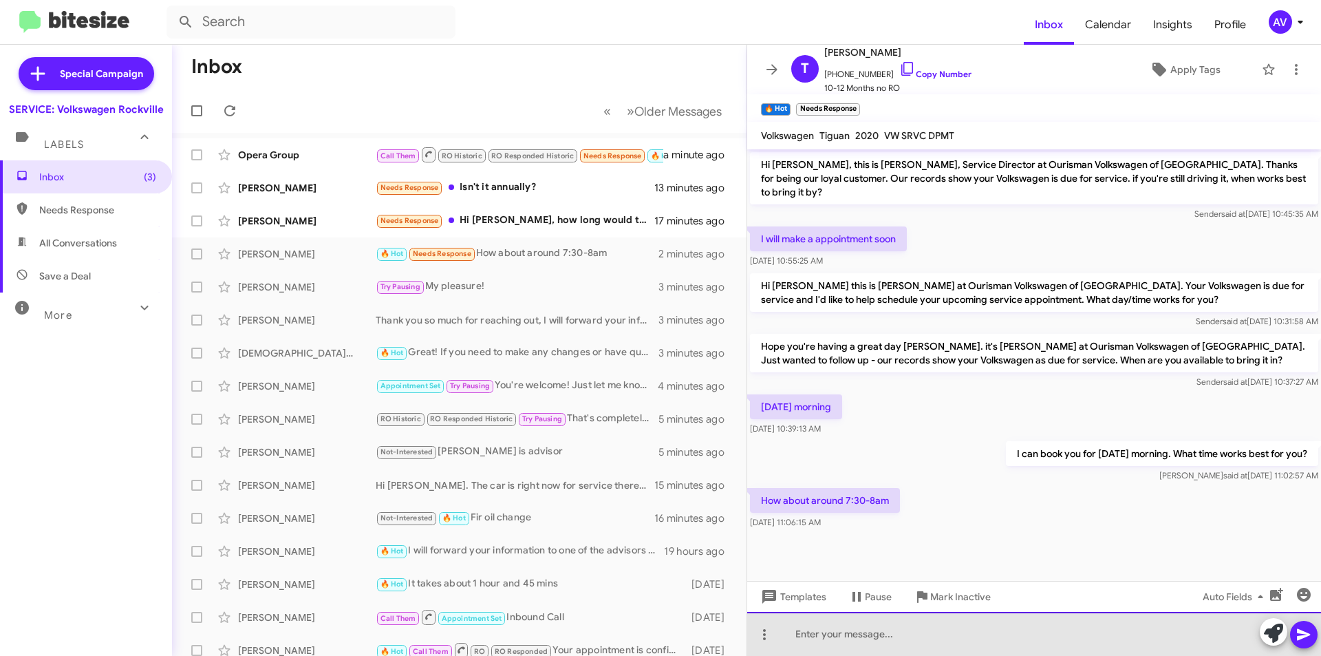
click at [852, 639] on div at bounding box center [1034, 634] width 574 height 44
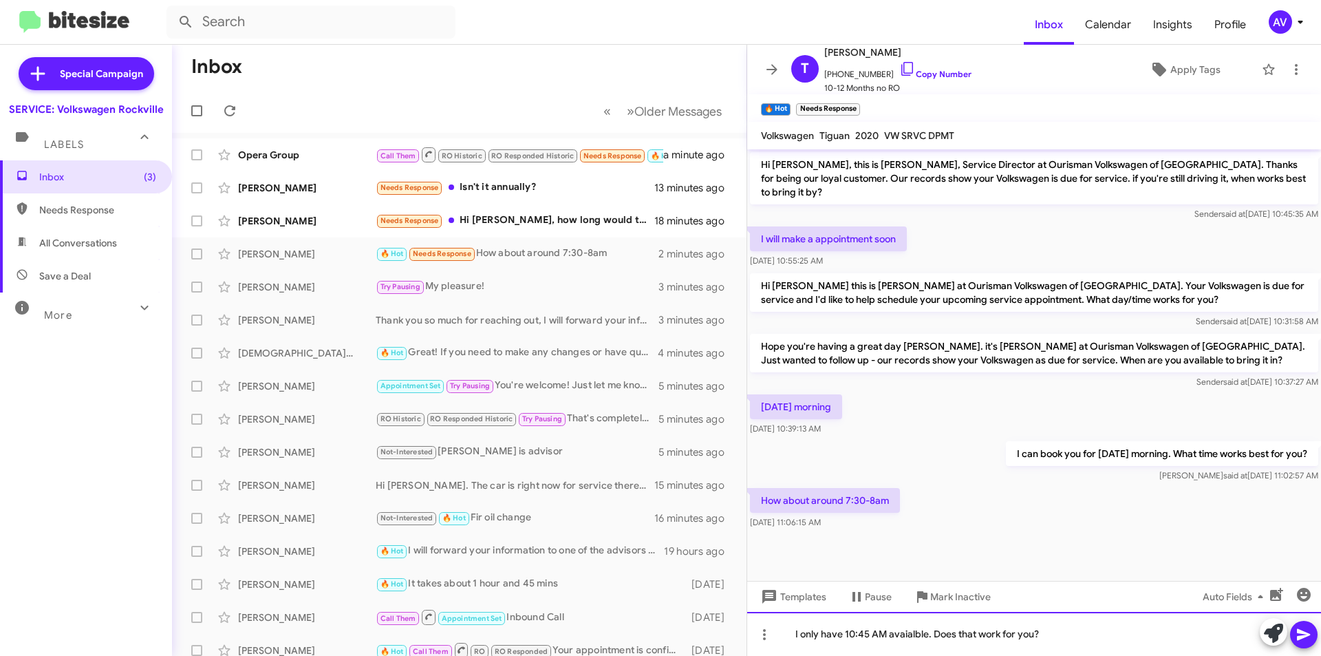
click at [922, 638] on div "I only have 10:45 AM avaialble. Does that work for you?" at bounding box center [1034, 634] width 574 height 44
click at [1307, 646] on span at bounding box center [1304, 635] width 17 height 28
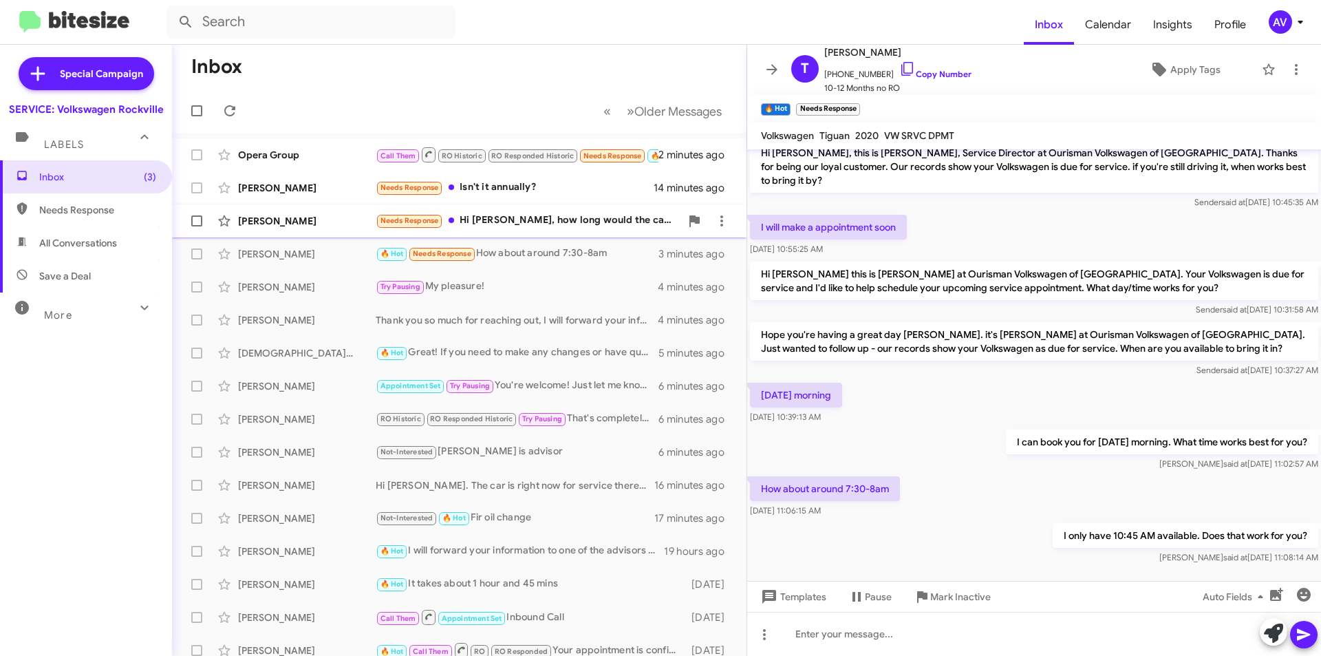
click at [498, 224] on div "Needs Response Hi [PERSON_NAME], how long would the car stay for regular servic…" at bounding box center [528, 221] width 305 height 16
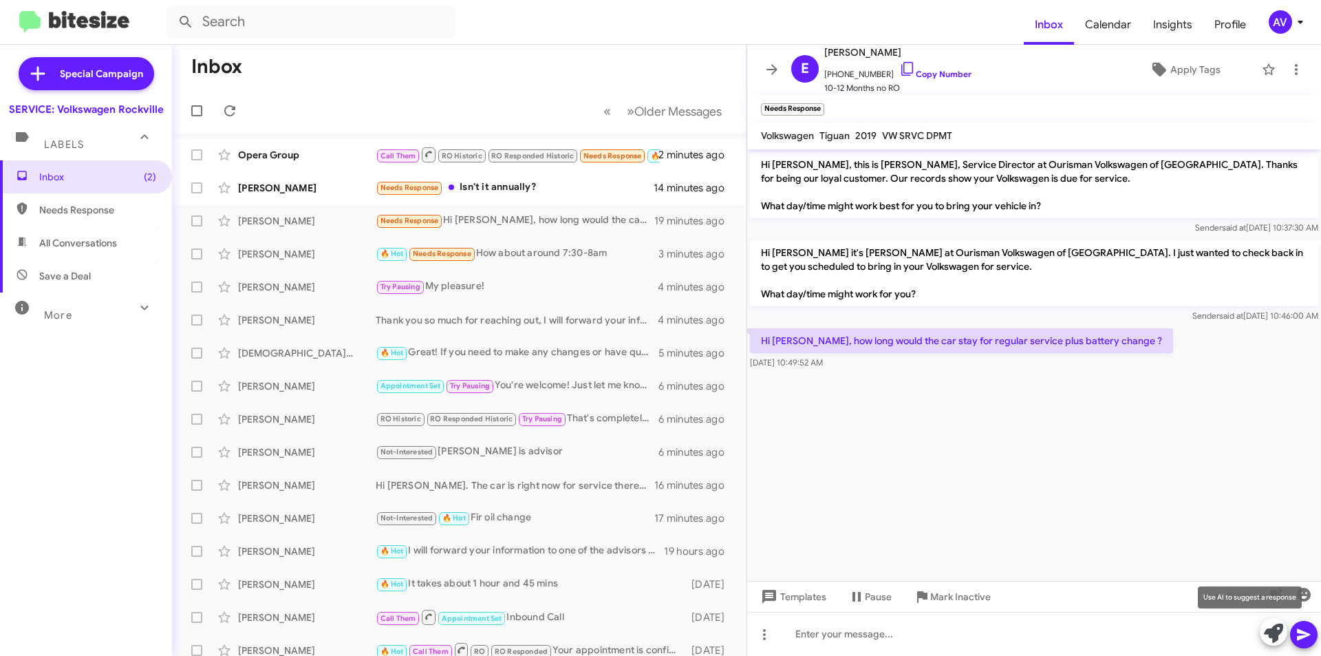
click at [1266, 626] on icon at bounding box center [1273, 632] width 19 height 19
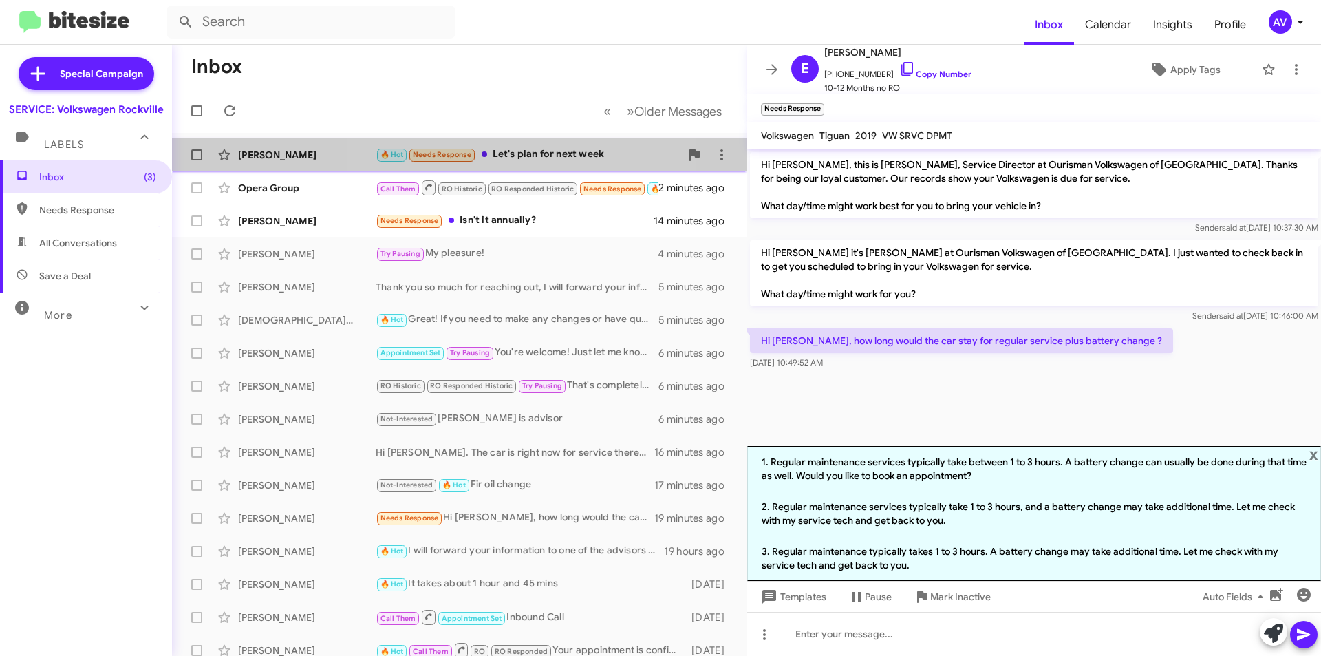
click at [511, 150] on div "🔥 Hot Needs Response Let's plan for next week" at bounding box center [528, 155] width 305 height 16
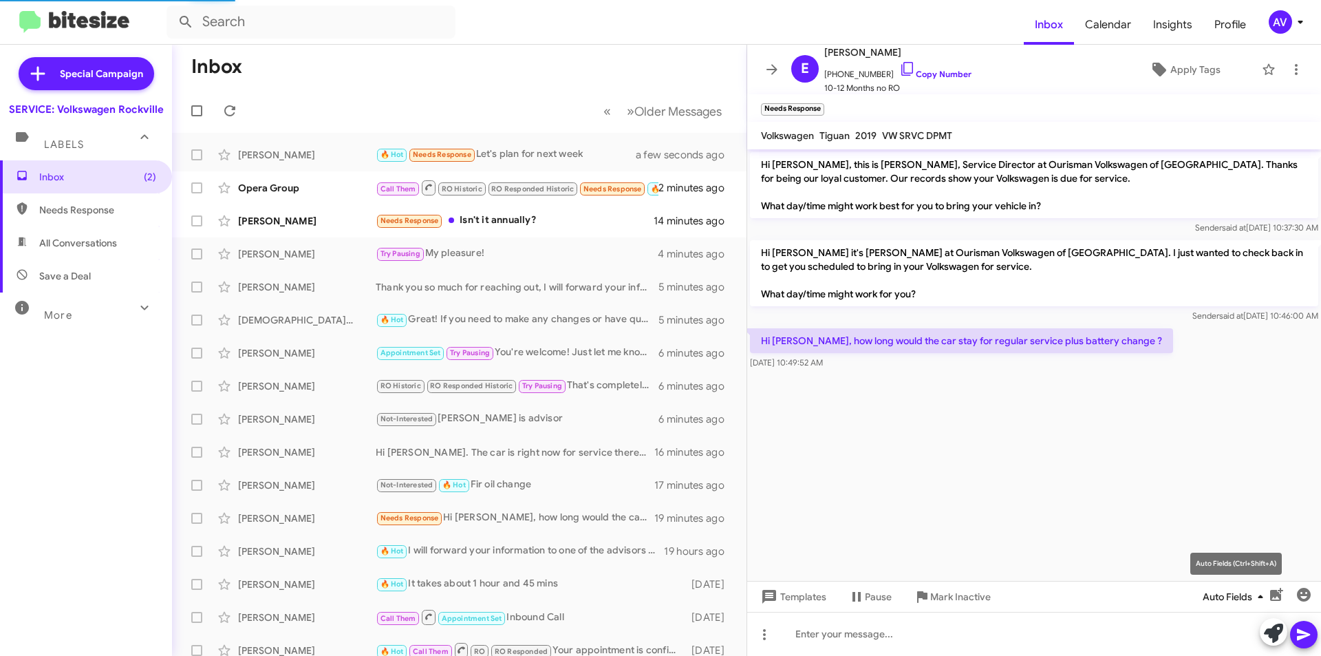
scroll to position [62, 0]
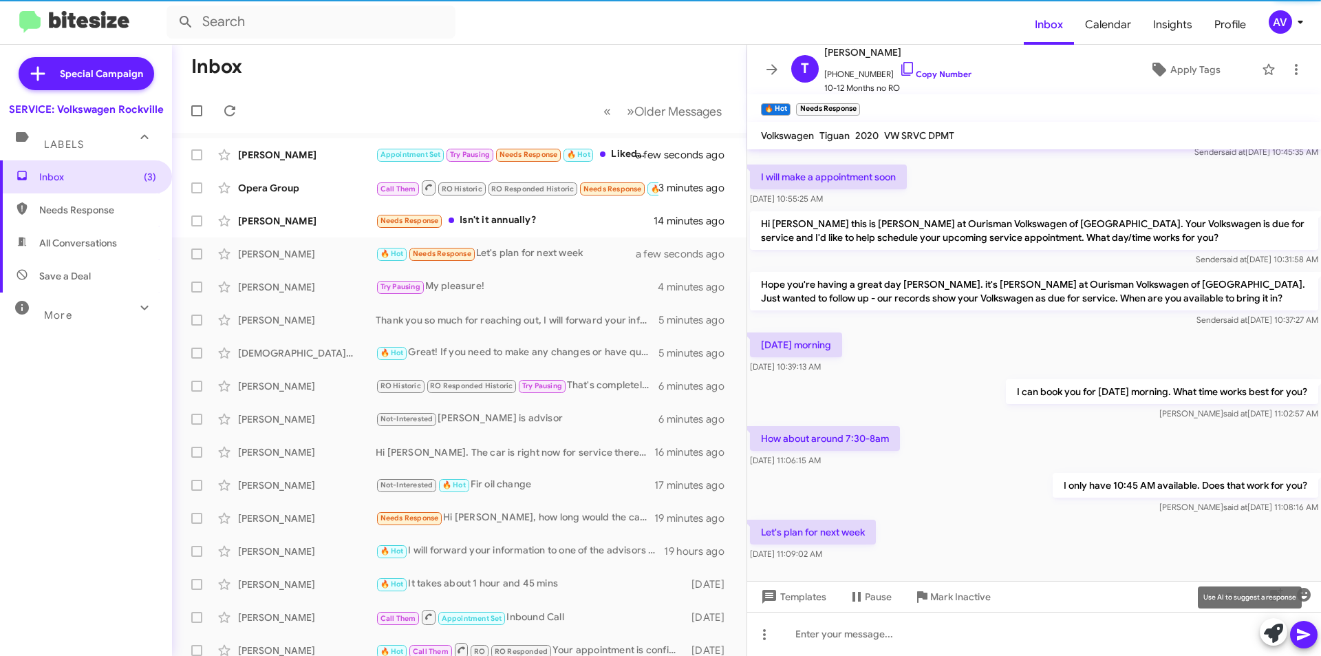
click at [1274, 637] on icon at bounding box center [1273, 632] width 19 height 19
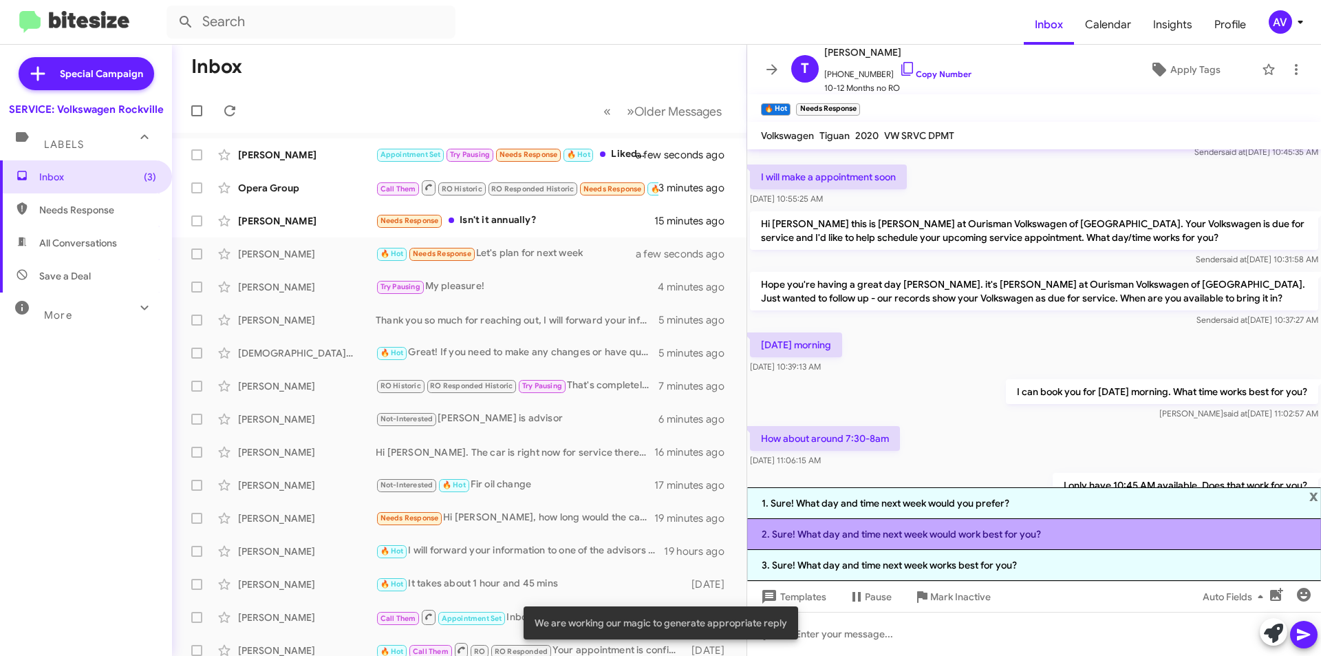
click at [950, 538] on li "2. Sure! What day and time next week would work best for you?" at bounding box center [1034, 534] width 574 height 31
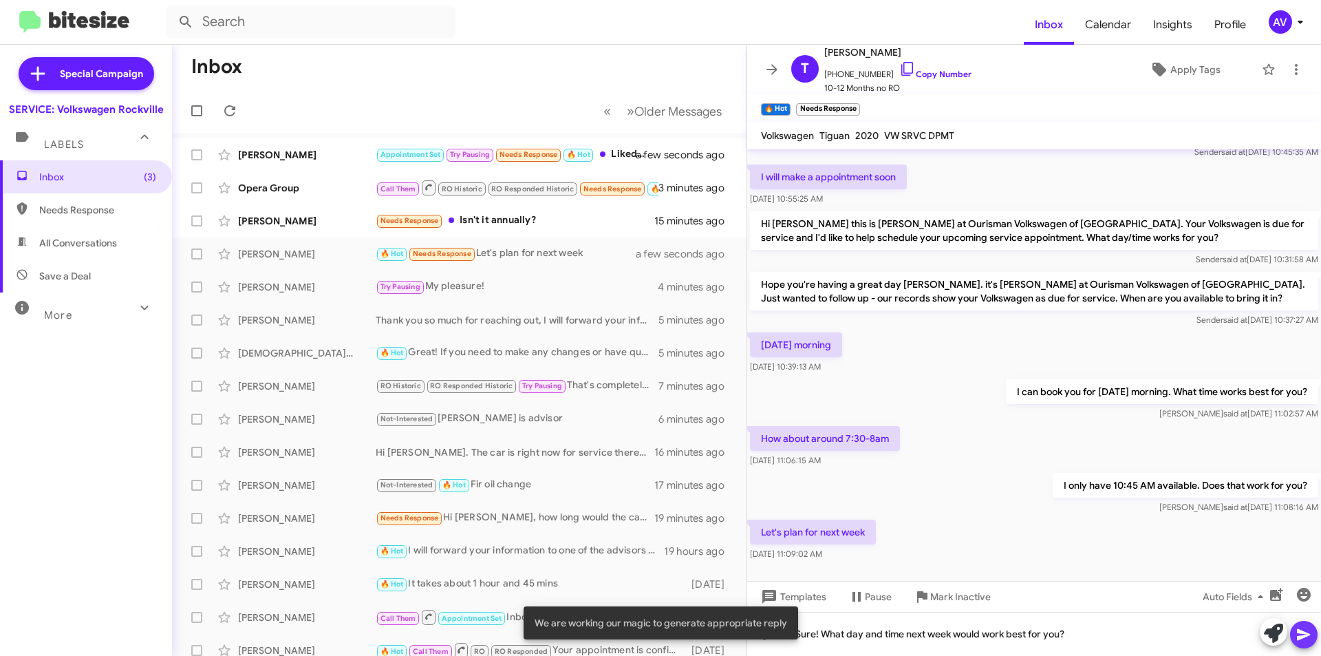
click at [1305, 634] on icon at bounding box center [1304, 634] width 17 height 17
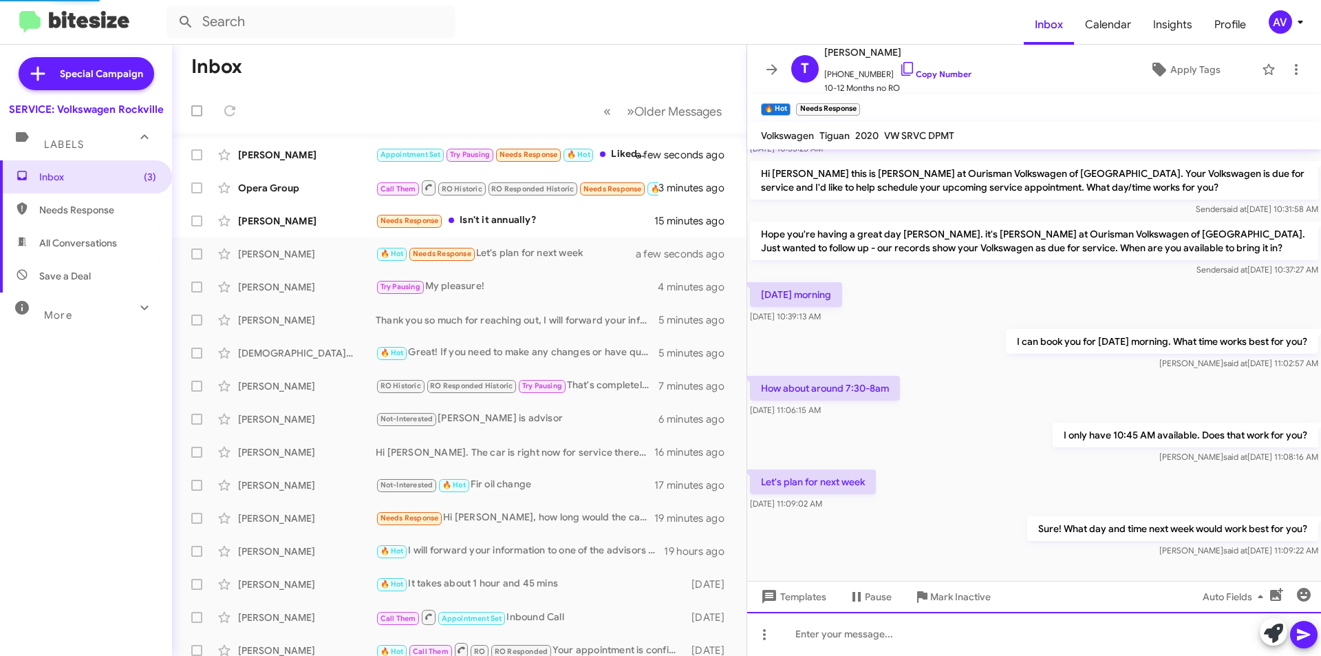
scroll to position [0, 0]
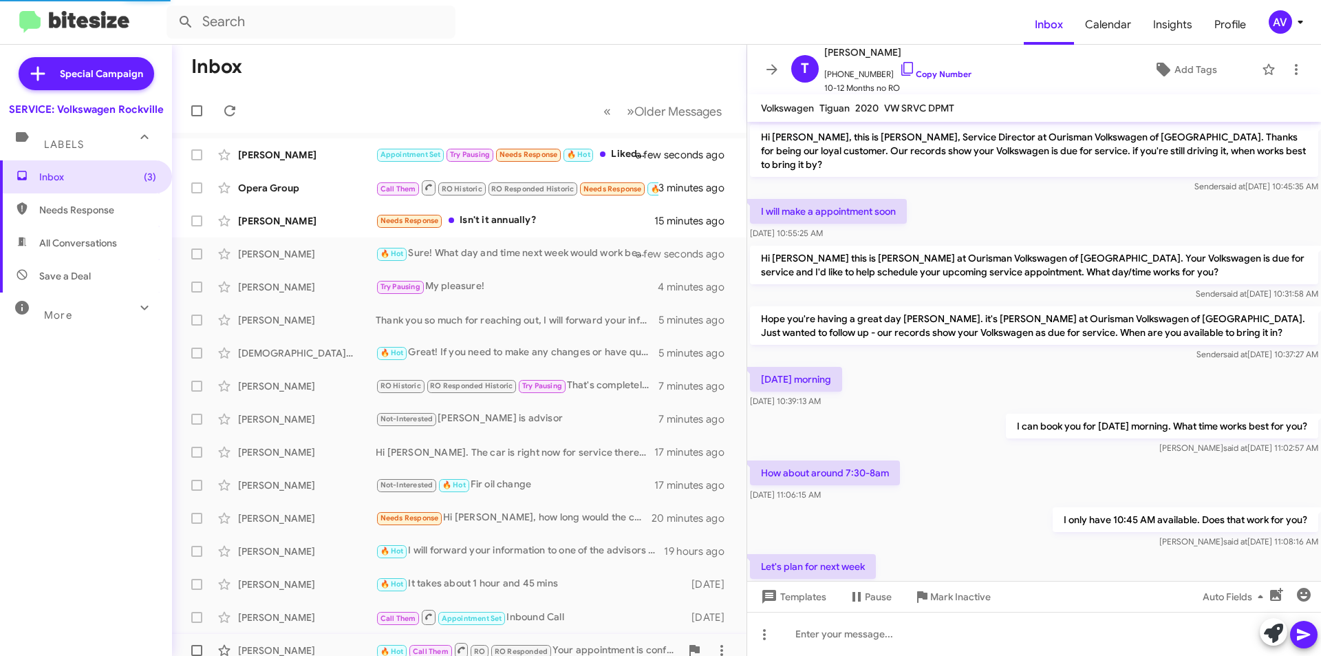
scroll to position [135, 0]
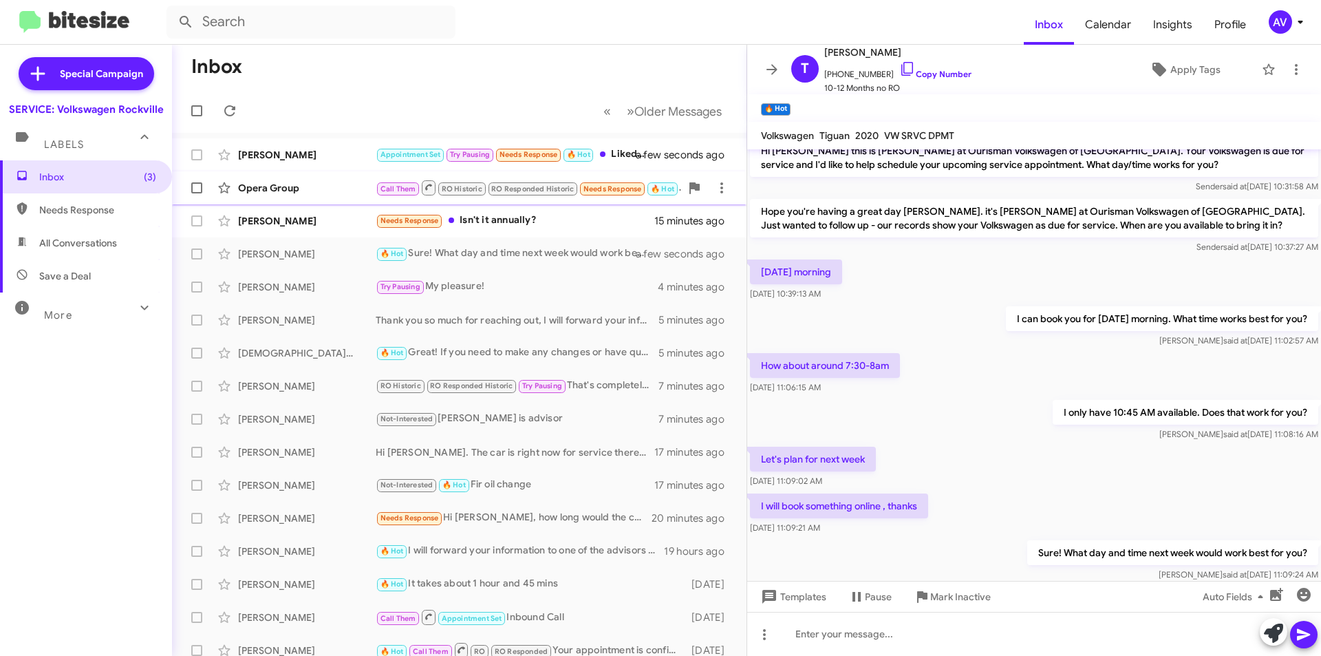
click at [325, 195] on div "Opera Group Call Them RO Historic RO Responded Historic Needs Response 🔥 Hot Fo…" at bounding box center [459, 188] width 553 height 28
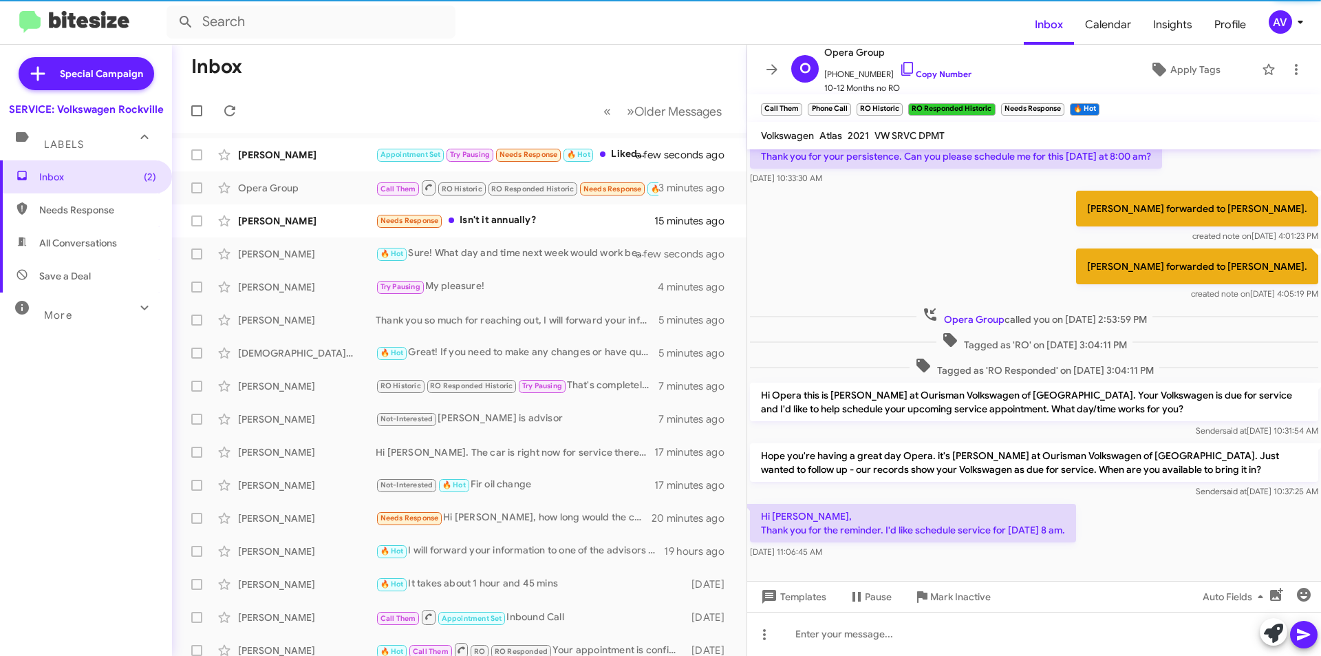
scroll to position [281, 0]
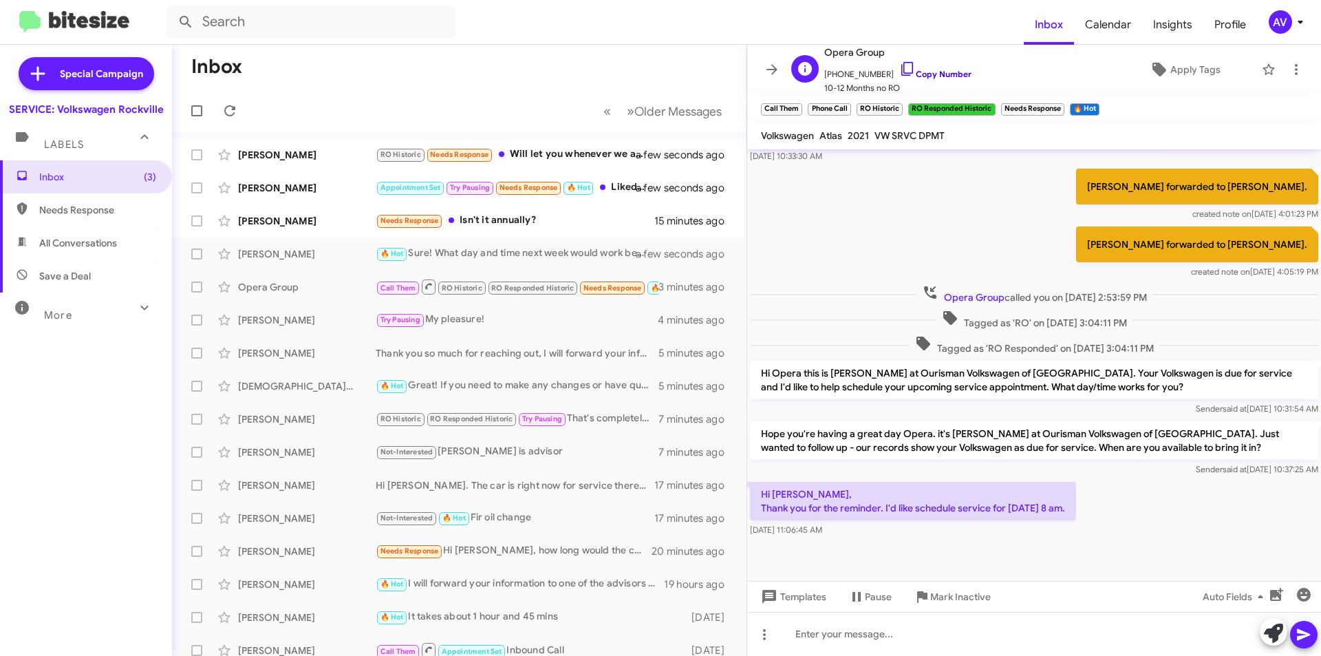
click at [901, 68] on icon at bounding box center [907, 69] width 12 height 14
click at [899, 69] on icon at bounding box center [907, 69] width 17 height 17
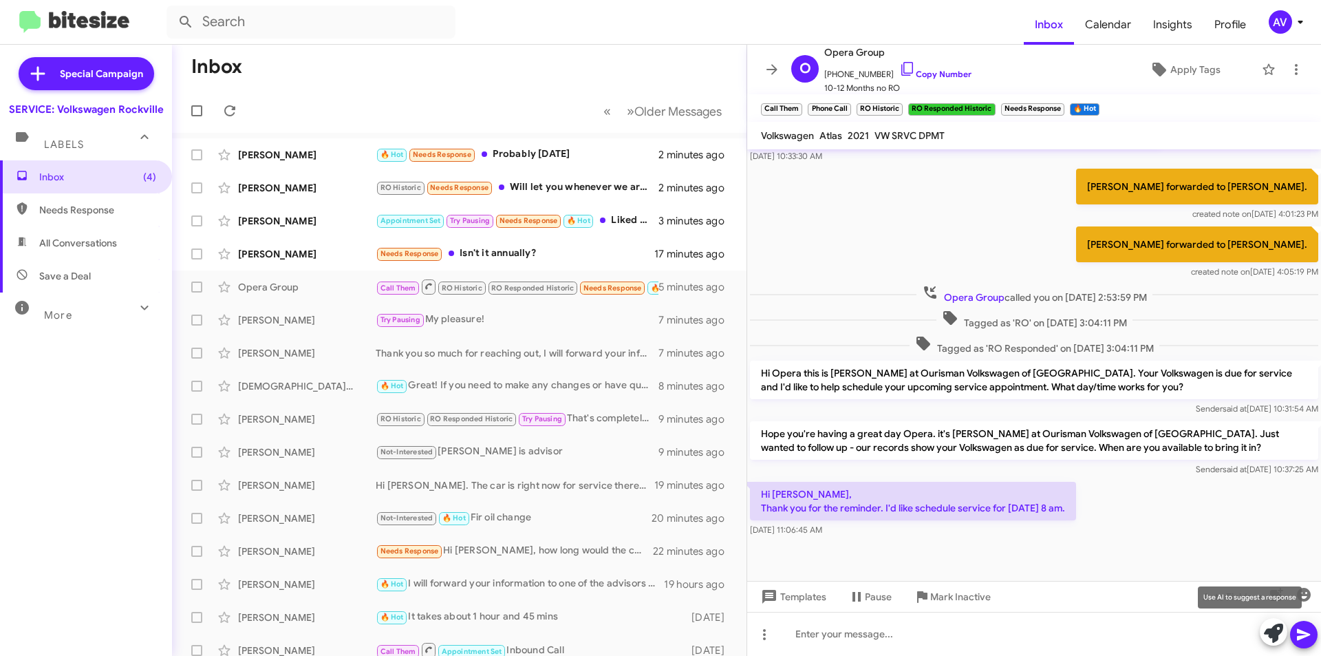
click at [1268, 640] on icon at bounding box center [1273, 632] width 19 height 19
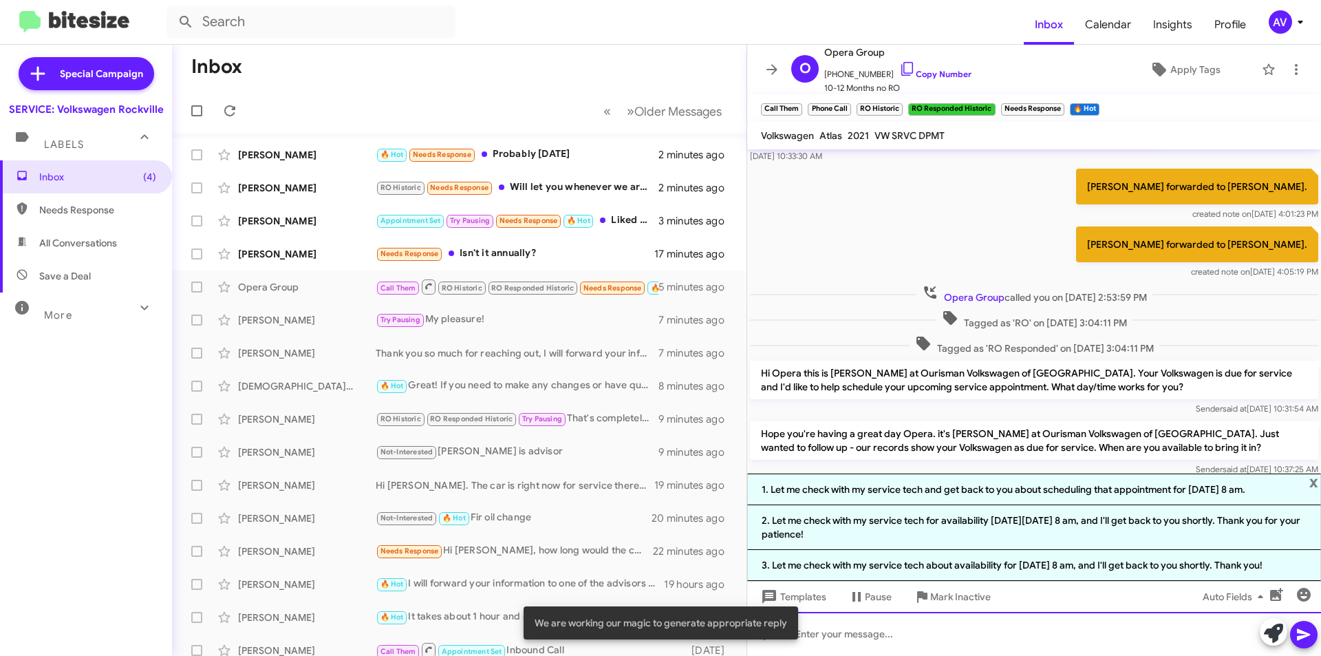
click at [830, 620] on div at bounding box center [1034, 634] width 574 height 44
click at [827, 630] on div at bounding box center [1034, 634] width 574 height 44
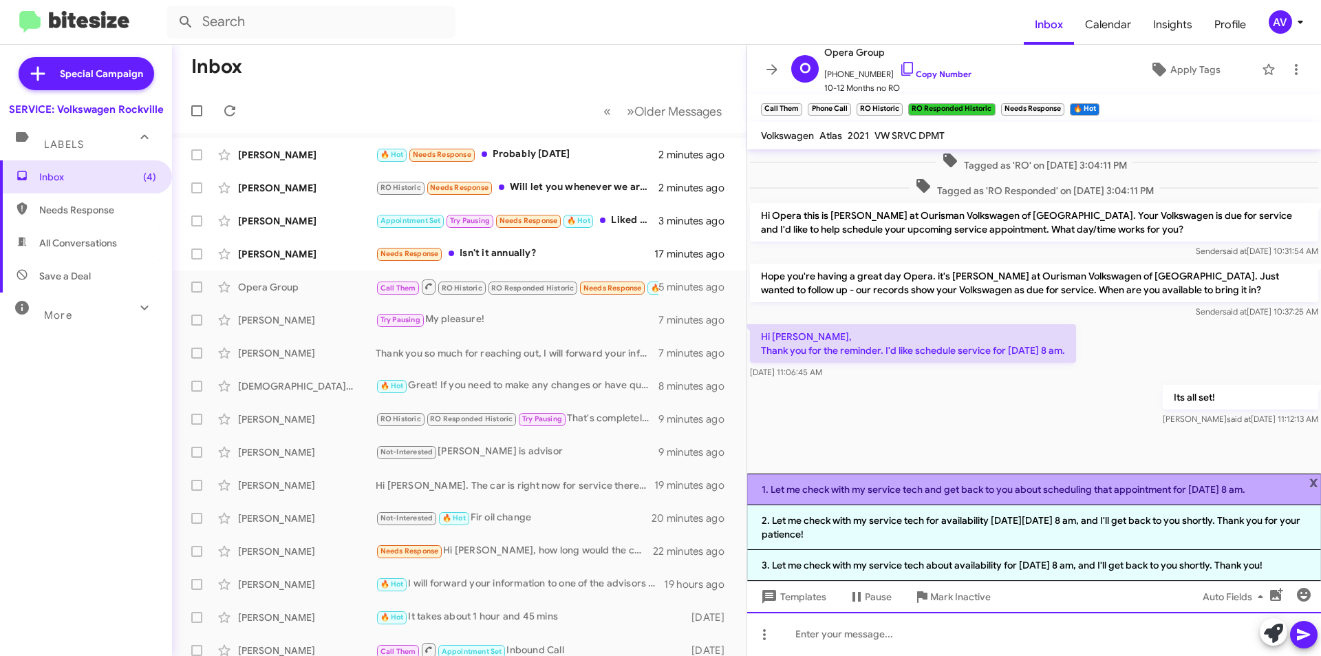
scroll to position [466, 0]
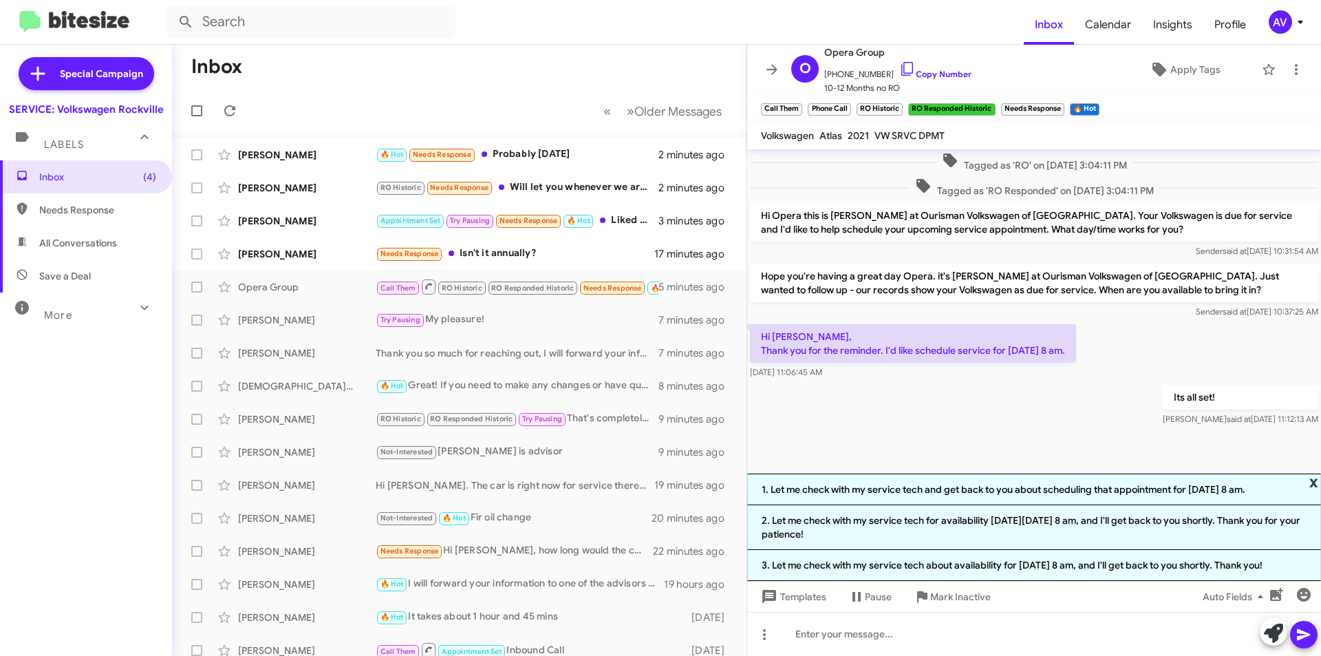
click at [1313, 473] on span "x" at bounding box center [1314, 481] width 9 height 17
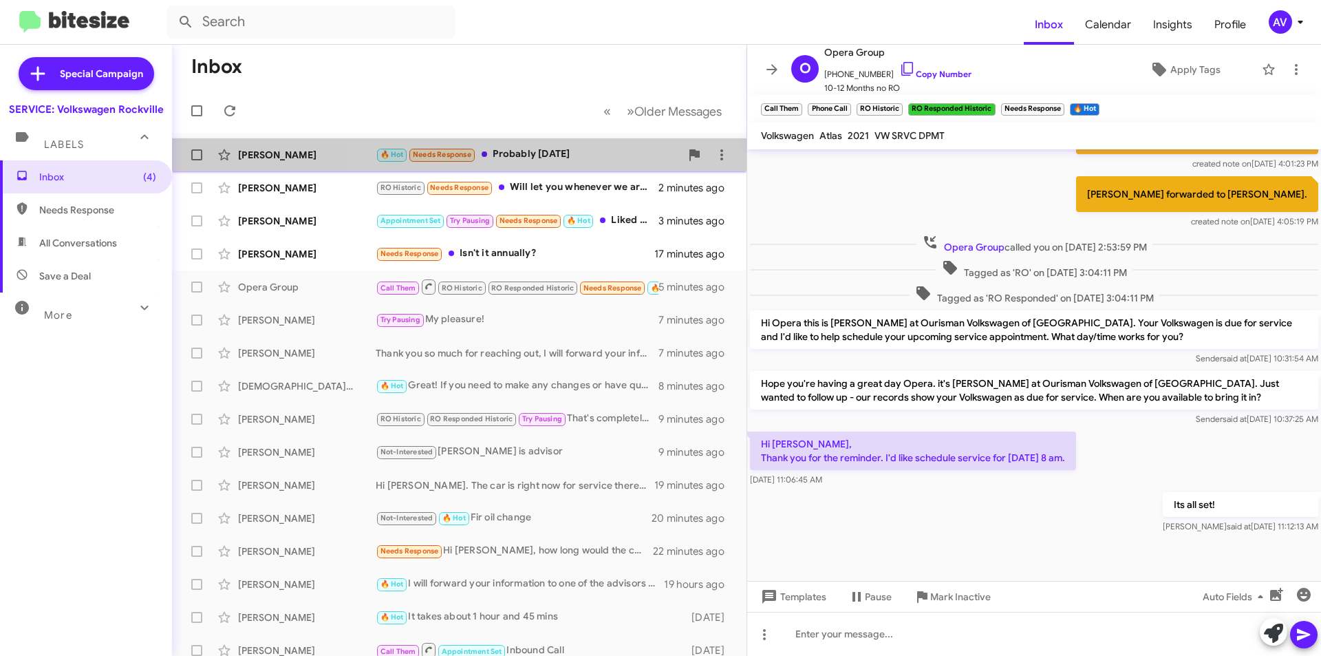
click at [579, 158] on div "🔥 Hot Needs Response Probably Friday" at bounding box center [528, 155] width 305 height 16
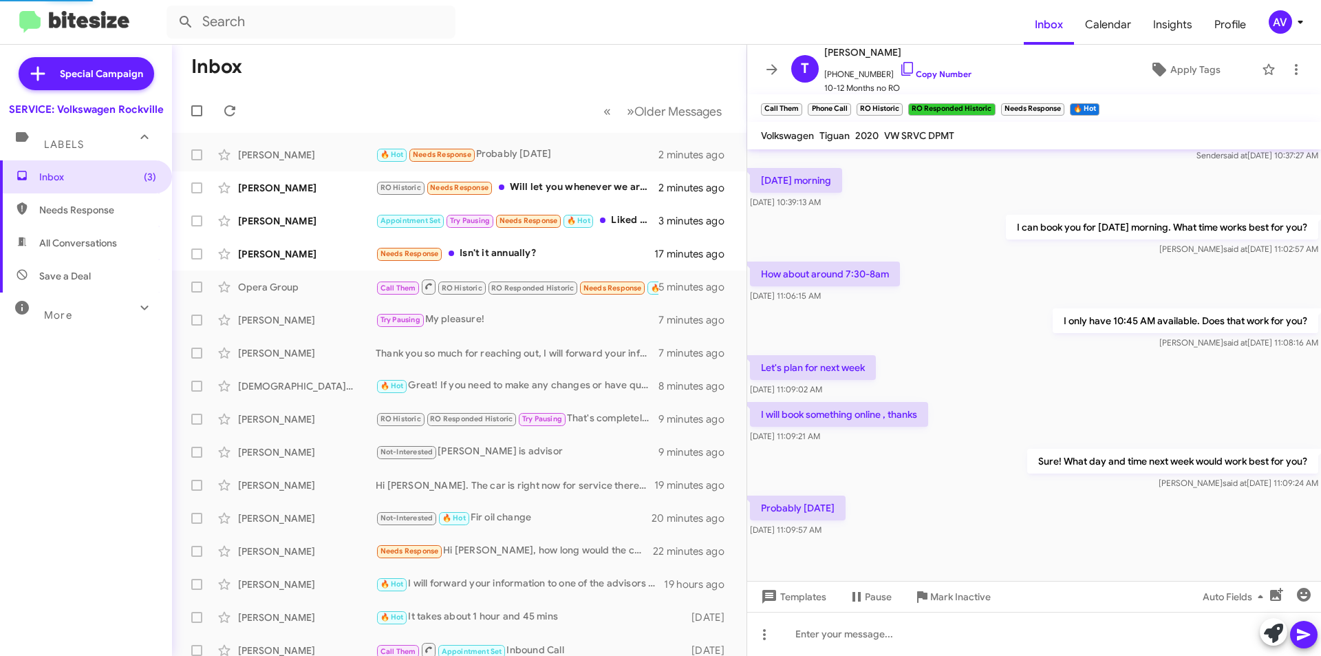
scroll to position [213, 0]
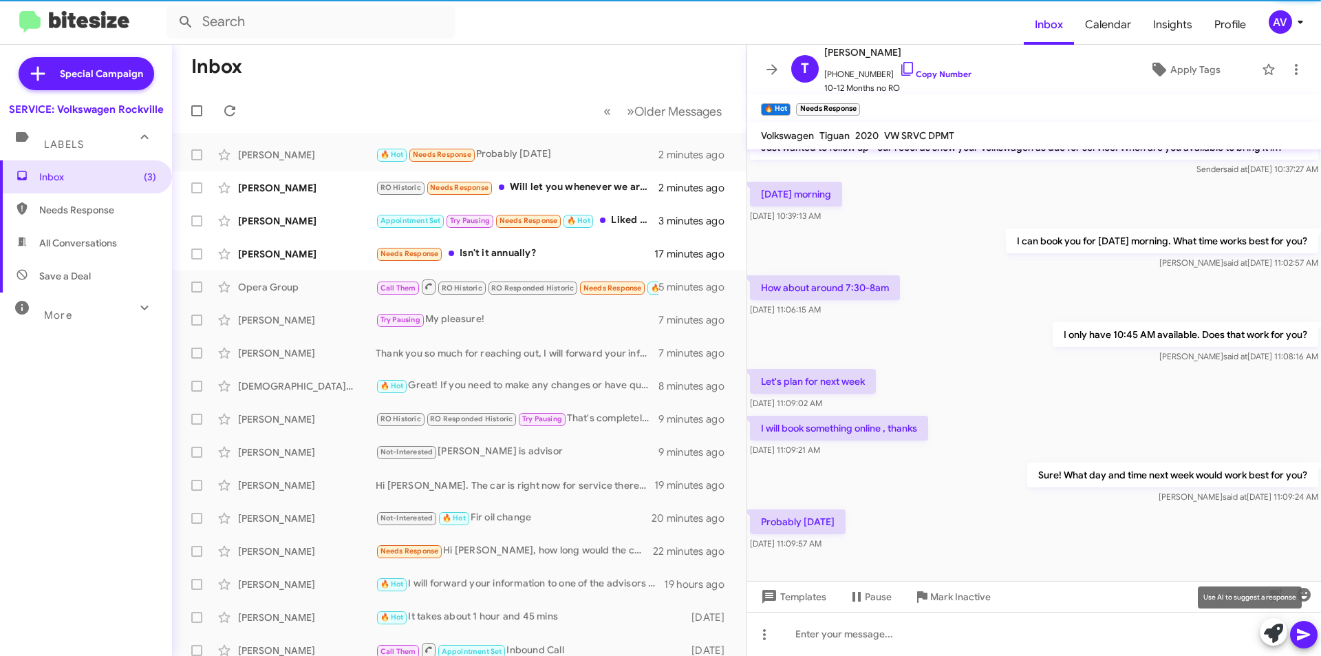
click at [1279, 640] on icon at bounding box center [1273, 632] width 19 height 19
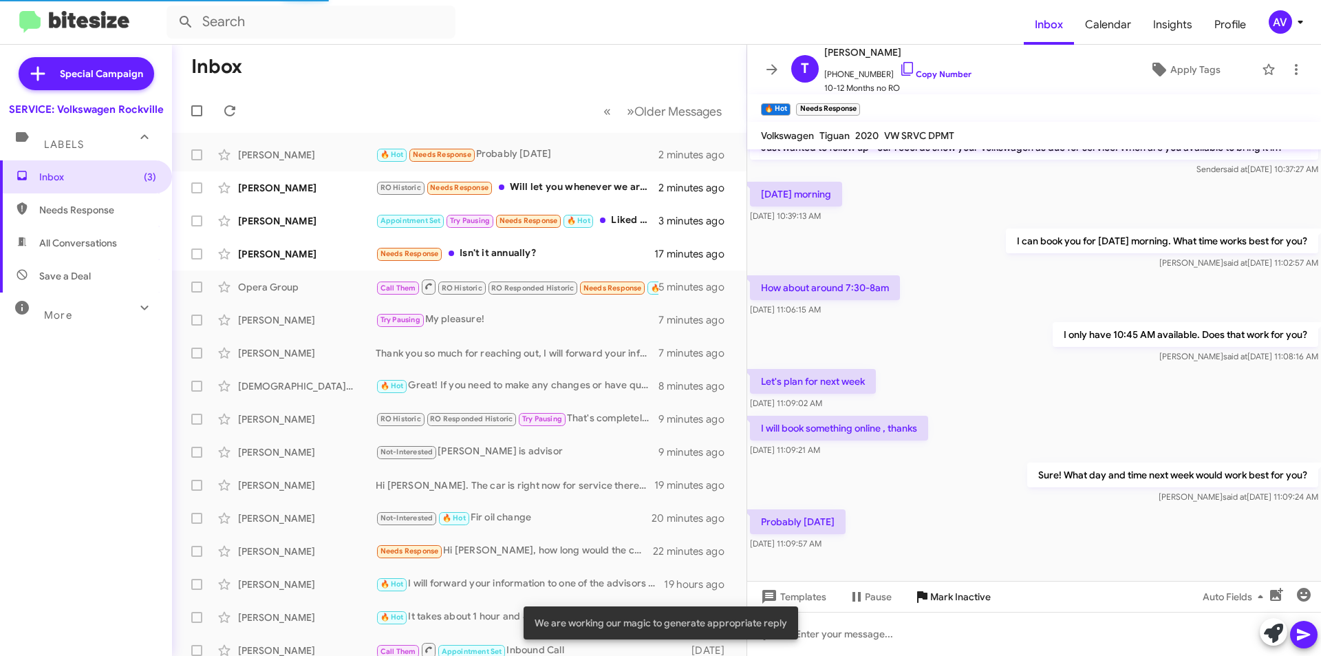
scroll to position [306, 0]
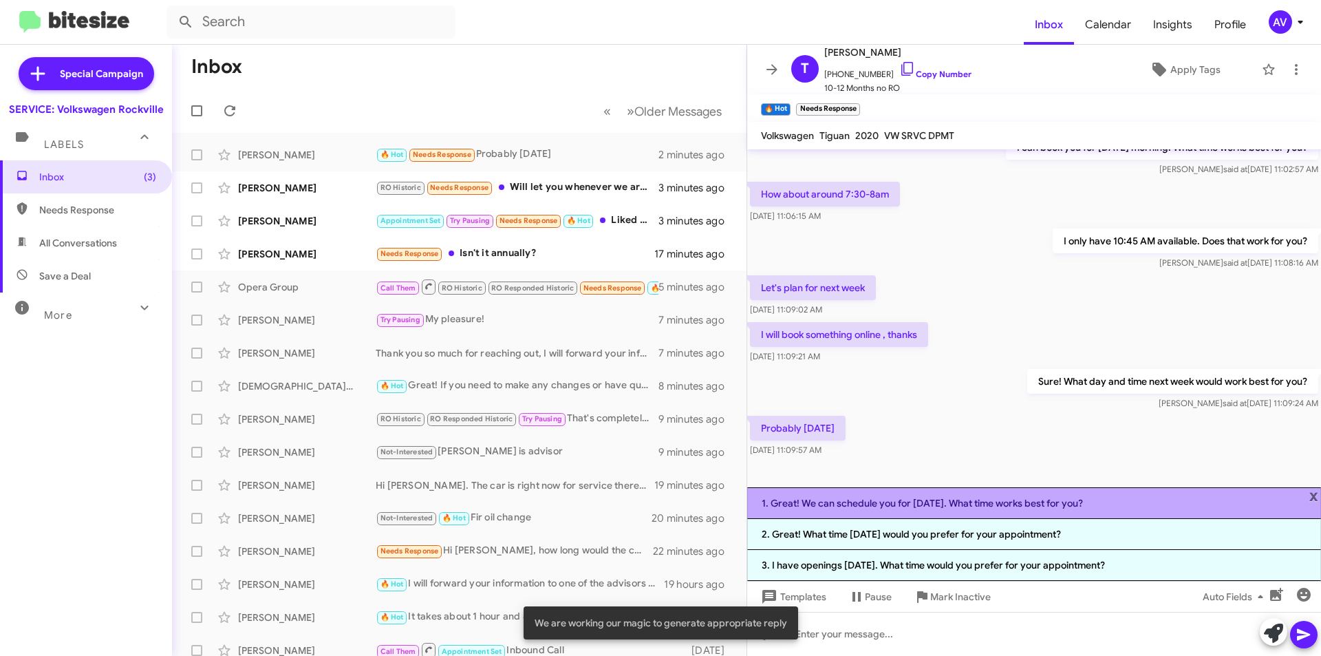
click at [890, 502] on li "1. Great! We can schedule you for Friday. What time works best for you?" at bounding box center [1034, 503] width 574 height 32
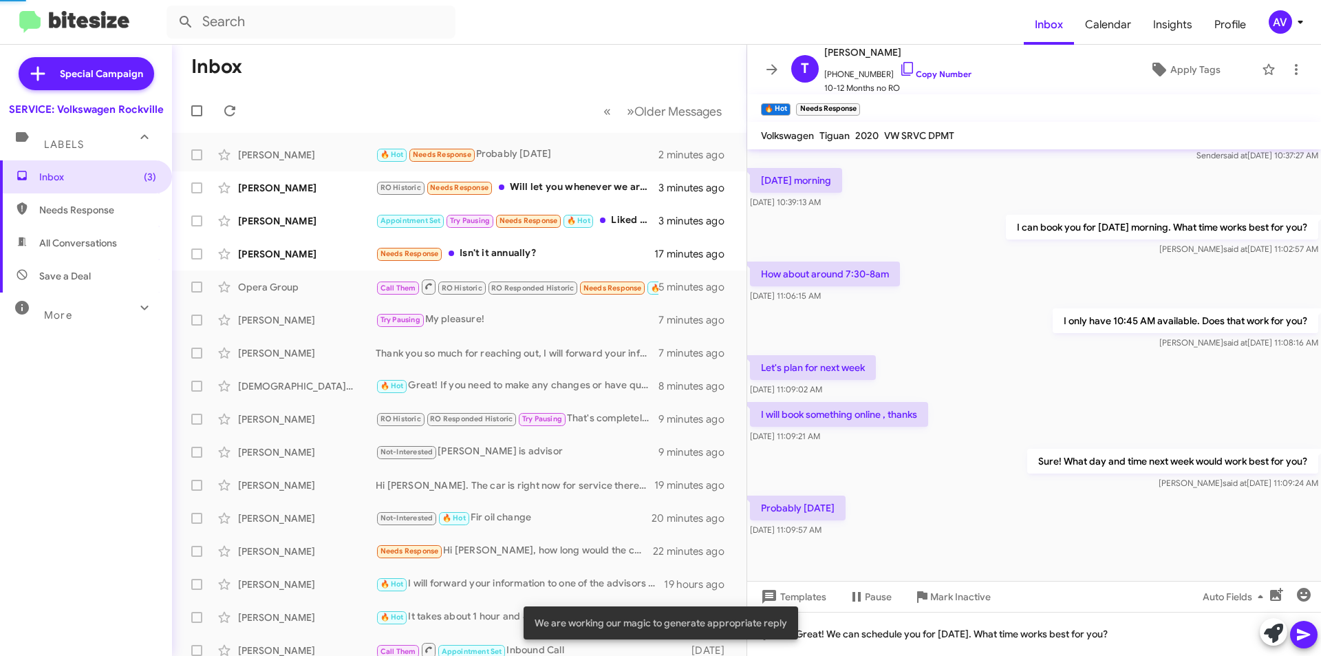
scroll to position [213, 0]
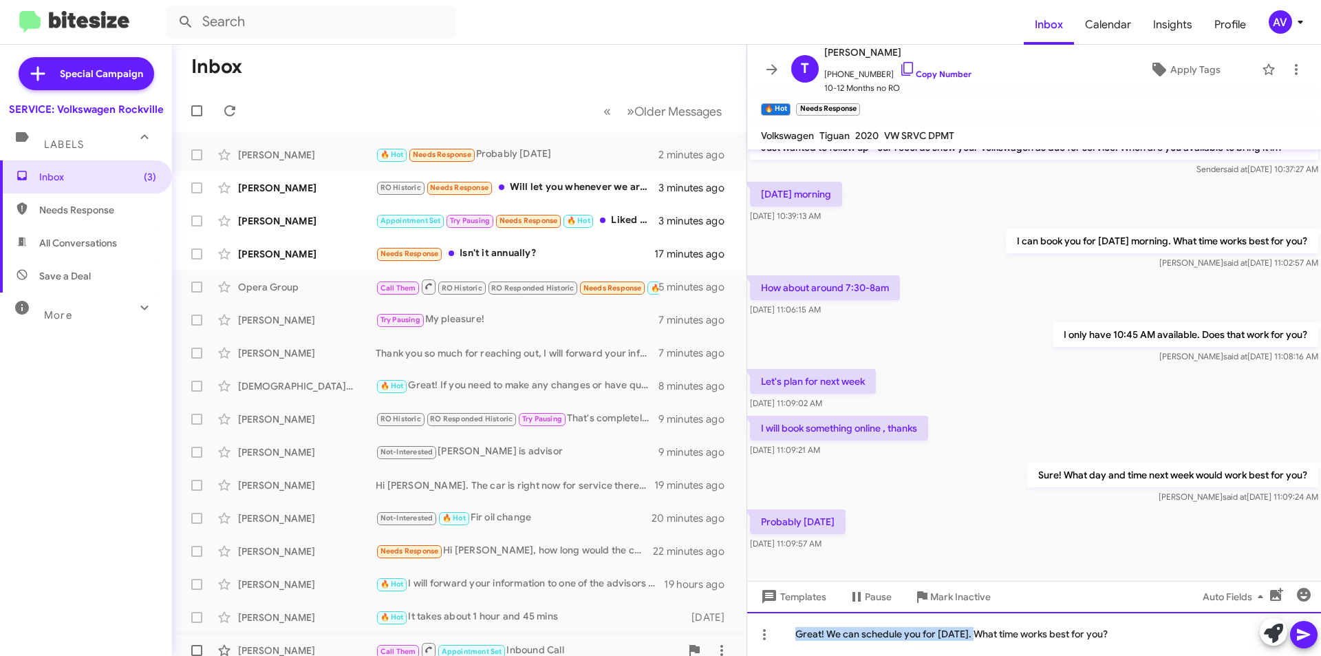
drag, startPoint x: 969, startPoint y: 639, endPoint x: 551, endPoint y: 639, distance: 417.7
click at [561, 640] on div "Inbox « Previous » Next Older Messages Tinku Mannan 🔥 Hot Needs Response Probab…" at bounding box center [746, 350] width 1149 height 611
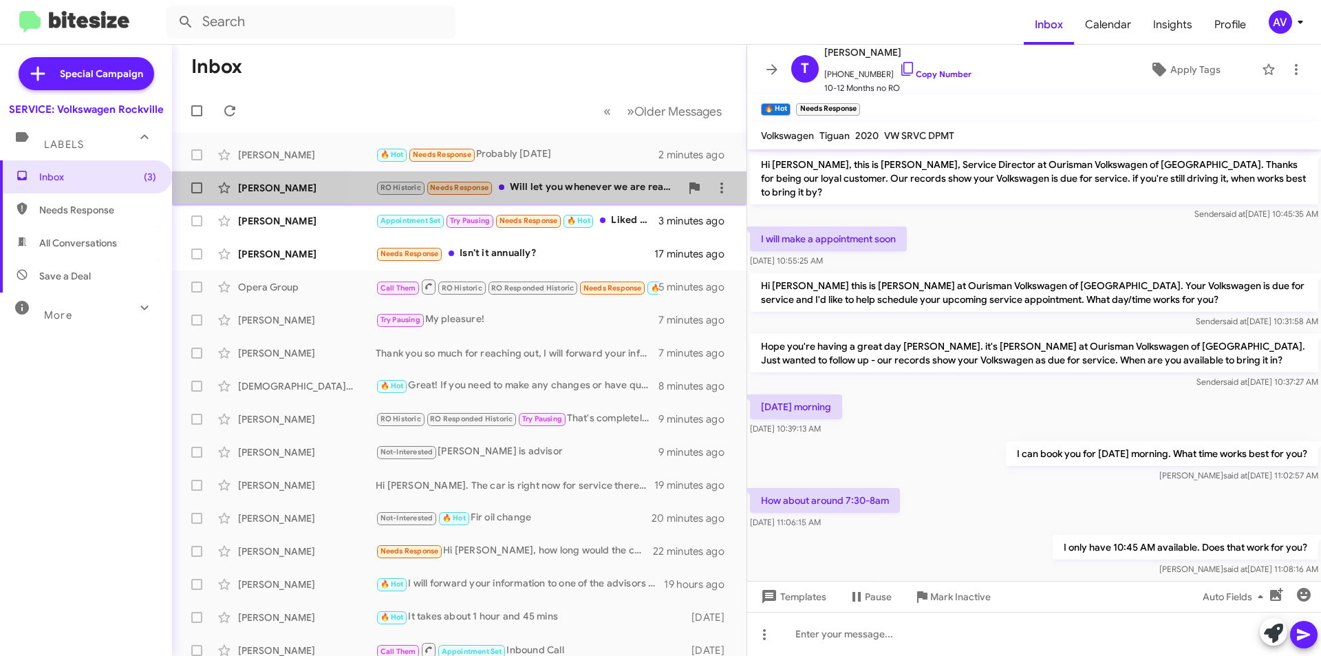
click at [560, 191] on div "RO Historic Needs Response Will let you whenever we are ready. Thank you! Have …" at bounding box center [528, 188] width 305 height 16
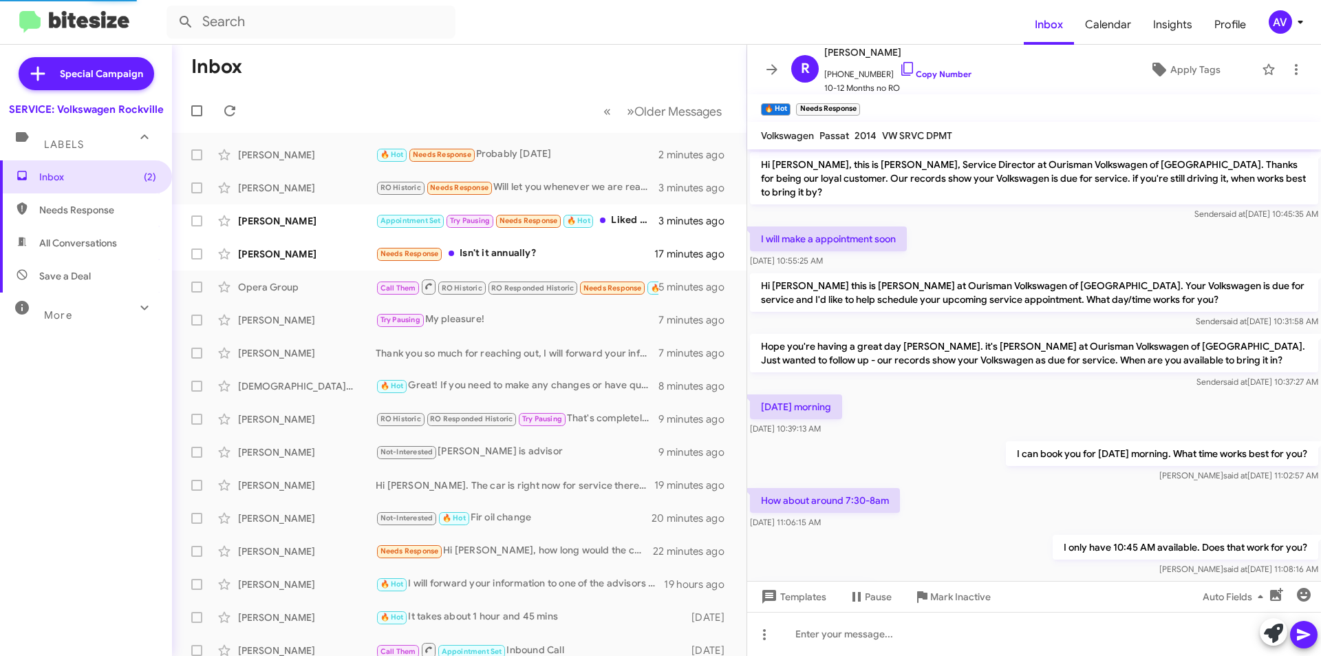
scroll to position [28, 0]
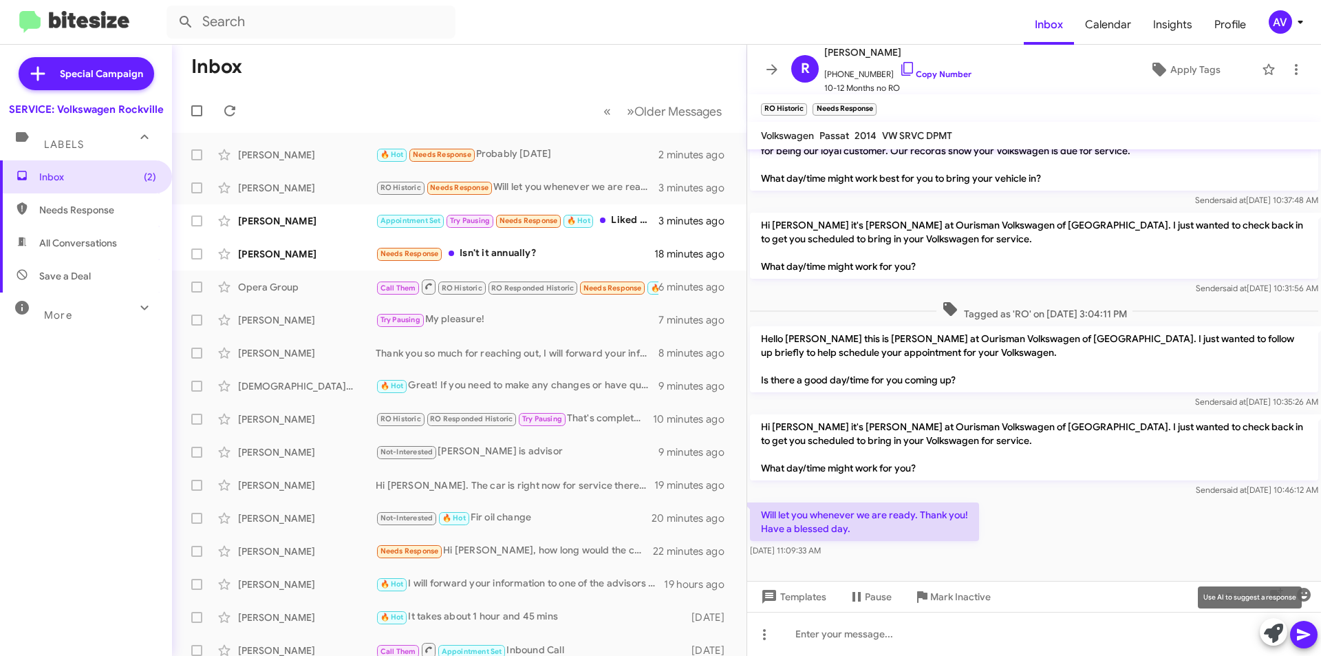
click at [1263, 632] on button at bounding box center [1274, 632] width 28 height 28
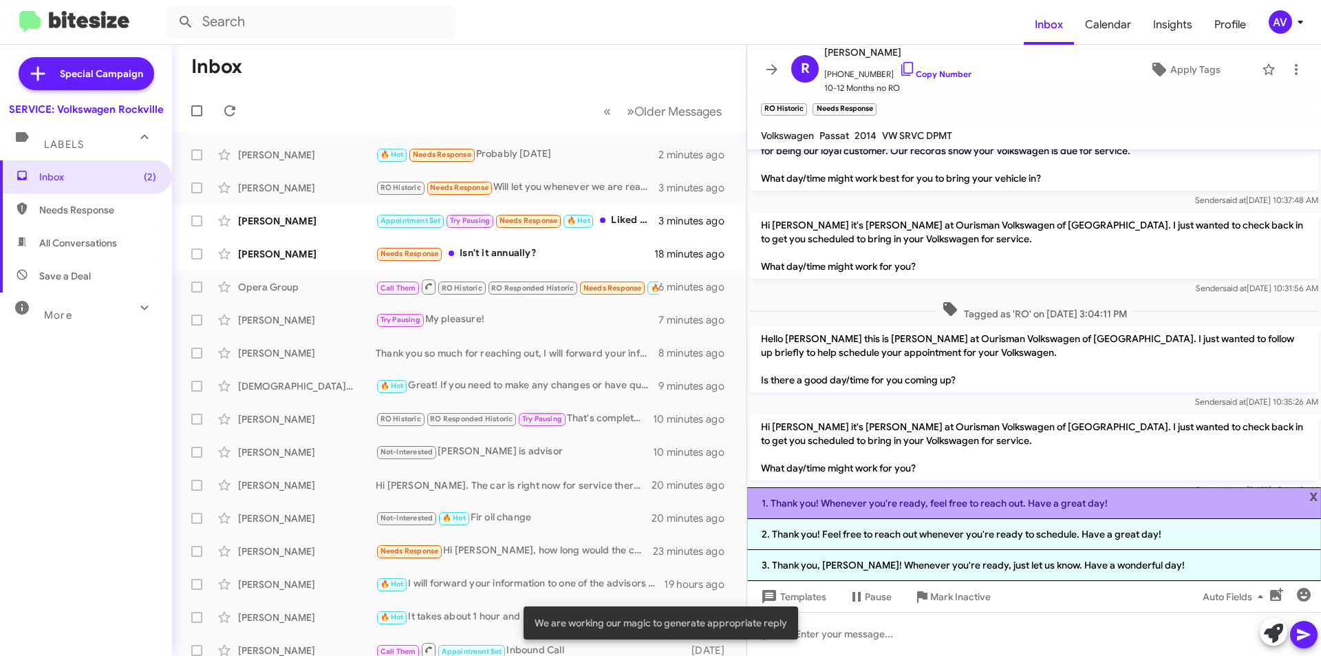
click at [986, 504] on li "1. Thank you! Whenever you're ready, feel free to reach out. Have a great day!" at bounding box center [1034, 503] width 574 height 32
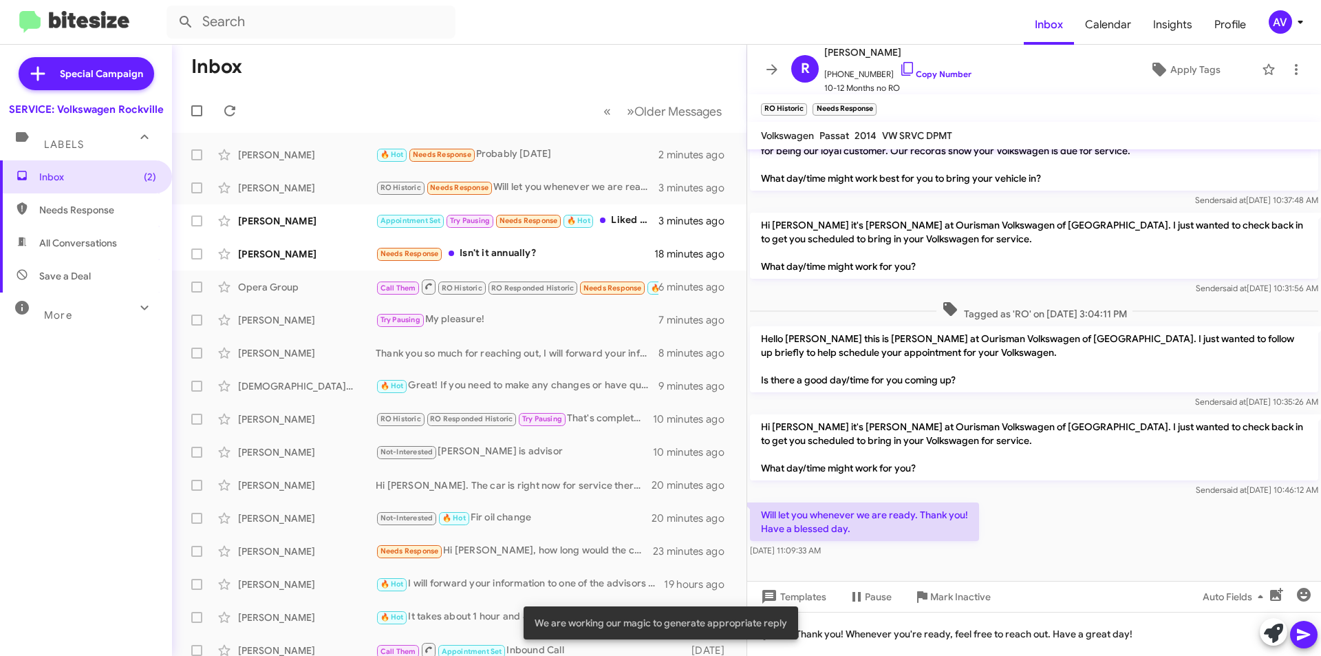
click at [1311, 634] on icon at bounding box center [1304, 634] width 17 height 17
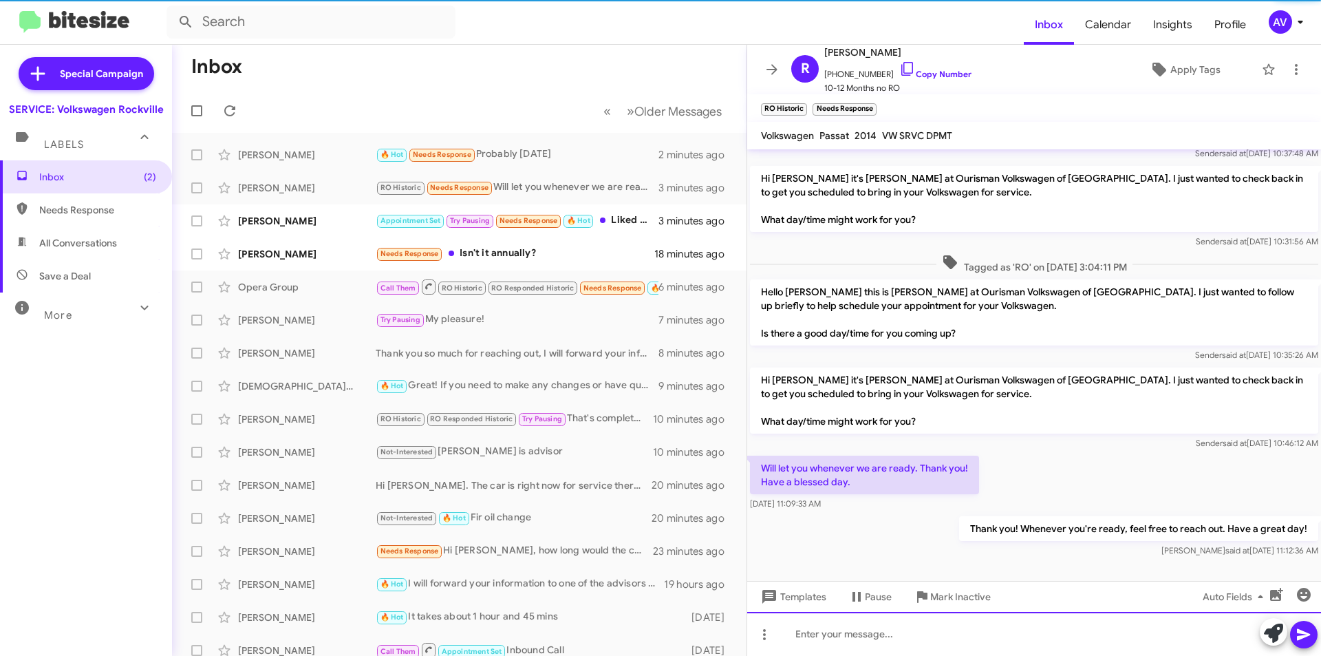
scroll to position [78, 0]
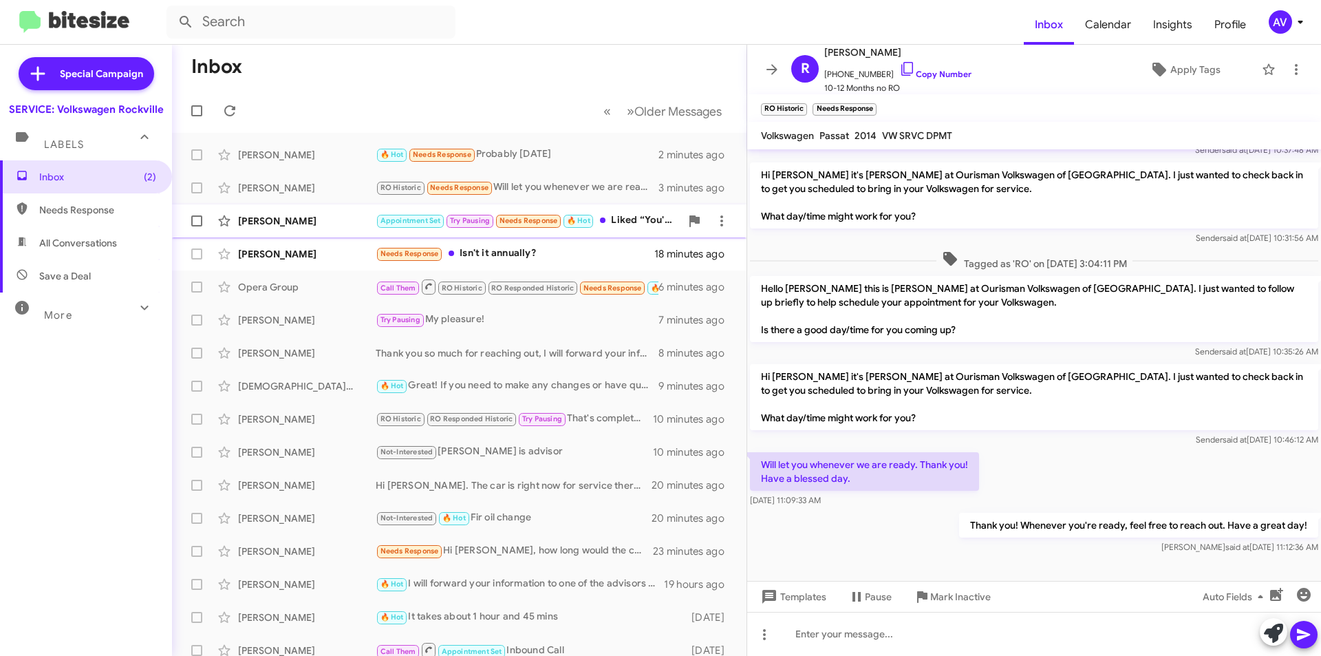
click at [621, 222] on div "Appointment Set Try Pausing Needs Response 🔥 Hot Liked “You're welcome! Just le…" at bounding box center [528, 221] width 305 height 16
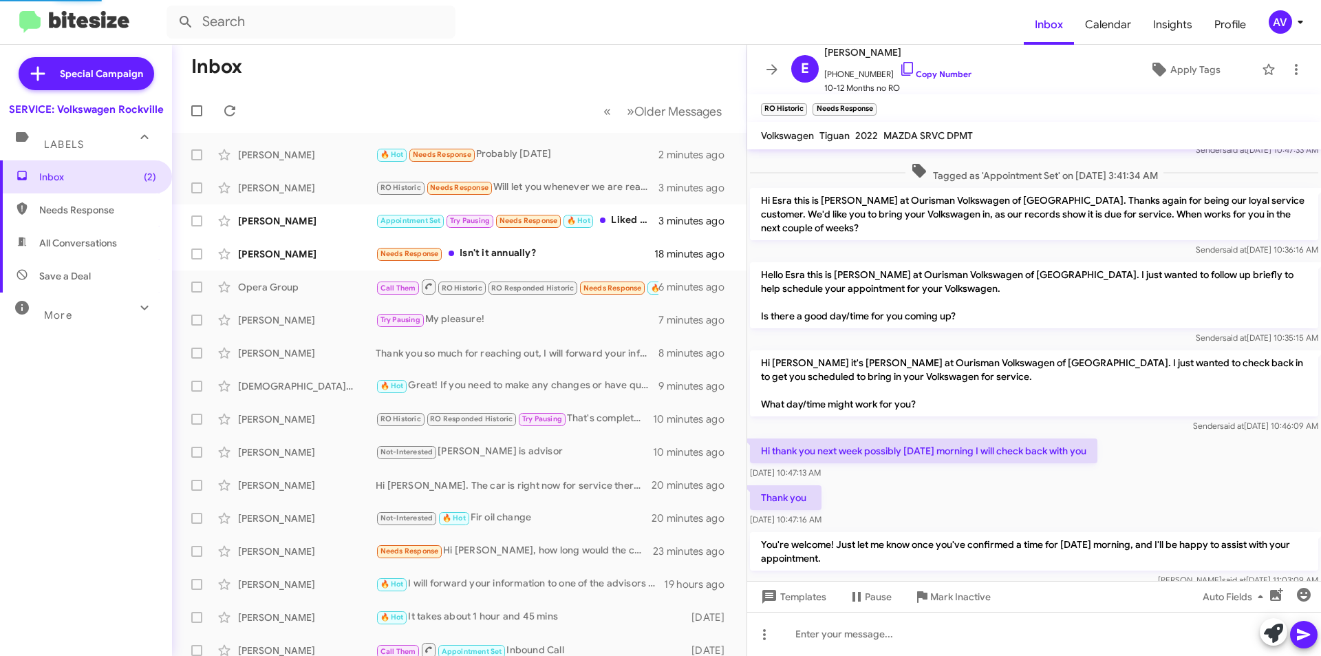
scroll to position [178, 0]
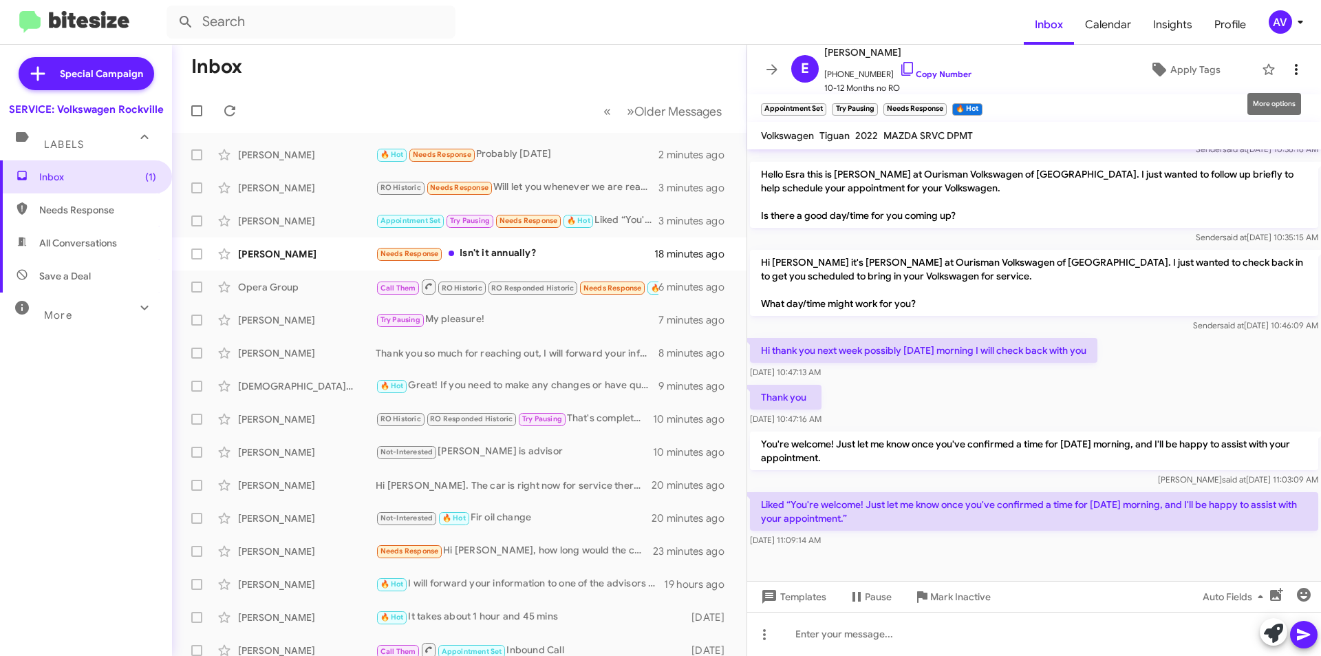
click at [1288, 64] on icon at bounding box center [1296, 69] width 17 height 17
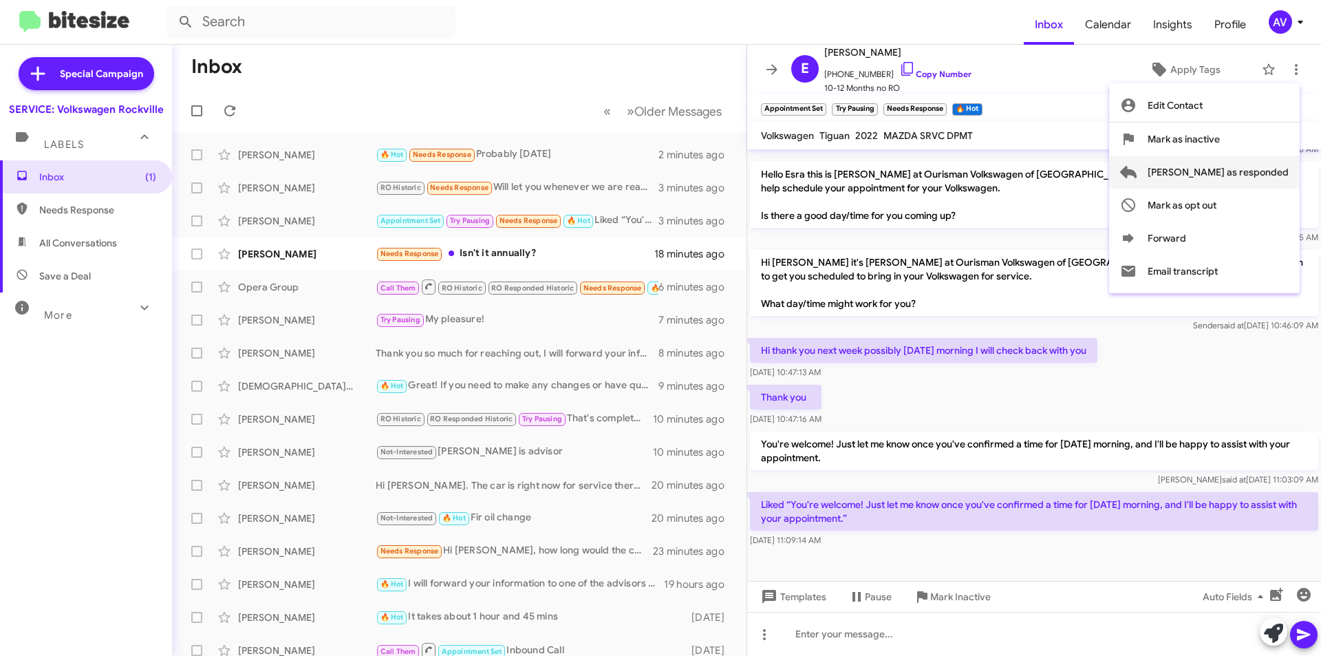
click at [1266, 164] on span "Mark as responded" at bounding box center [1218, 172] width 141 height 33
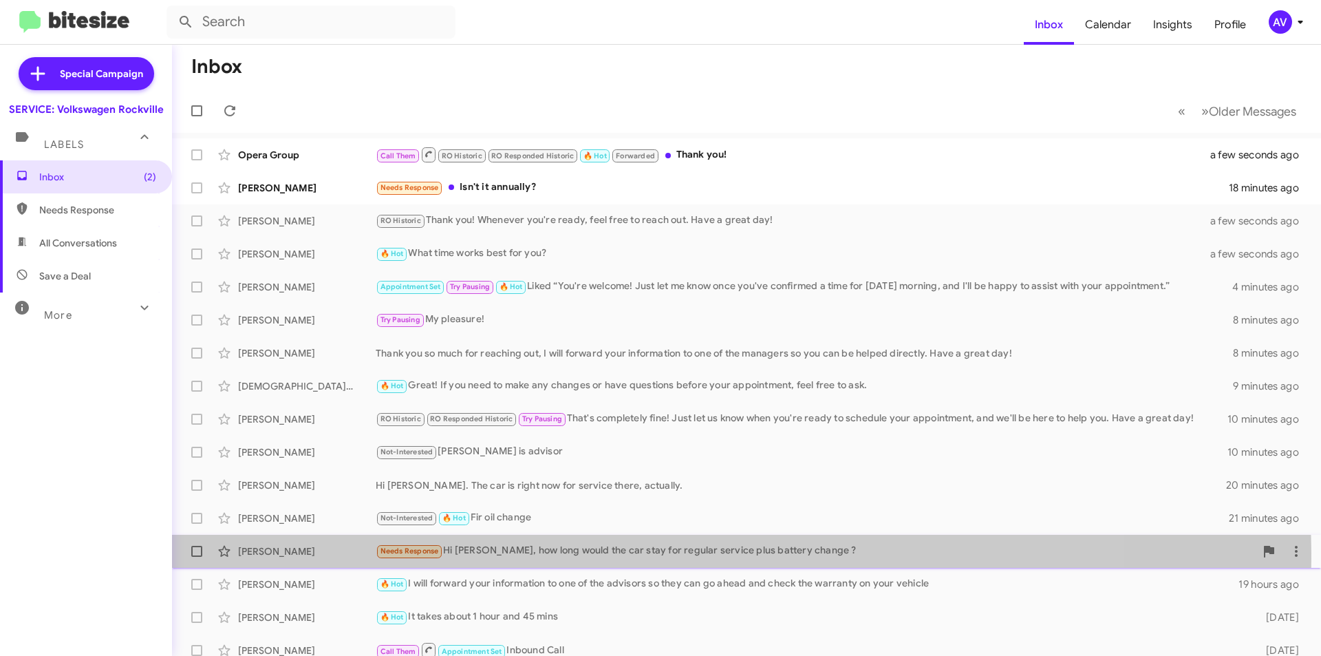
click at [606, 557] on div "Needs Response Hi [PERSON_NAME], how long would the car stay for regular servic…" at bounding box center [815, 551] width 879 height 16
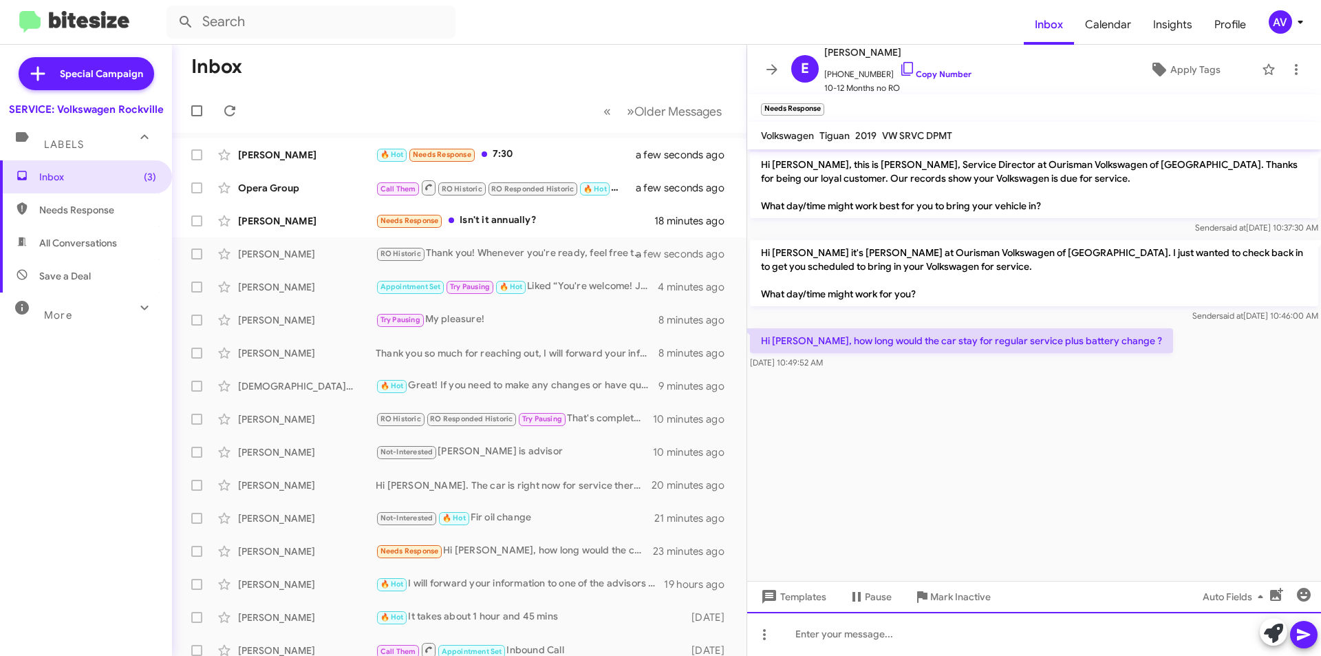
click at [812, 638] on div at bounding box center [1034, 634] width 574 height 44
click at [1278, 638] on icon at bounding box center [1273, 632] width 19 height 19
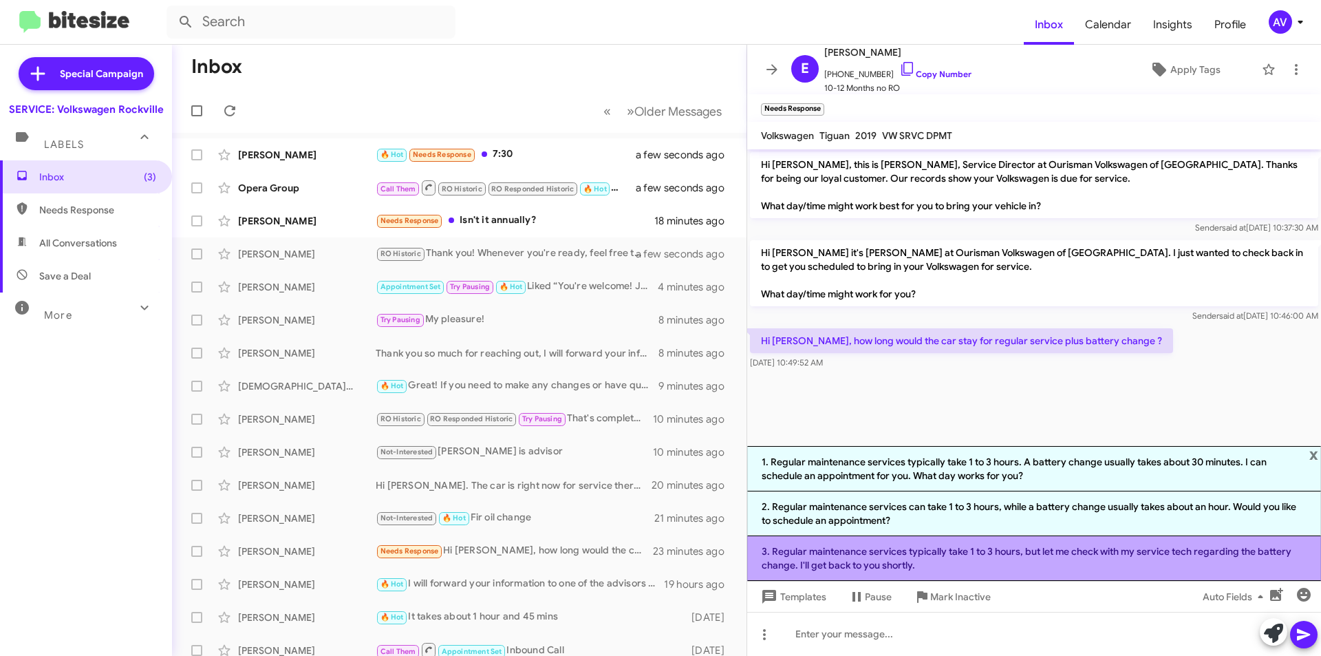
click at [1010, 563] on li "3. Regular maintenance services typically take 1 to 3 hours, but let me check w…" at bounding box center [1034, 558] width 574 height 45
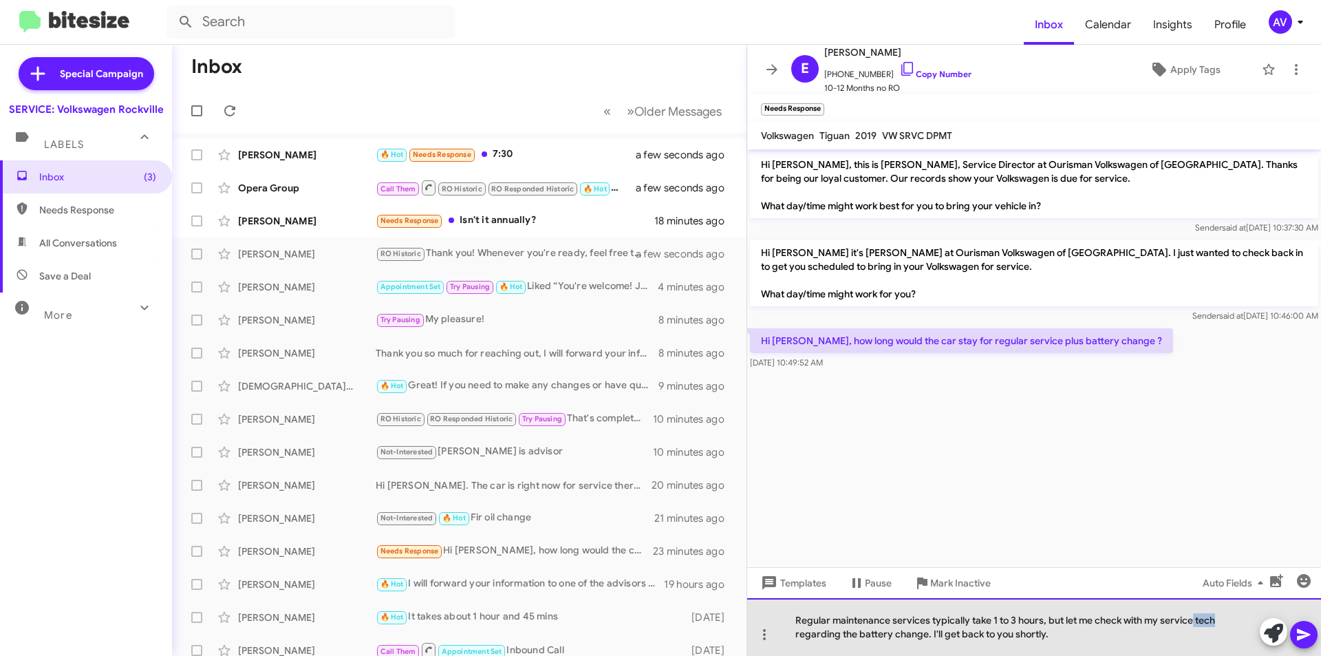
drag, startPoint x: 1218, startPoint y: 619, endPoint x: 1195, endPoint y: 621, distance: 22.8
click at [1195, 621] on div "Regular maintenance services typically take 1 to 3 hours, but let me check with…" at bounding box center [1034, 627] width 574 height 58
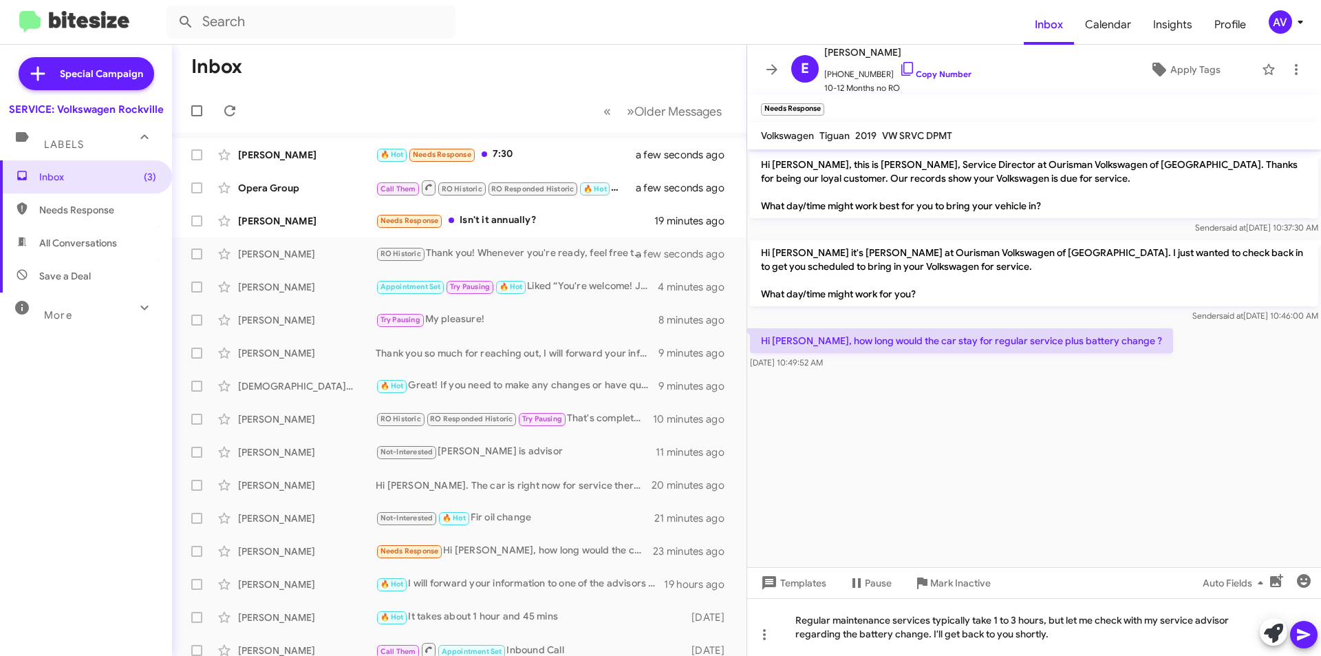
click at [1299, 630] on icon at bounding box center [1303, 635] width 13 height 12
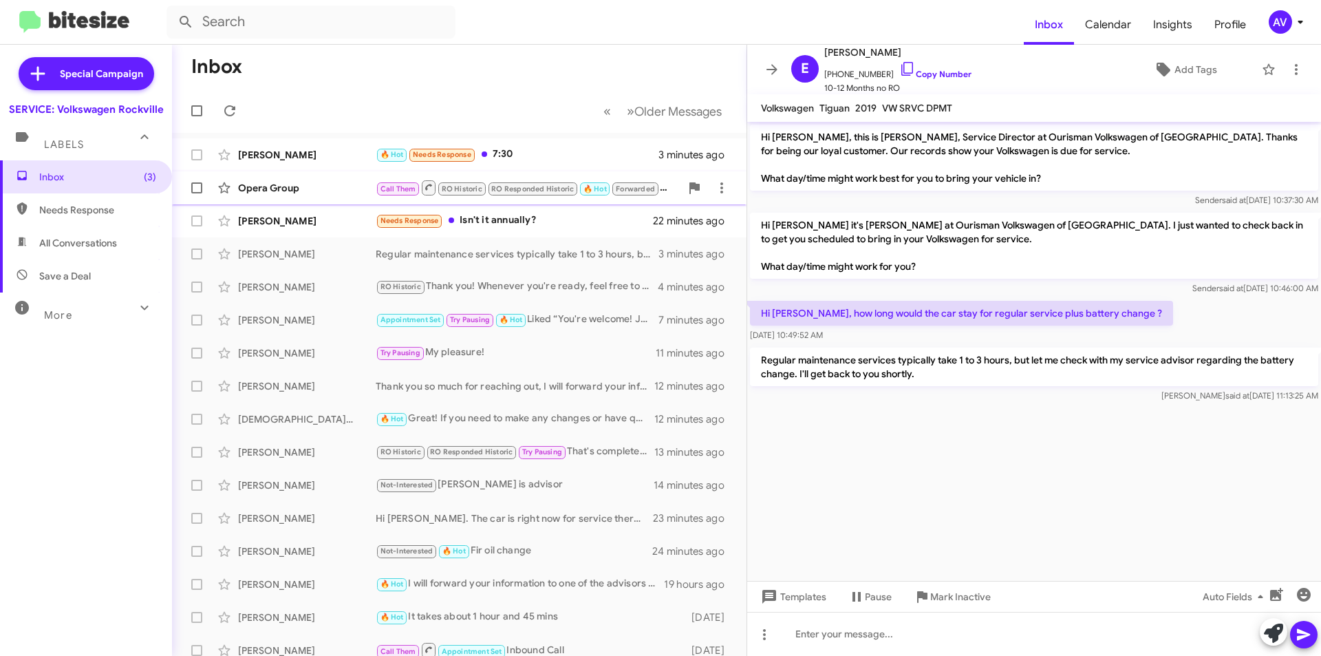
click at [624, 194] on span "Forwarded" at bounding box center [634, 188] width 45 height 13
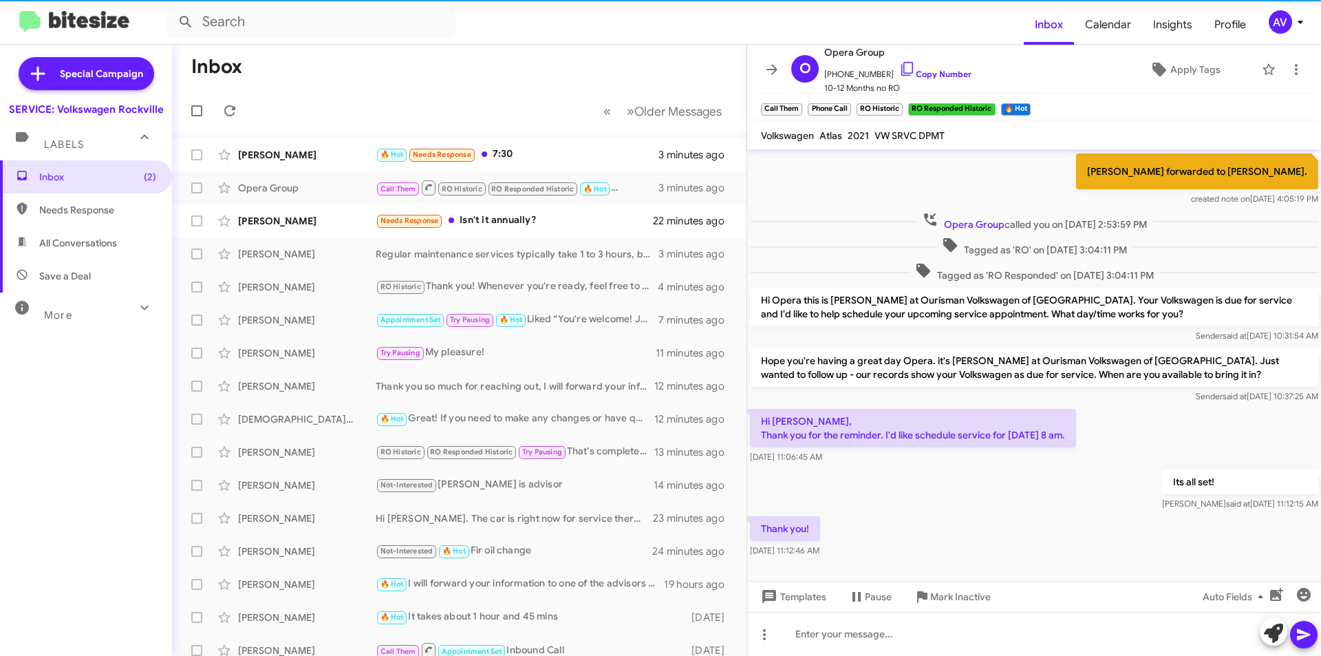
scroll to position [381, 0]
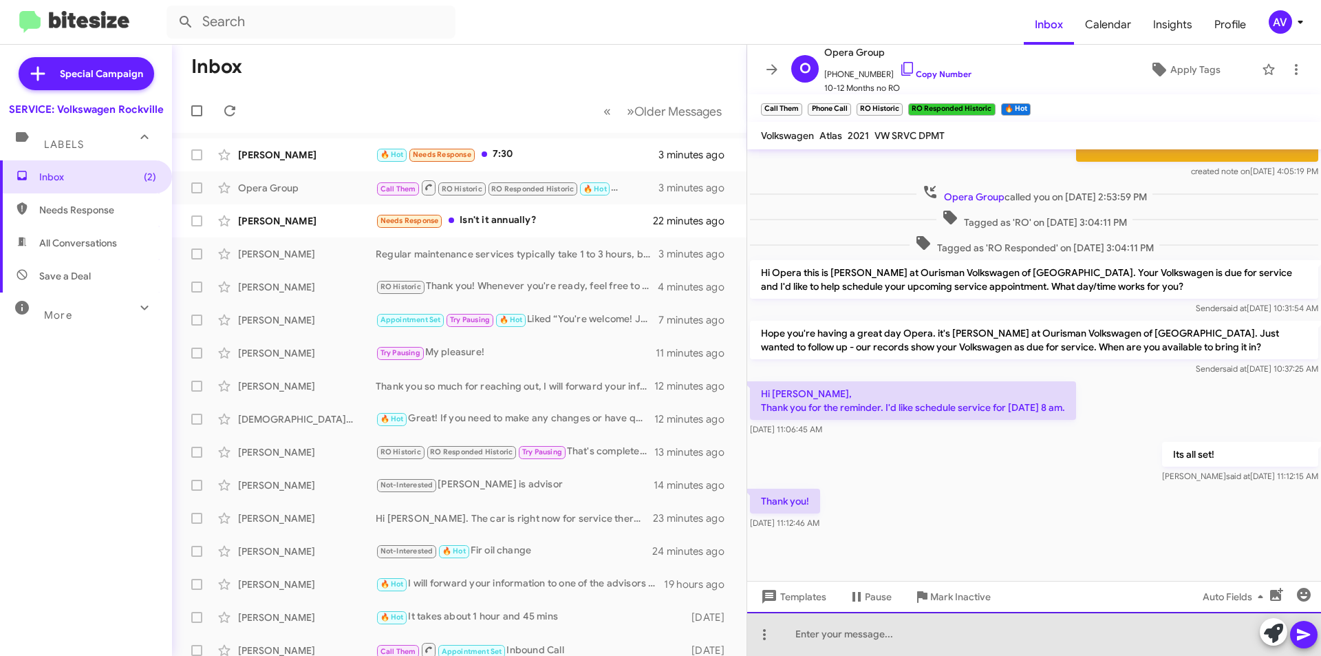
click at [868, 642] on div at bounding box center [1034, 634] width 574 height 44
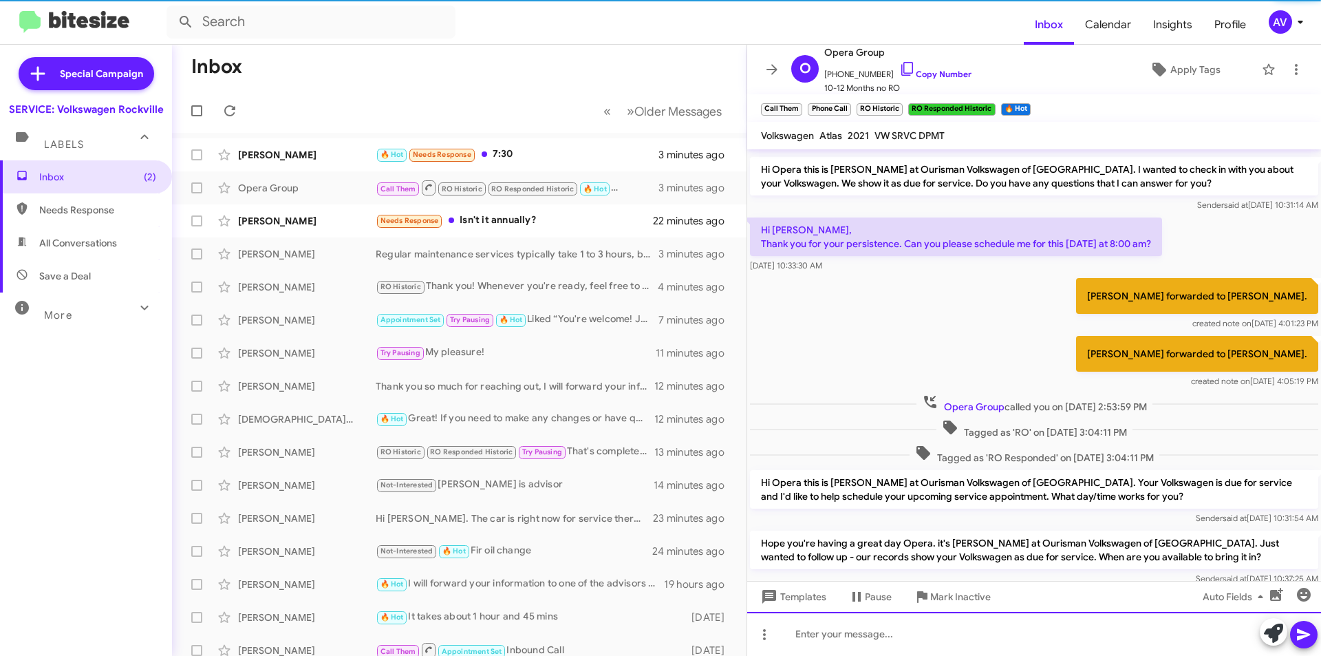
scroll to position [431, 0]
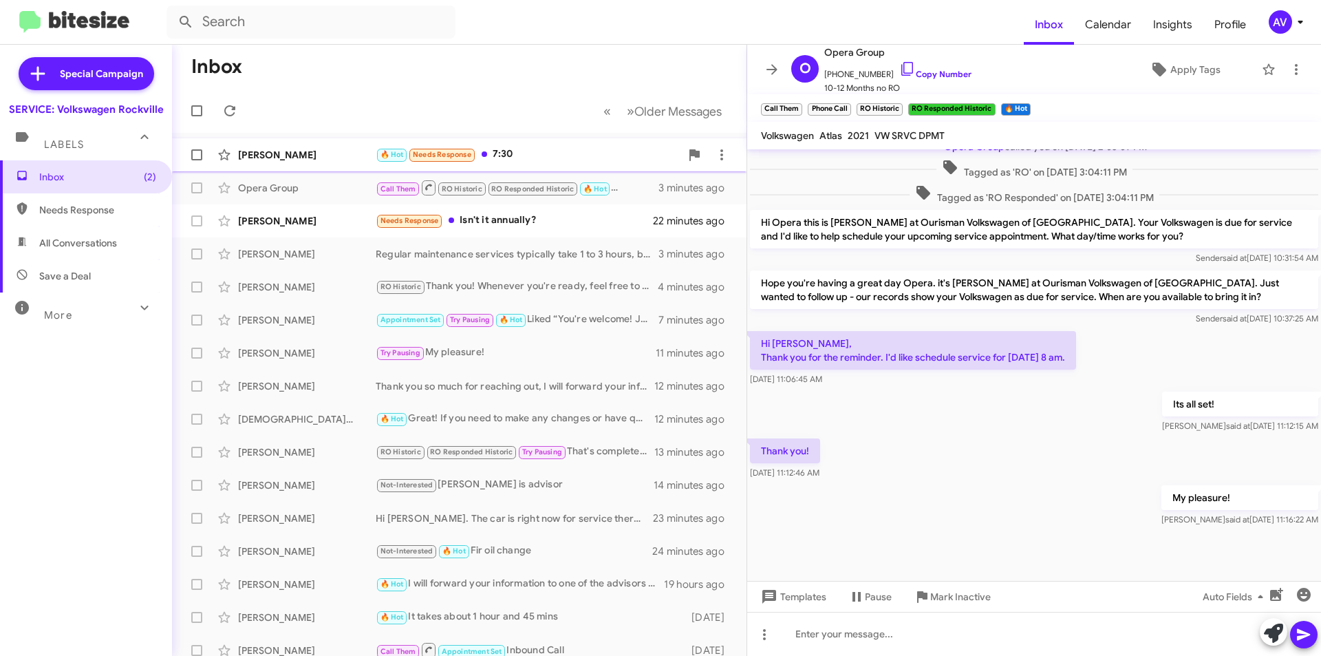
click at [602, 156] on div "🔥 Hot Needs Response 7:30" at bounding box center [528, 155] width 305 height 16
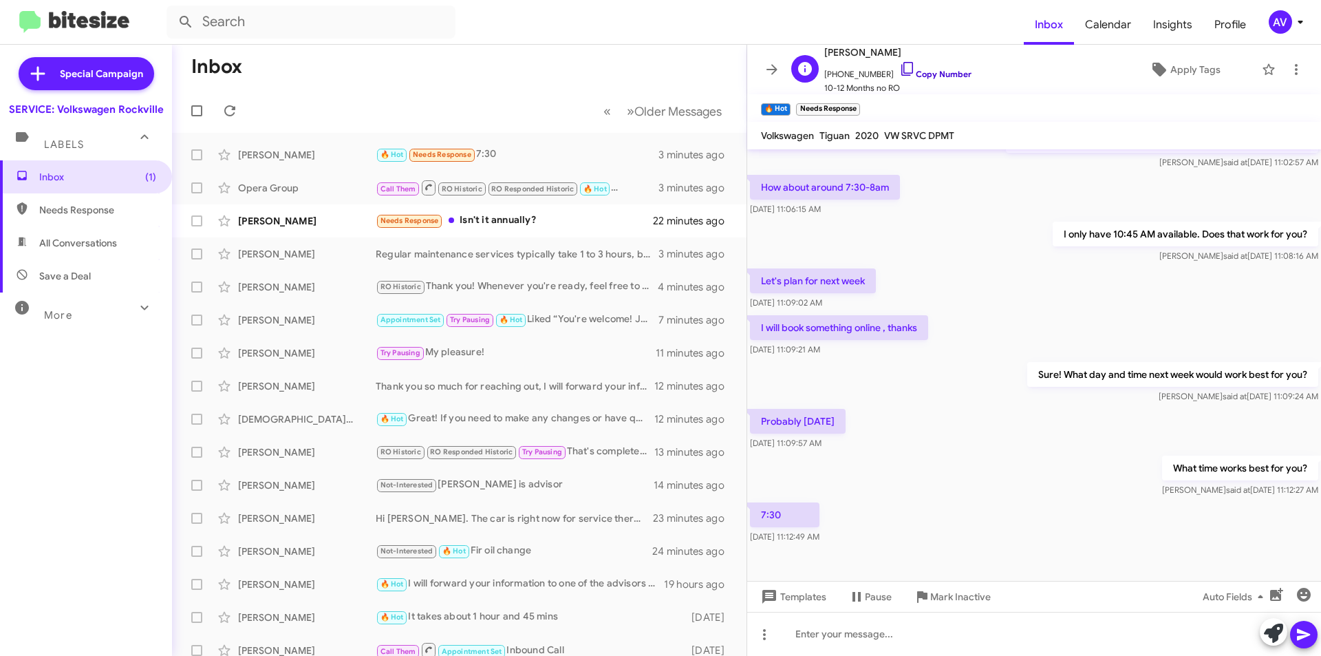
click at [899, 63] on icon at bounding box center [907, 69] width 17 height 17
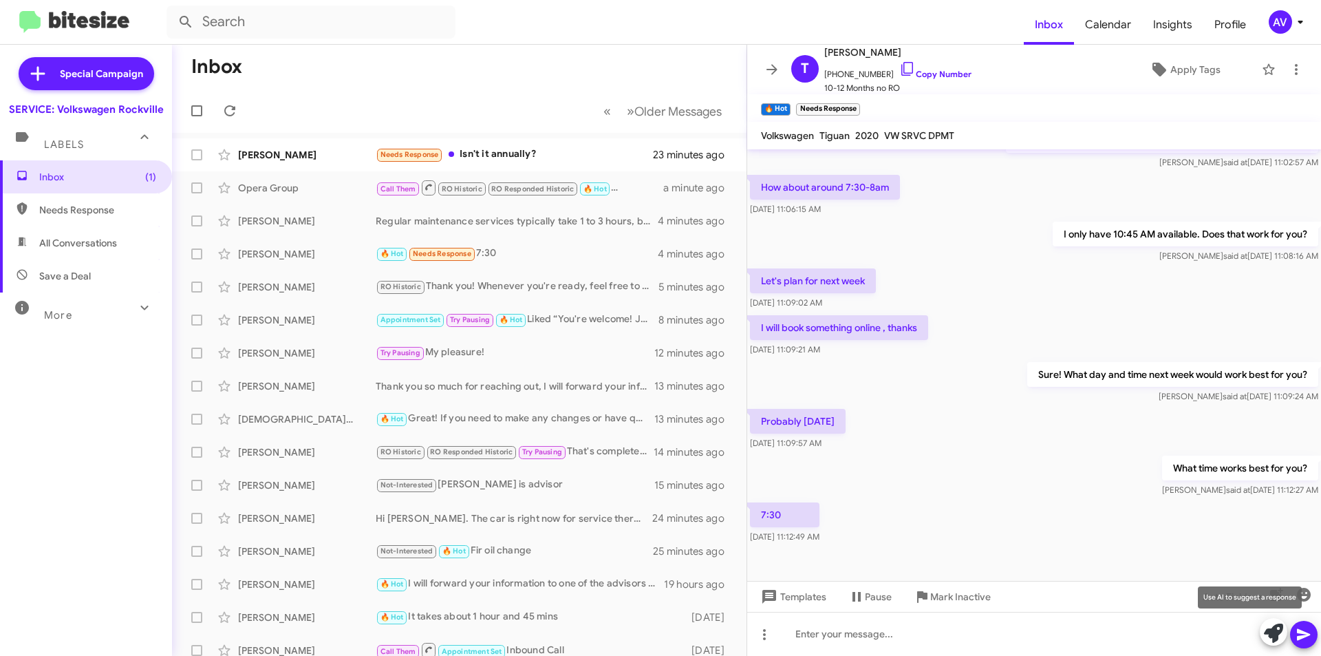
click at [1282, 641] on icon at bounding box center [1273, 632] width 19 height 19
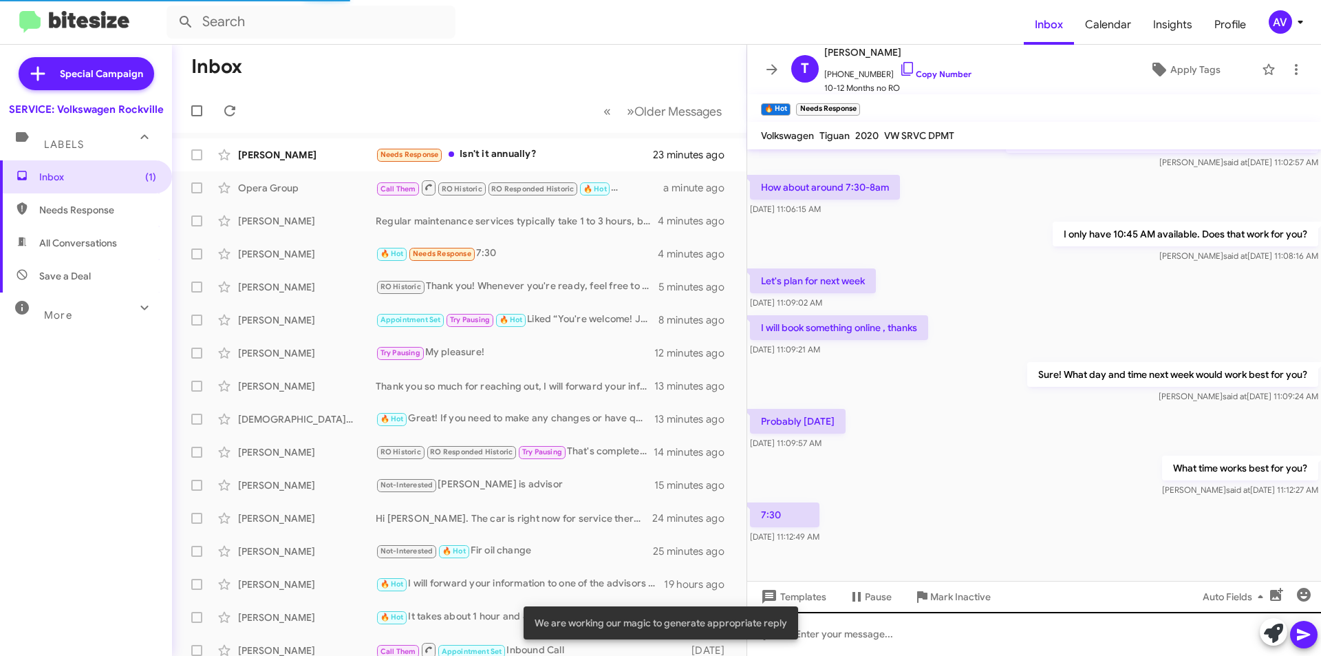
scroll to position [407, 0]
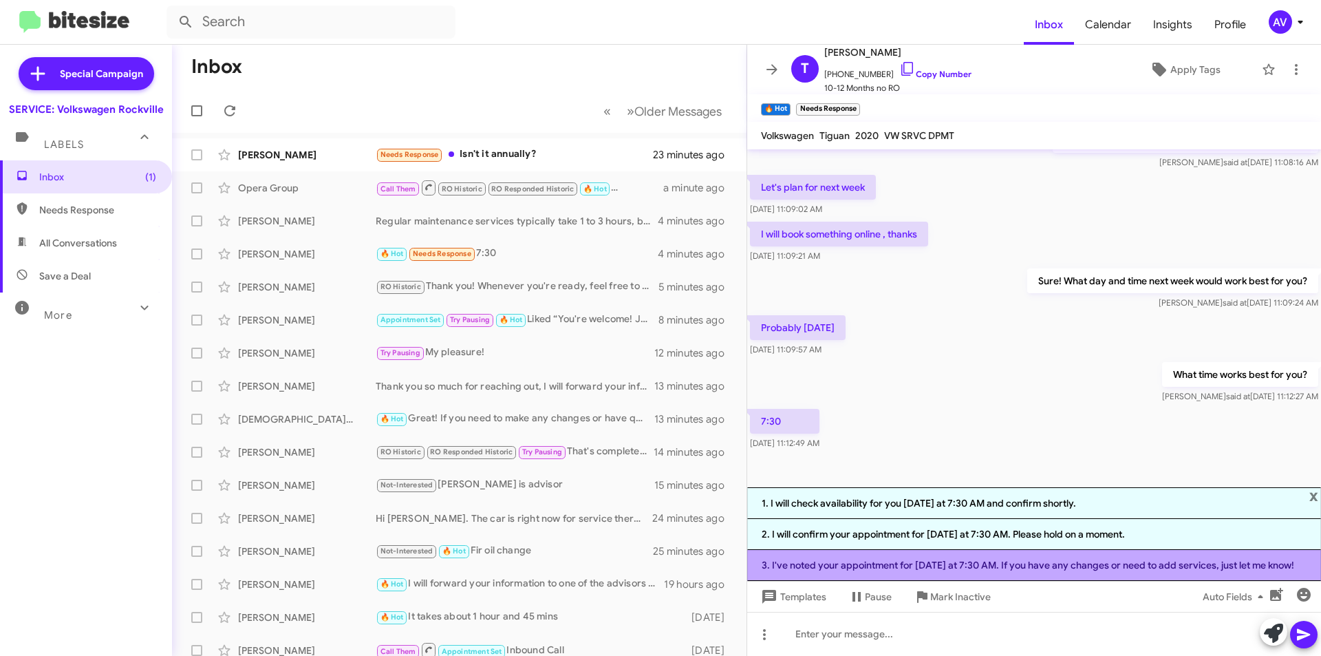
click at [846, 567] on li "3. I've noted your appointment for Friday at 7:30 AM. If you have any changes o…" at bounding box center [1034, 565] width 574 height 31
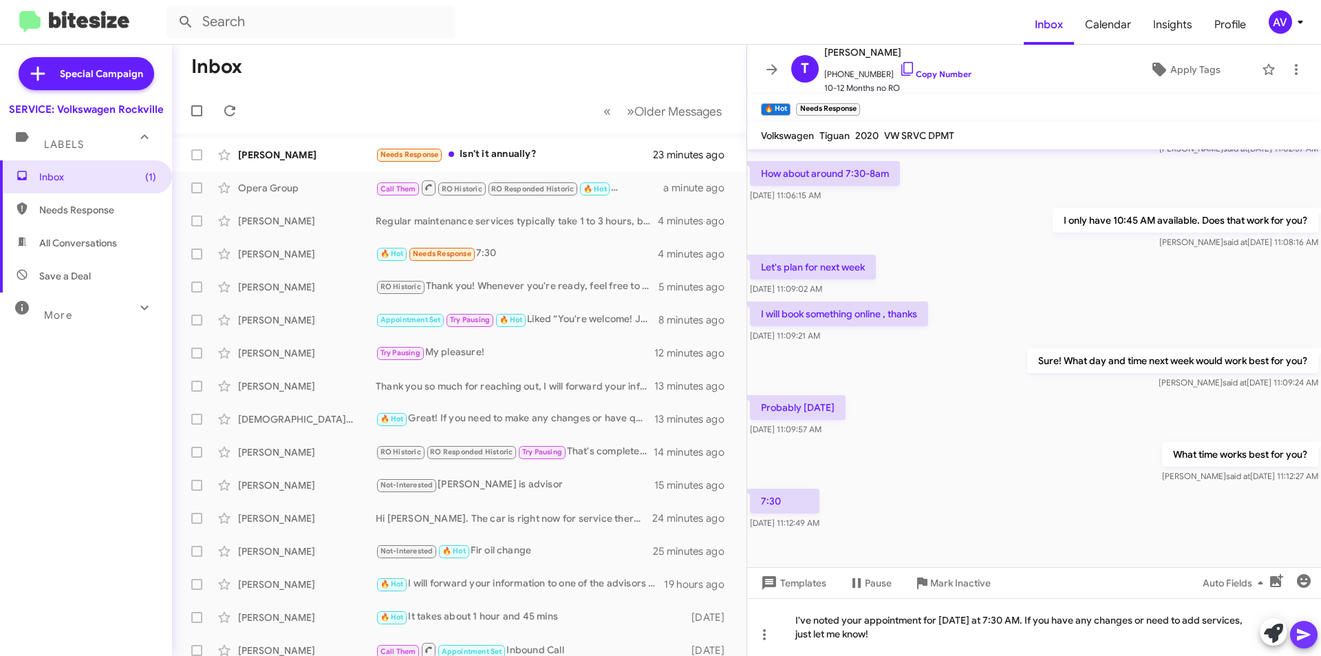
click at [1309, 639] on icon at bounding box center [1304, 634] width 17 height 17
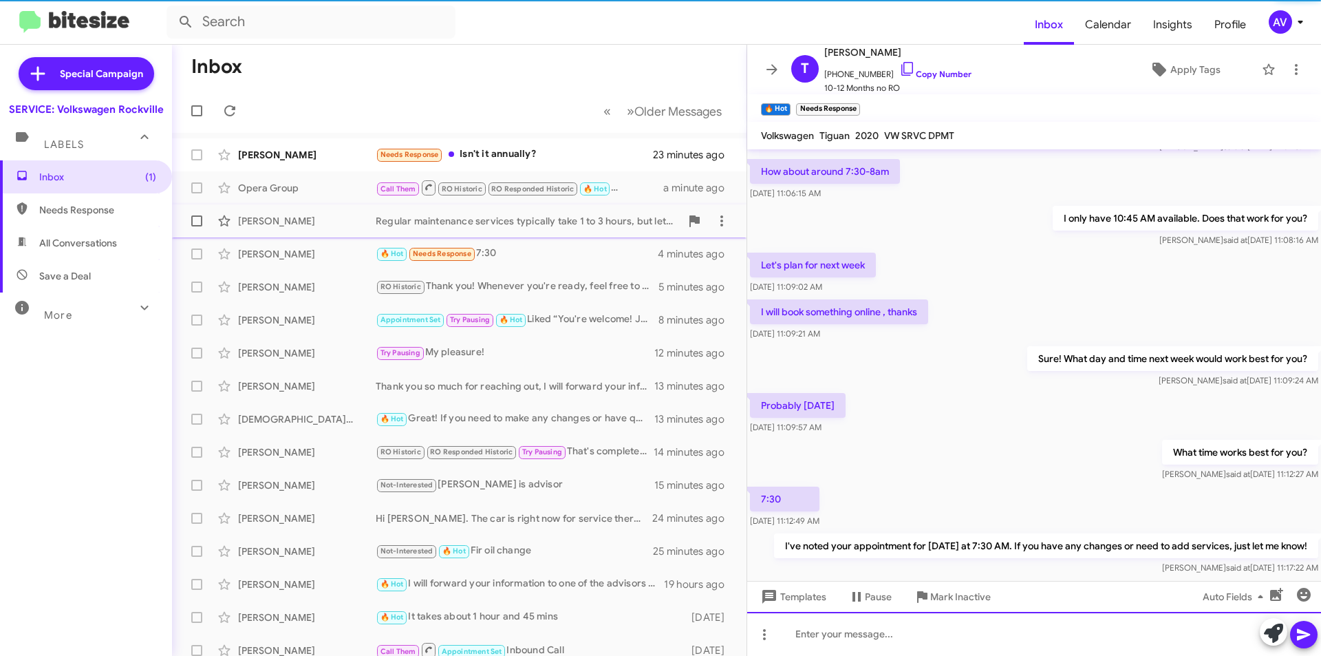
scroll to position [363, 0]
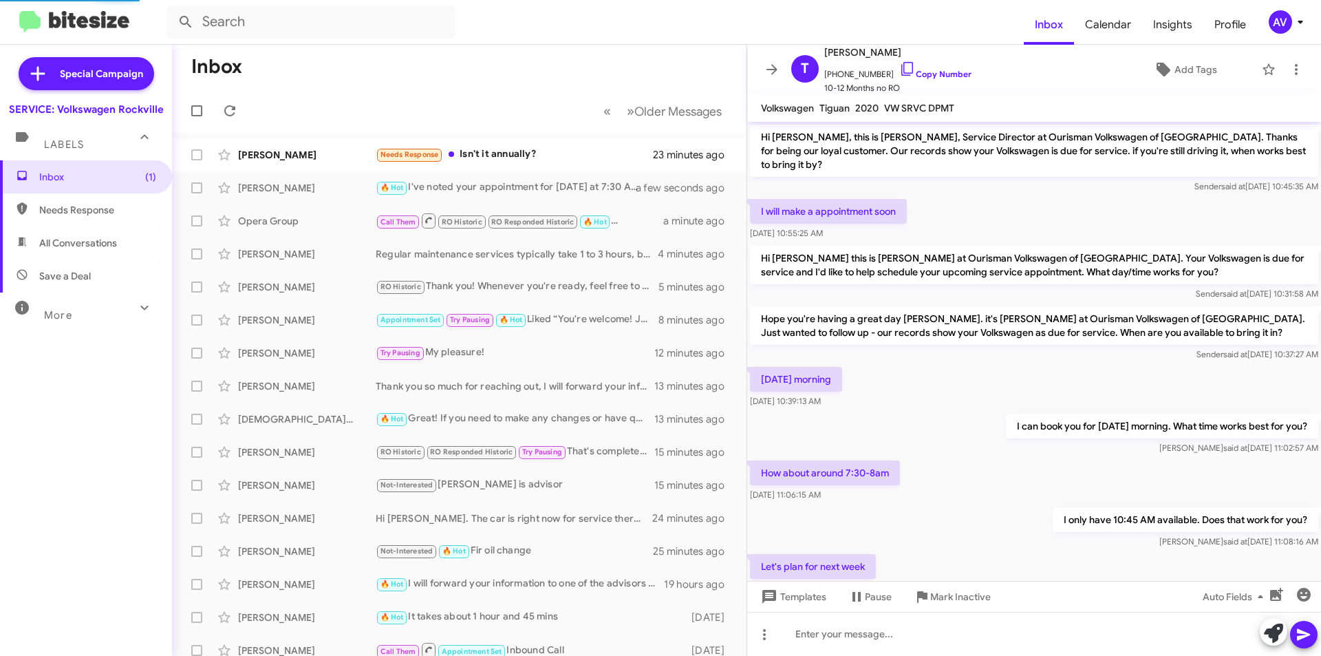
scroll to position [336, 0]
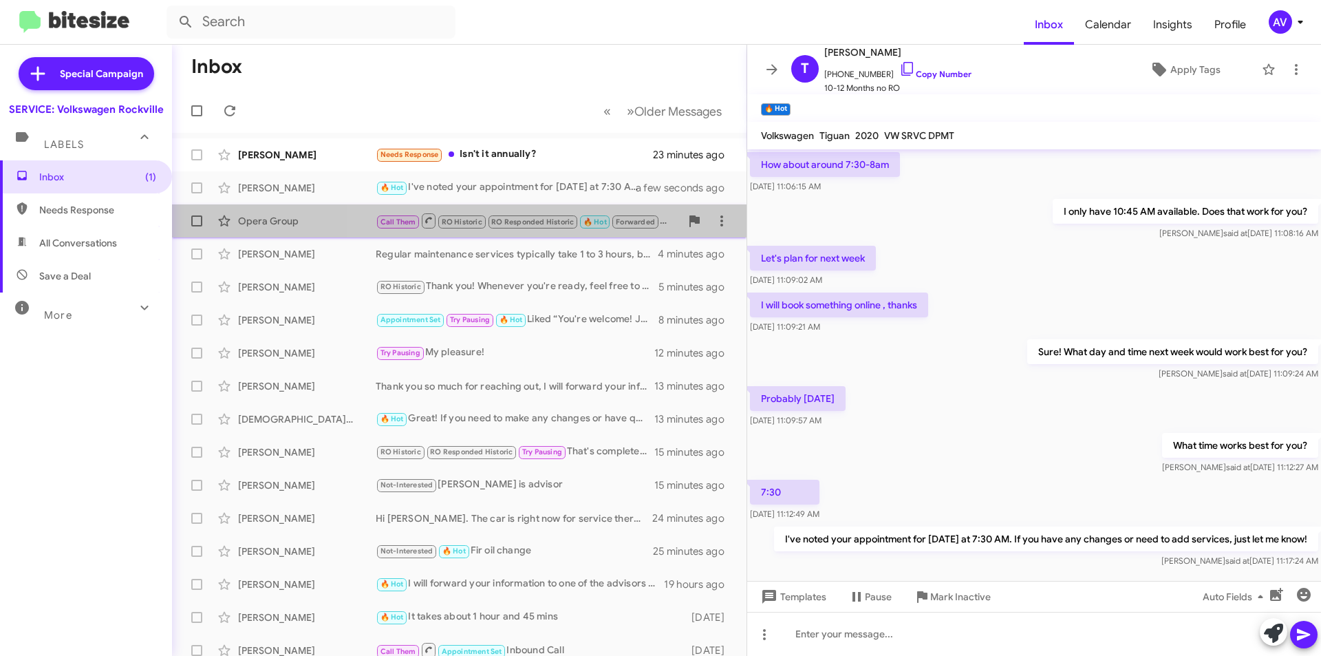
click at [623, 223] on span "Forwarded" at bounding box center [634, 221] width 45 height 13
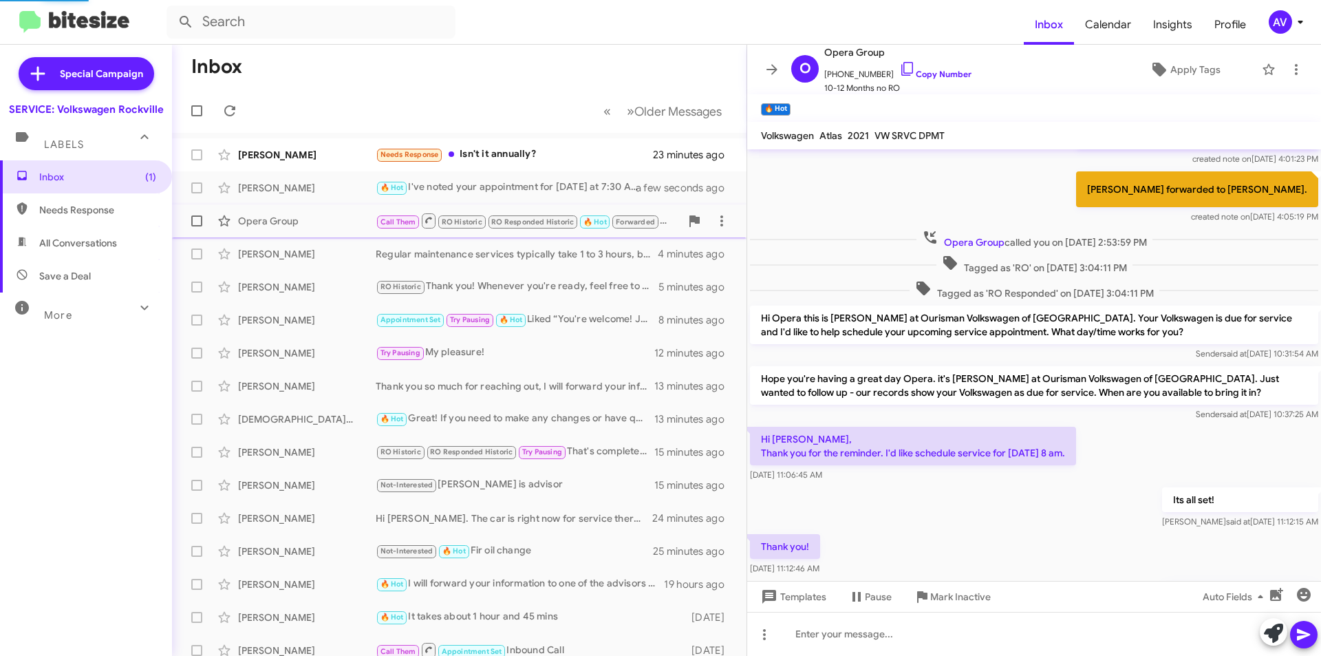
scroll to position [431, 0]
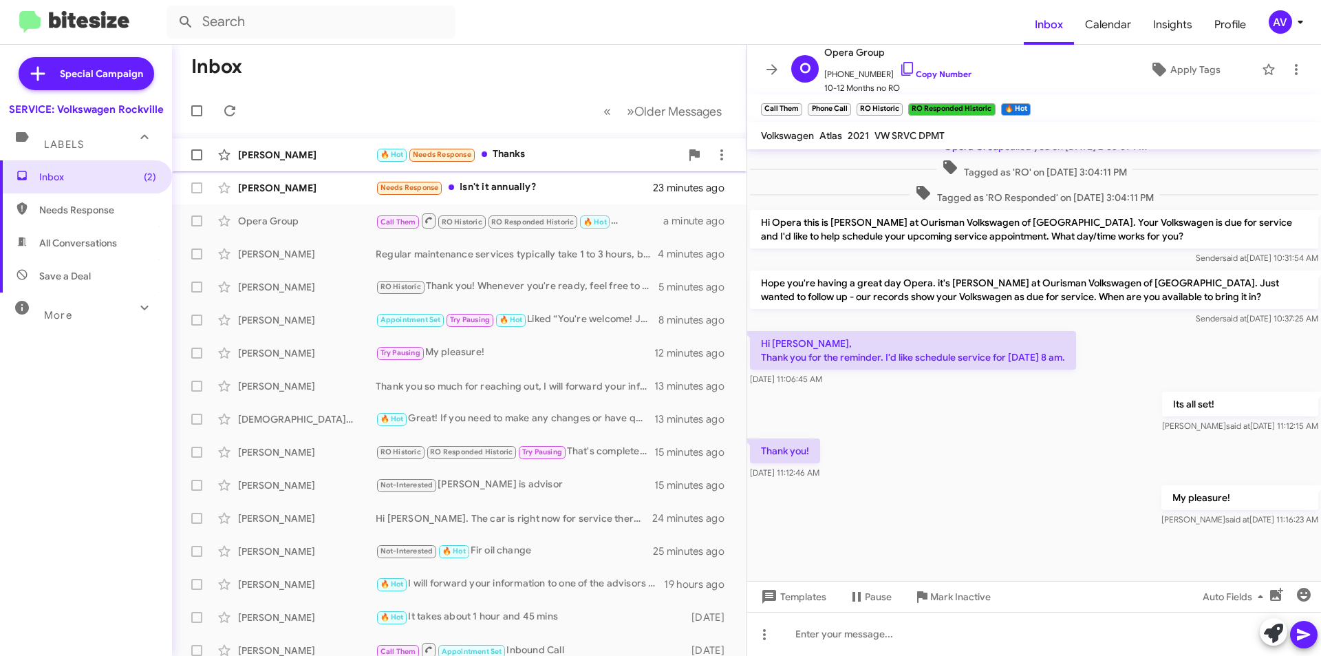
click at [608, 153] on div "🔥 Hot Needs Response Thanks" at bounding box center [528, 155] width 305 height 16
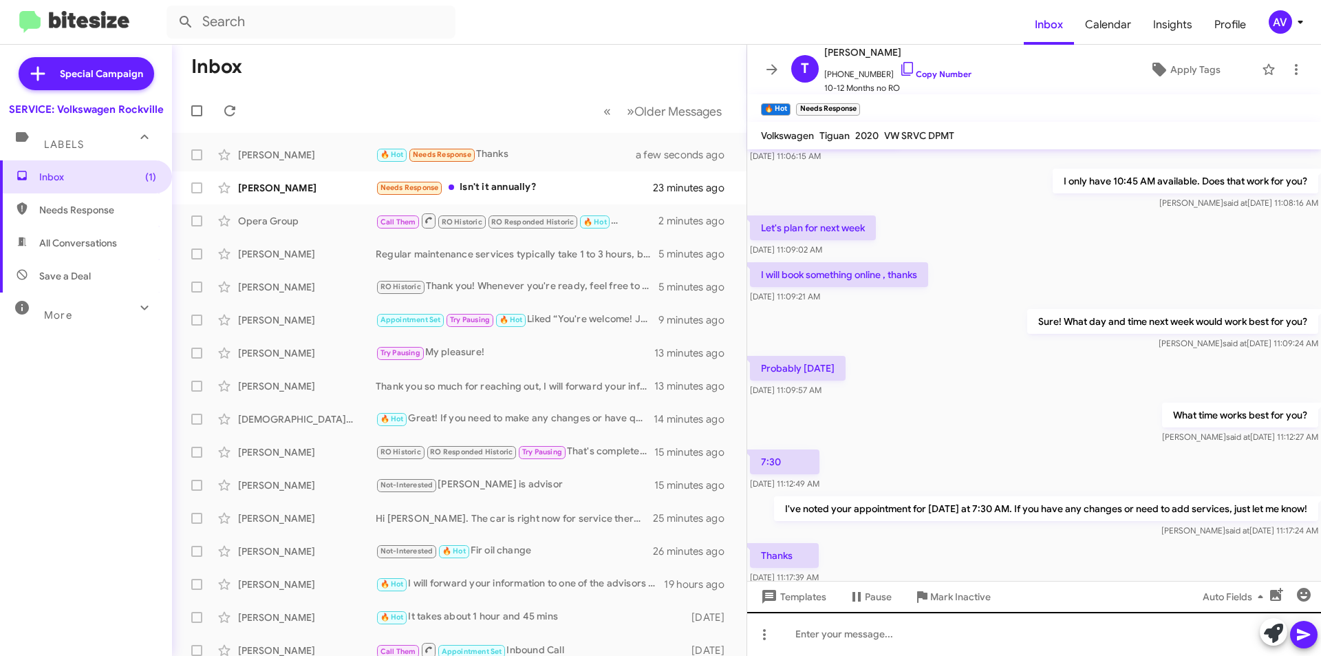
scroll to position [367, 0]
click at [818, 639] on div at bounding box center [1034, 634] width 574 height 44
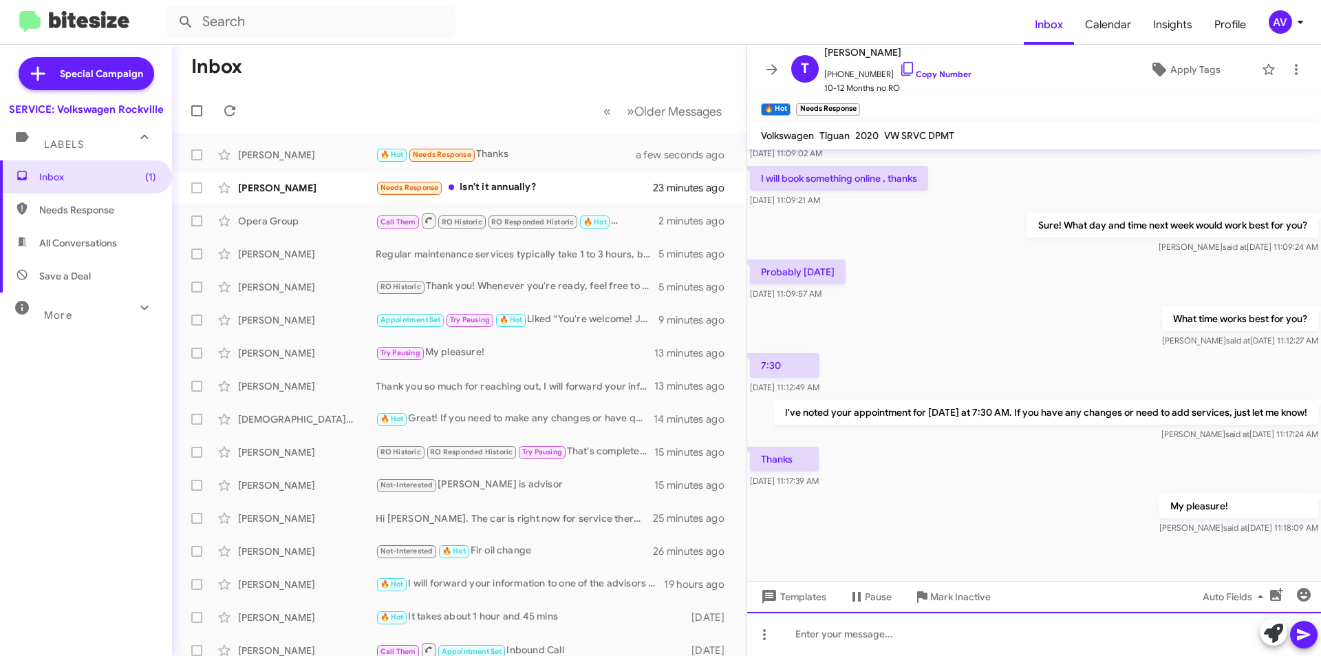
scroll to position [464, 0]
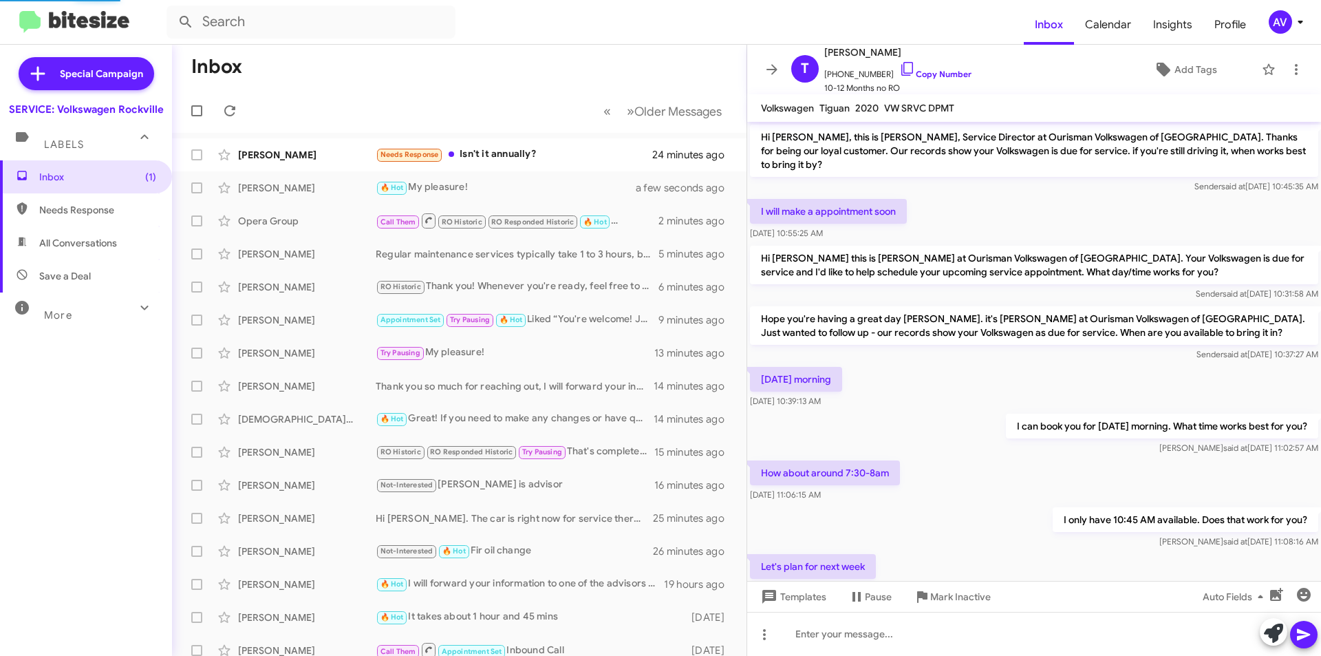
scroll to position [436, 0]
